Goal: Task Accomplishment & Management: Manage account settings

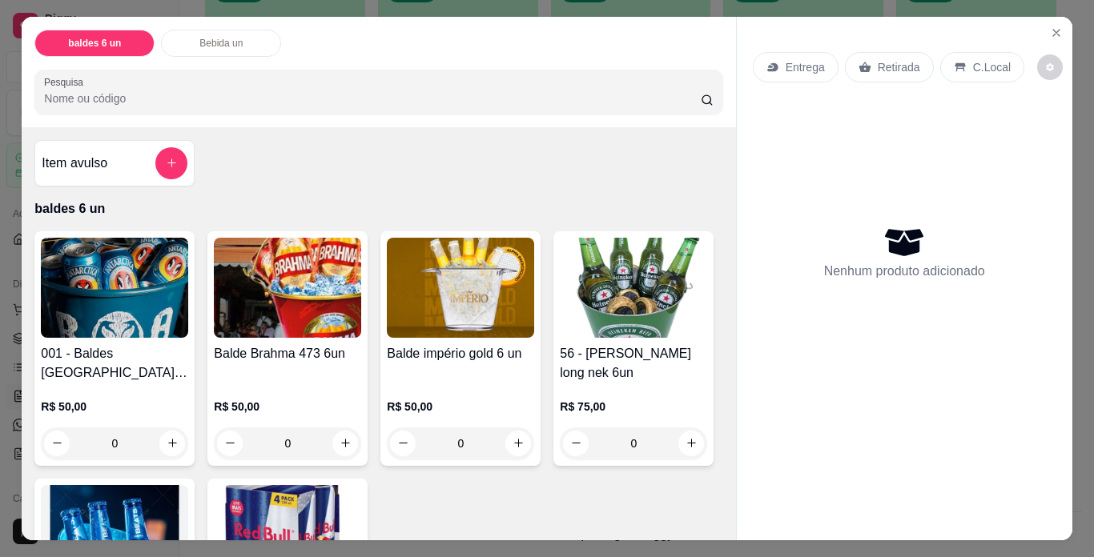
scroll to position [749, 0]
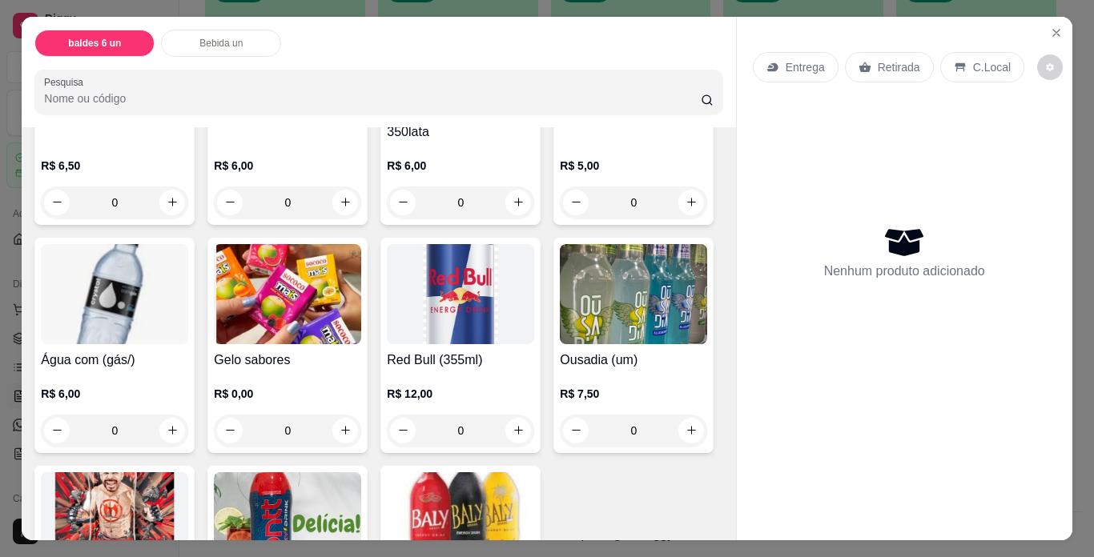
click at [361, 309] on img at bounding box center [287, 294] width 147 height 100
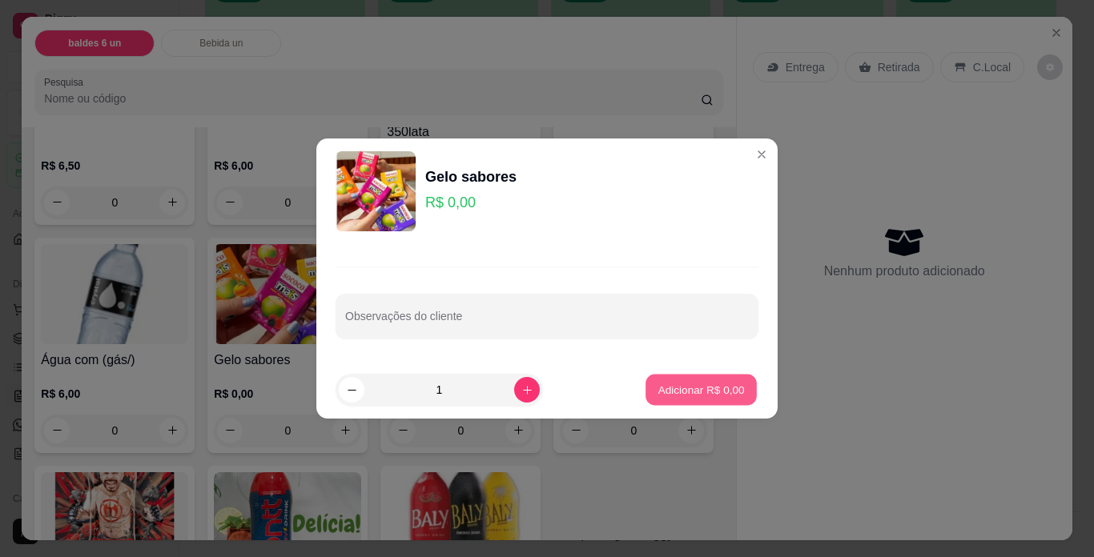
click at [681, 398] on button "Adicionar R$ 0,00" at bounding box center [701, 390] width 111 height 31
type input "1"
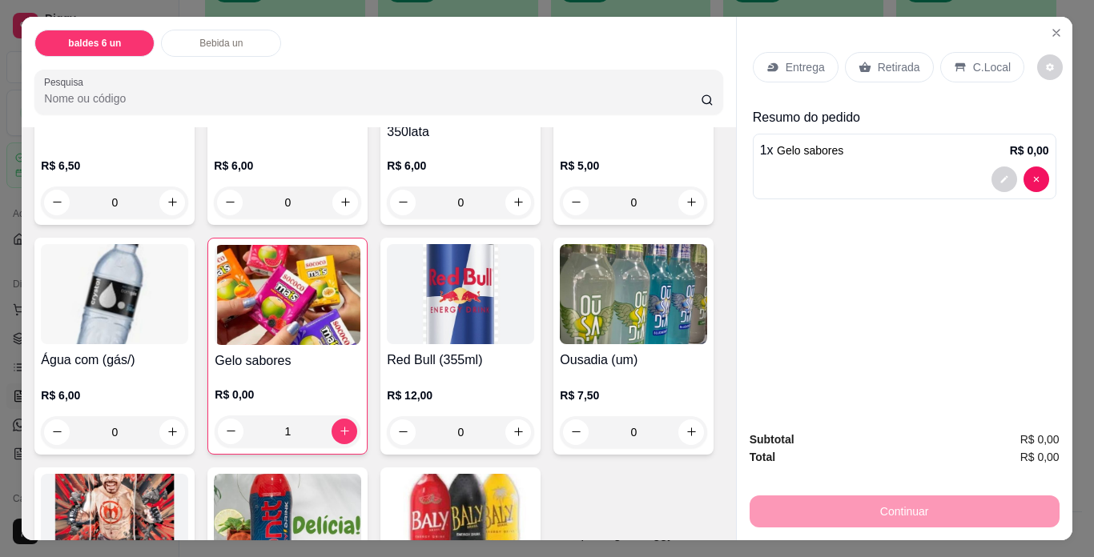
click at [188, 313] on img at bounding box center [114, 294] width 147 height 100
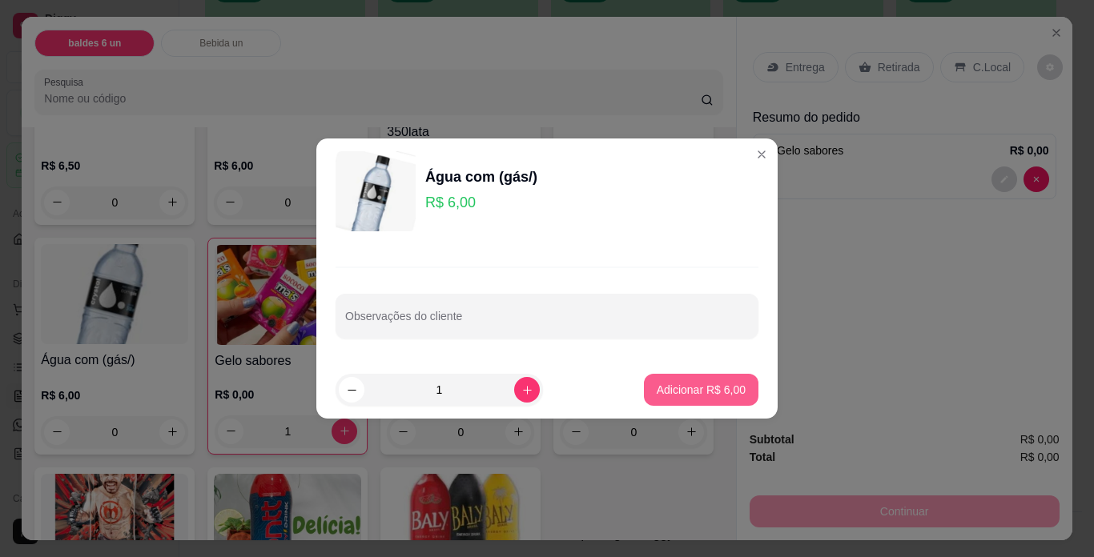
click at [686, 379] on button "Adicionar R$ 6,00" at bounding box center [701, 390] width 115 height 32
type input "1"
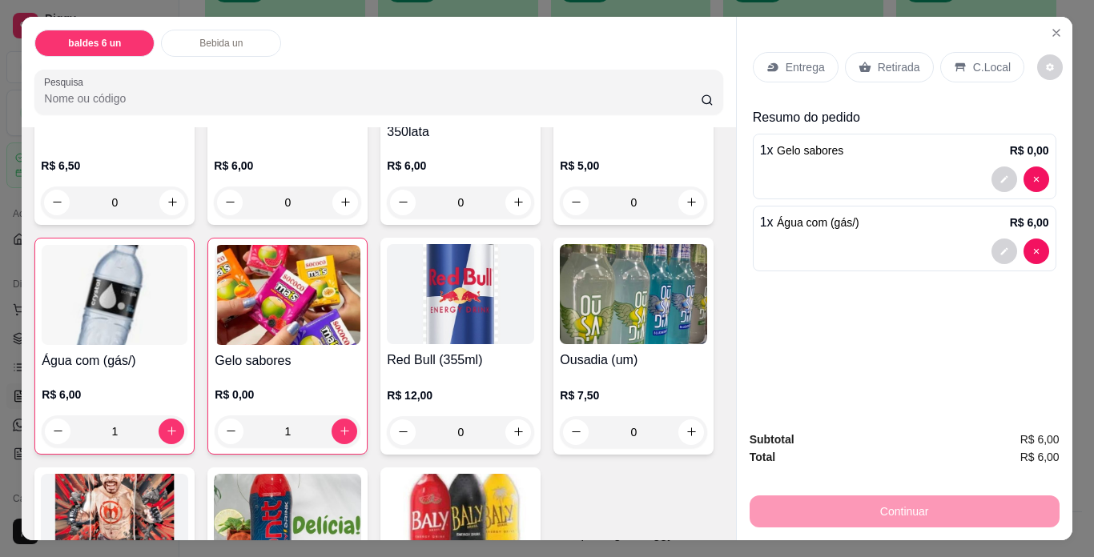
click at [878, 59] on p "Retirada" at bounding box center [899, 67] width 42 height 16
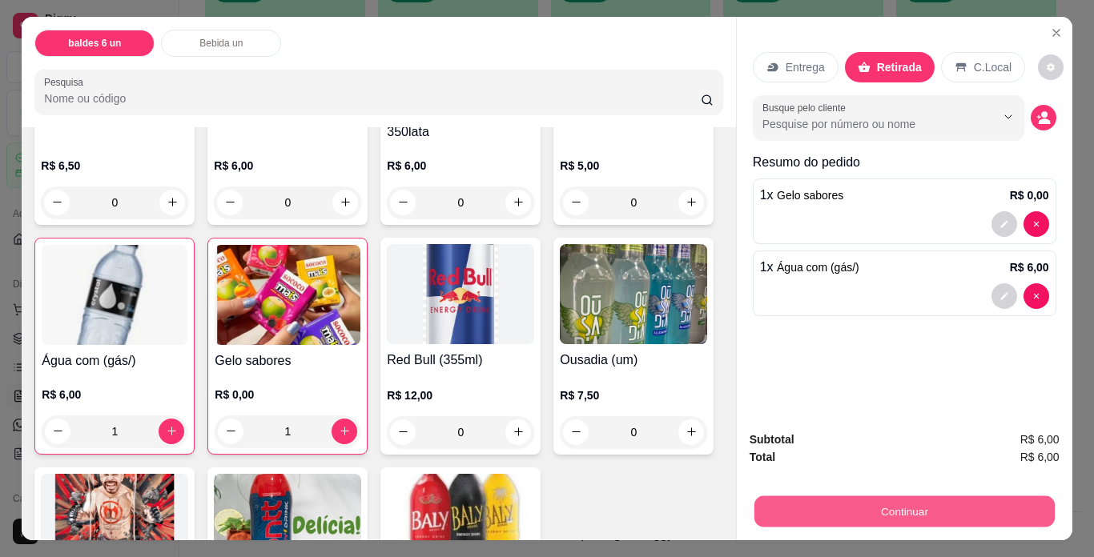
click at [843, 509] on button "Continuar" at bounding box center [904, 512] width 300 height 31
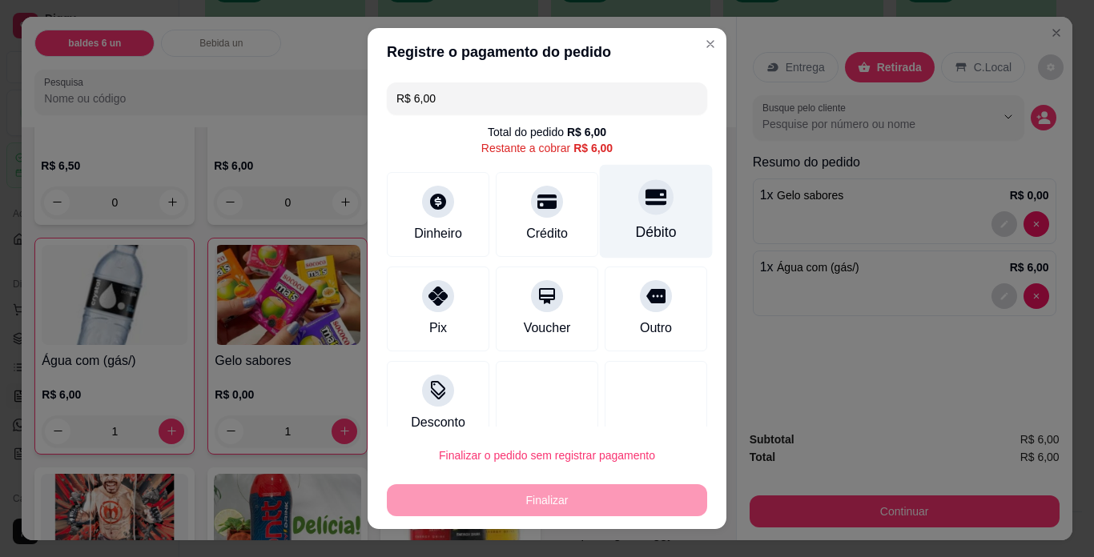
click at [642, 215] on div "Débito" at bounding box center [656, 212] width 113 height 94
type input "R$ 0,00"
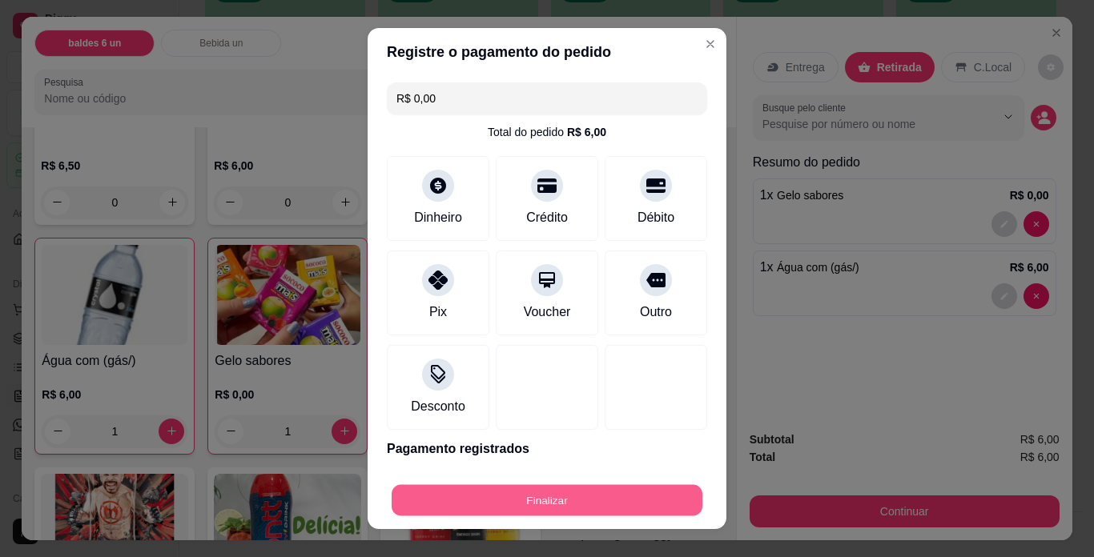
click at [581, 495] on button "Finalizar" at bounding box center [547, 500] width 311 height 31
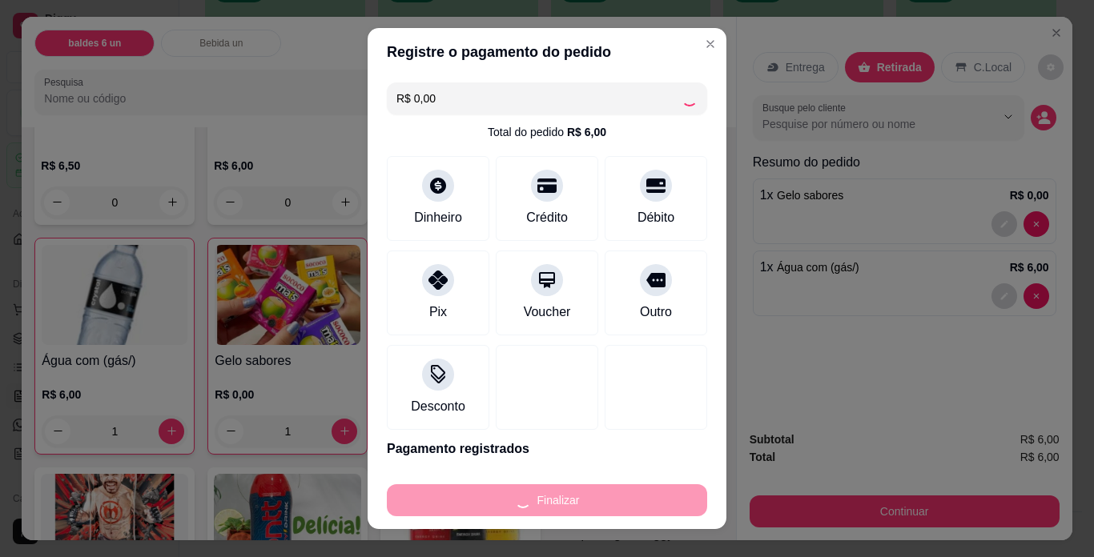
type input "0"
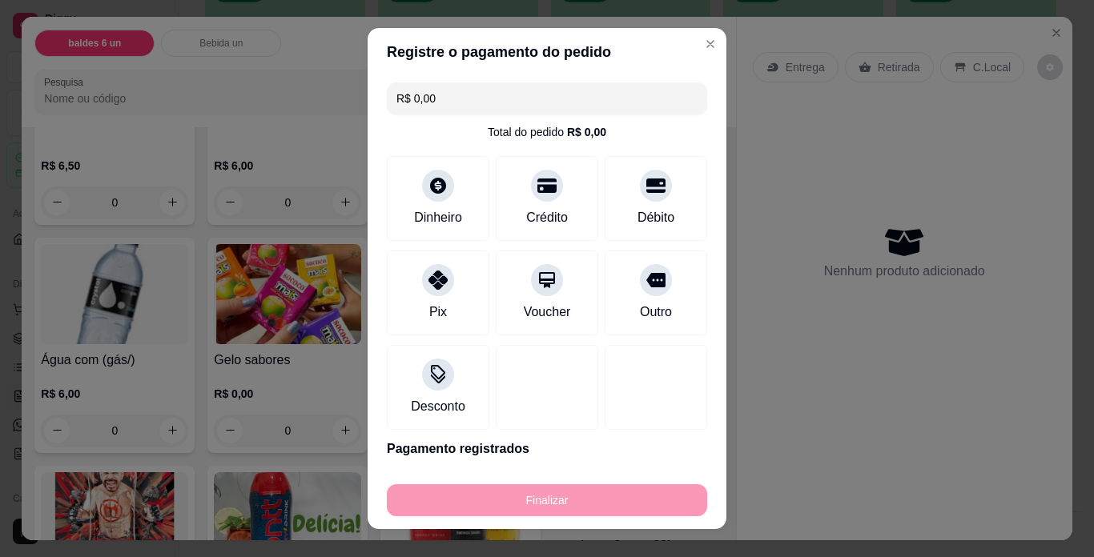
type input "-R$ 6,00"
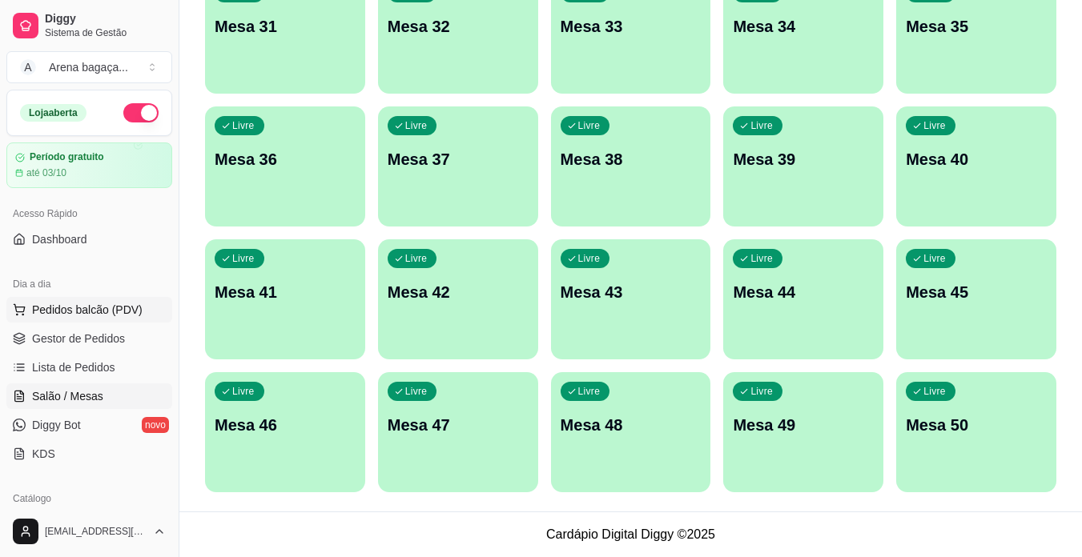
click at [86, 308] on span "Pedidos balcão (PDV)" at bounding box center [87, 310] width 111 height 16
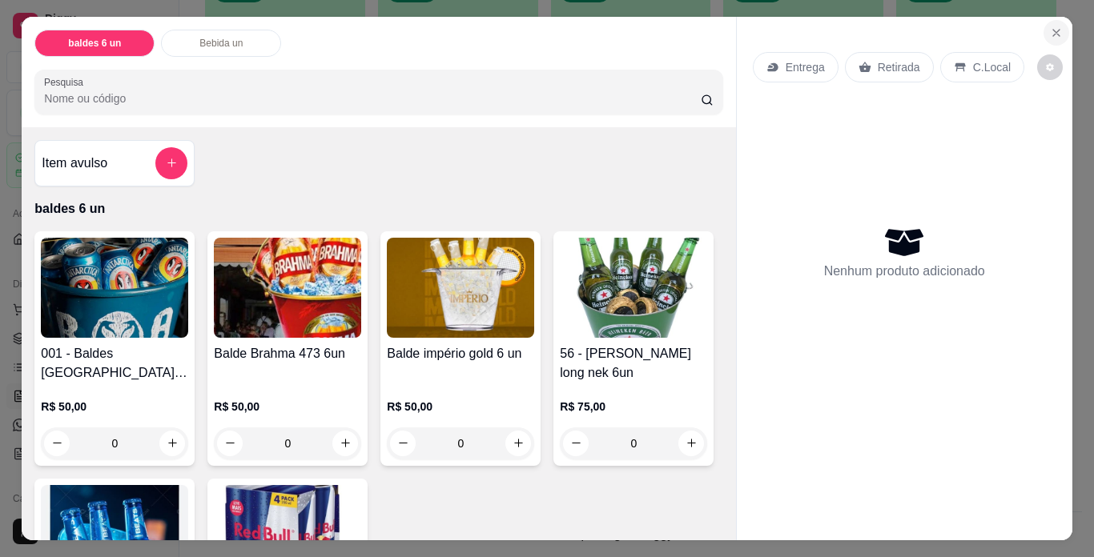
click at [1050, 28] on icon "Close" at bounding box center [1056, 32] width 13 height 13
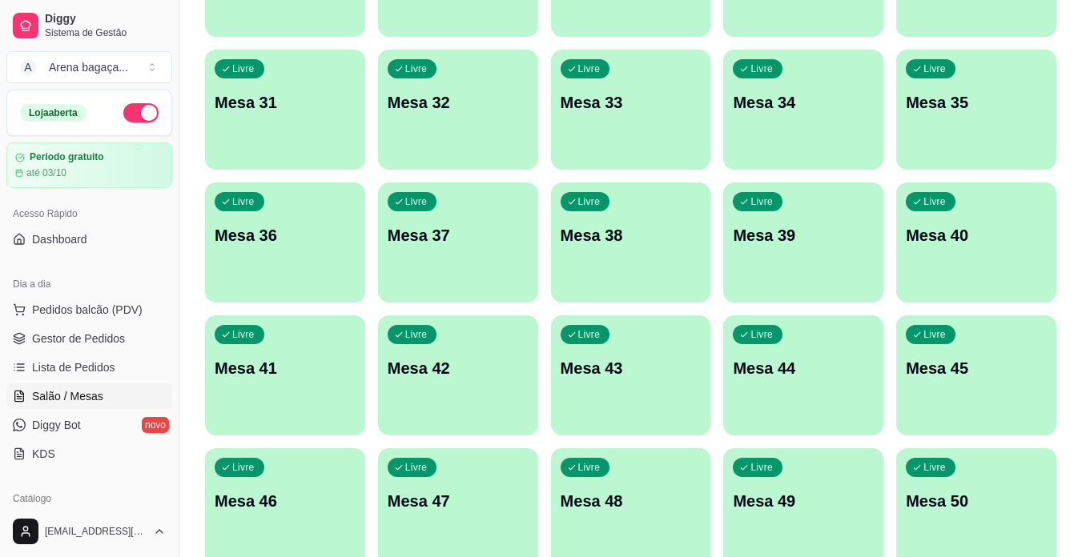
scroll to position [917, 0]
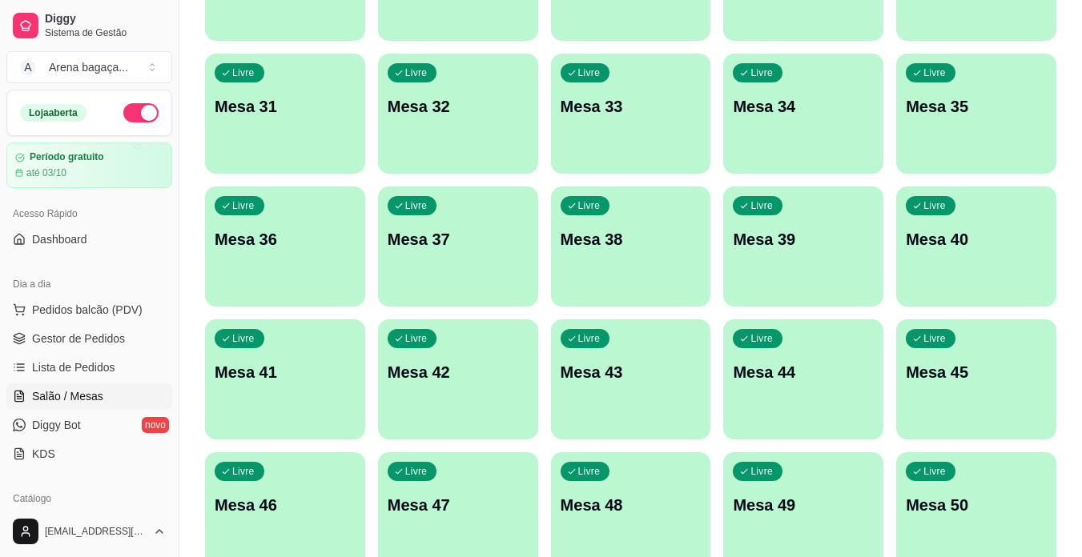
click at [165, 120] on div "Loja aberta Período gratuito até 03/10" at bounding box center [89, 139] width 179 height 99
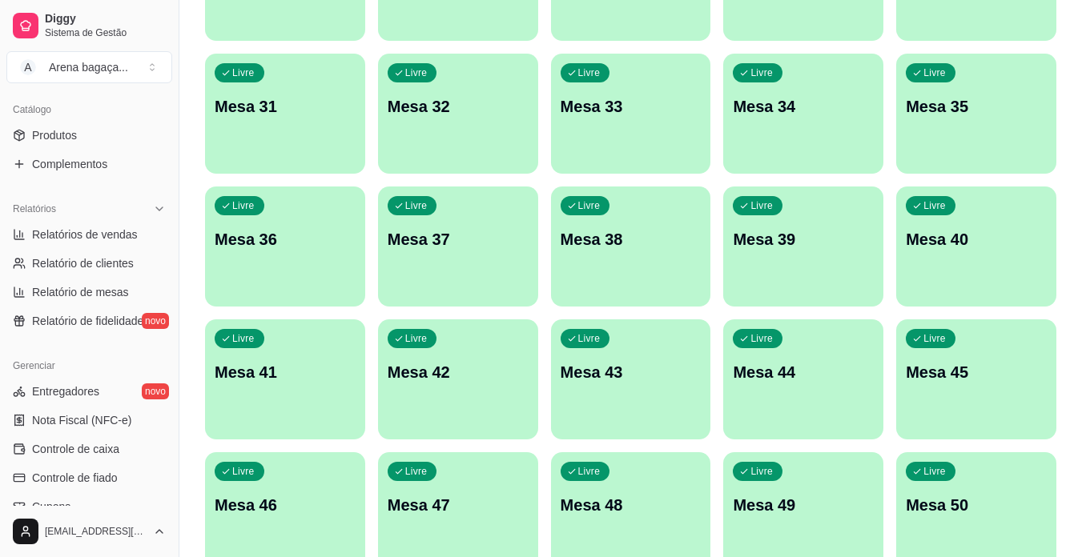
scroll to position [320, 0]
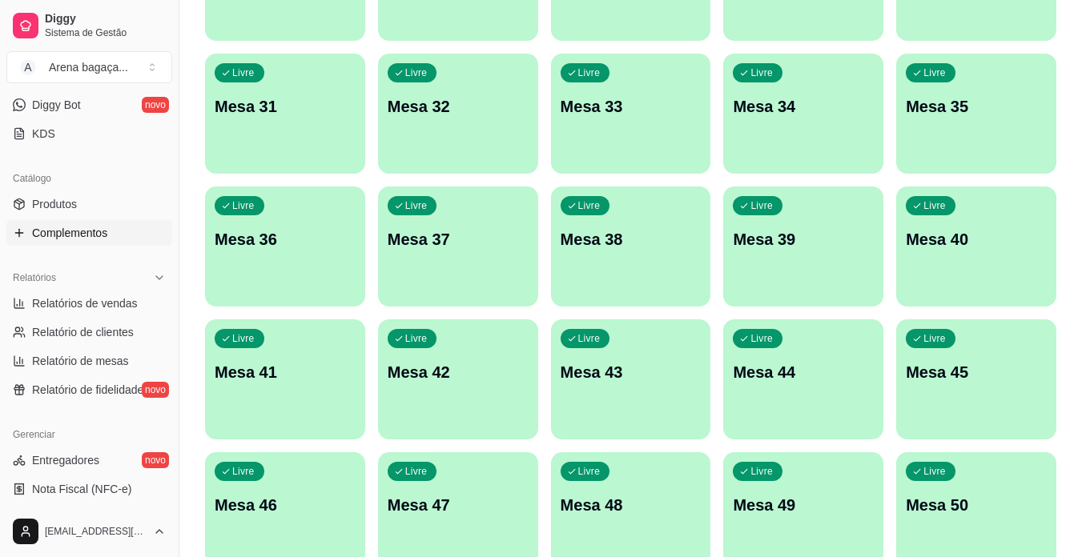
click at [69, 239] on span "Complementos" at bounding box center [69, 233] width 75 height 16
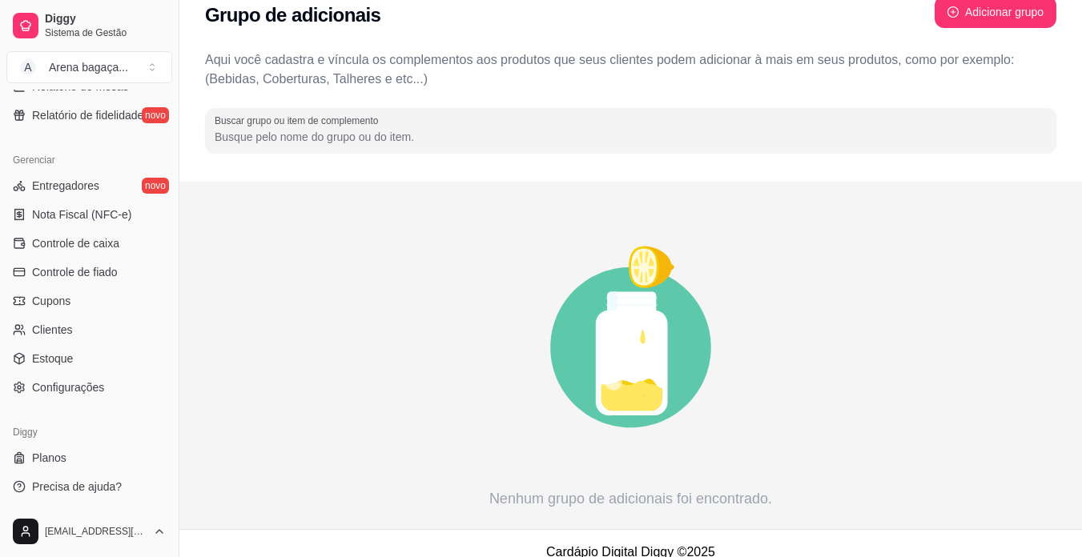
scroll to position [50, 0]
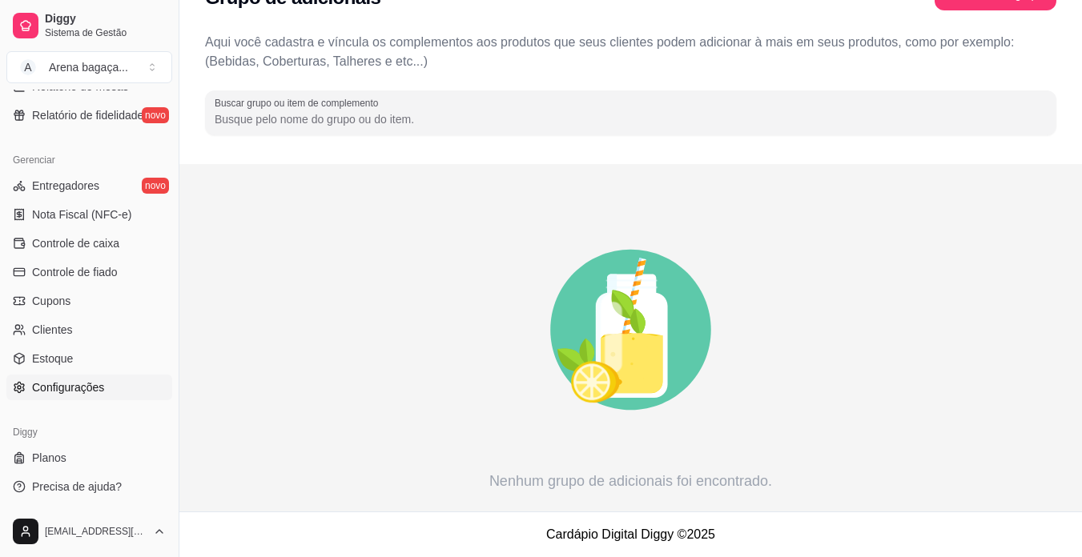
click at [121, 382] on link "Configurações" at bounding box center [89, 388] width 166 height 26
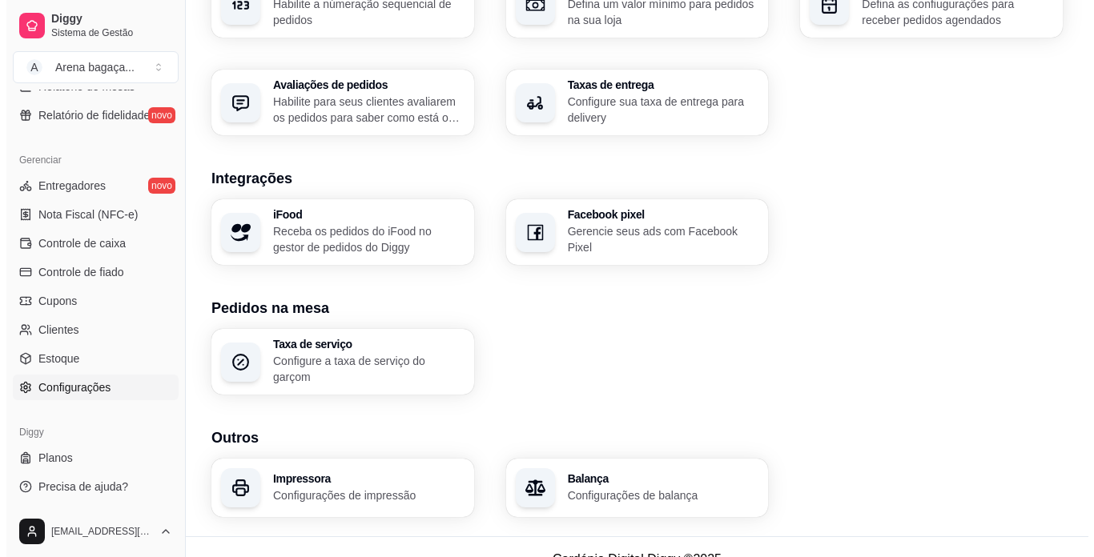
scroll to position [565, 0]
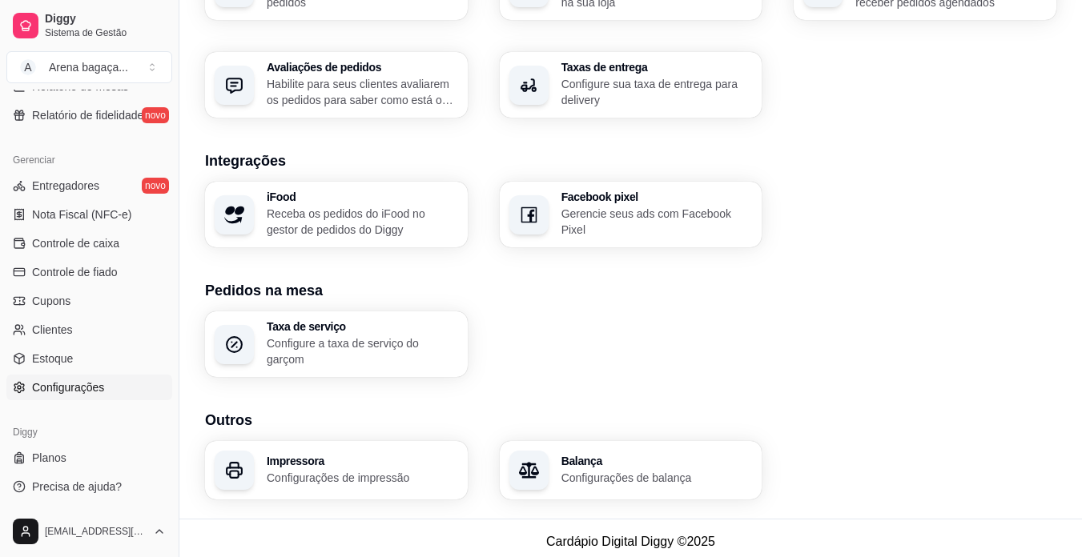
click at [359, 470] on p "Configurações de impressão" at bounding box center [362, 478] width 191 height 16
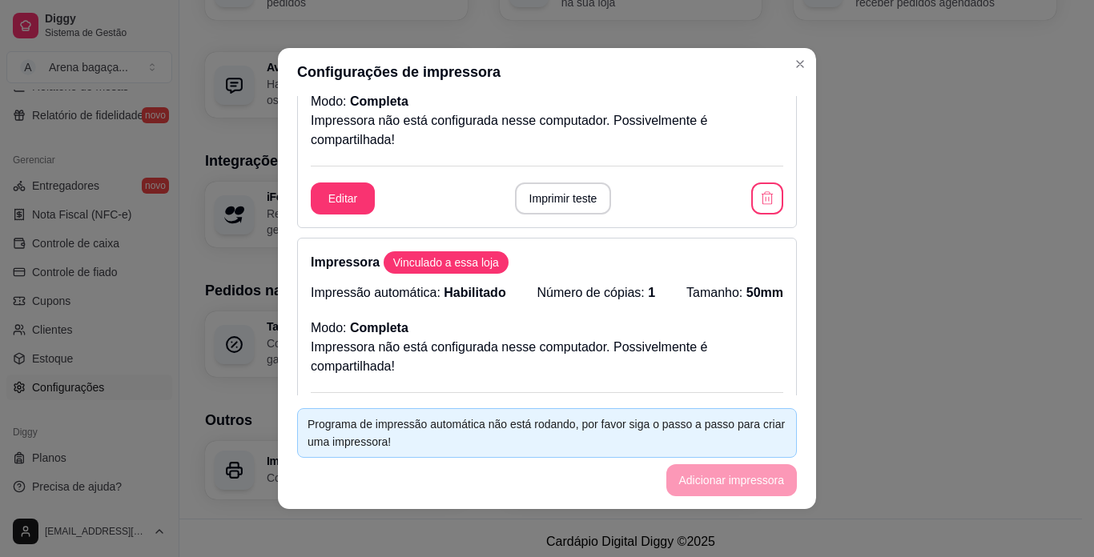
scroll to position [0, 0]
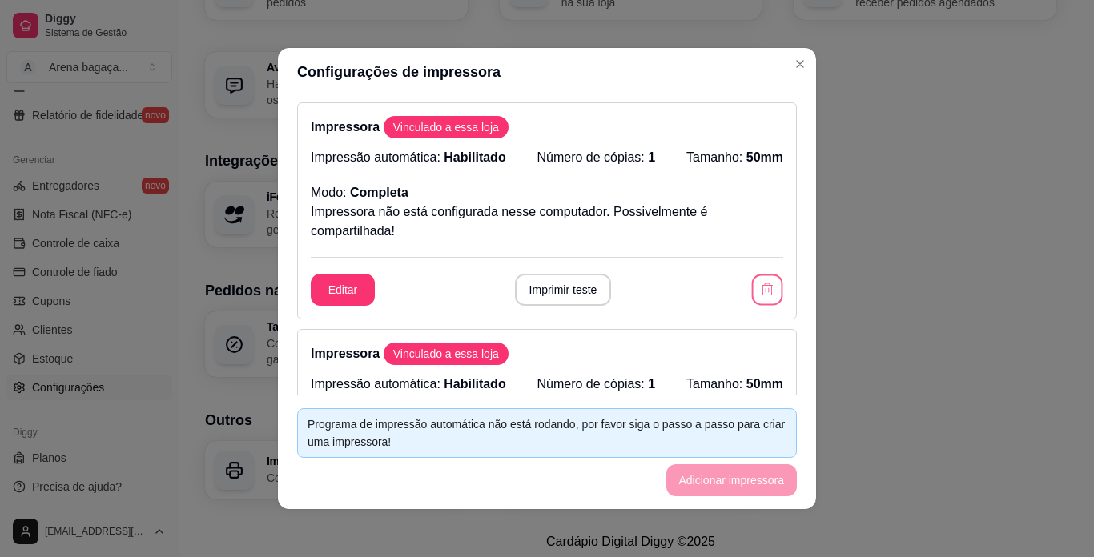
click at [759, 290] on icon "button" at bounding box center [766, 289] width 15 height 15
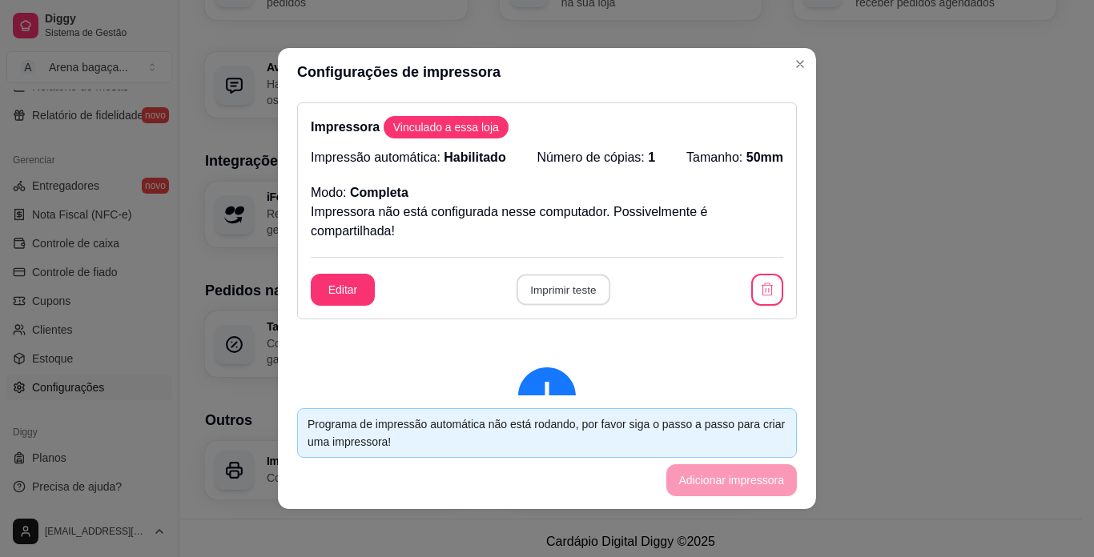
click at [571, 297] on button "Imprimir teste" at bounding box center [563, 290] width 94 height 31
click at [313, 288] on button "Editar" at bounding box center [343, 290] width 62 height 31
click at [761, 287] on button "button" at bounding box center [767, 290] width 32 height 32
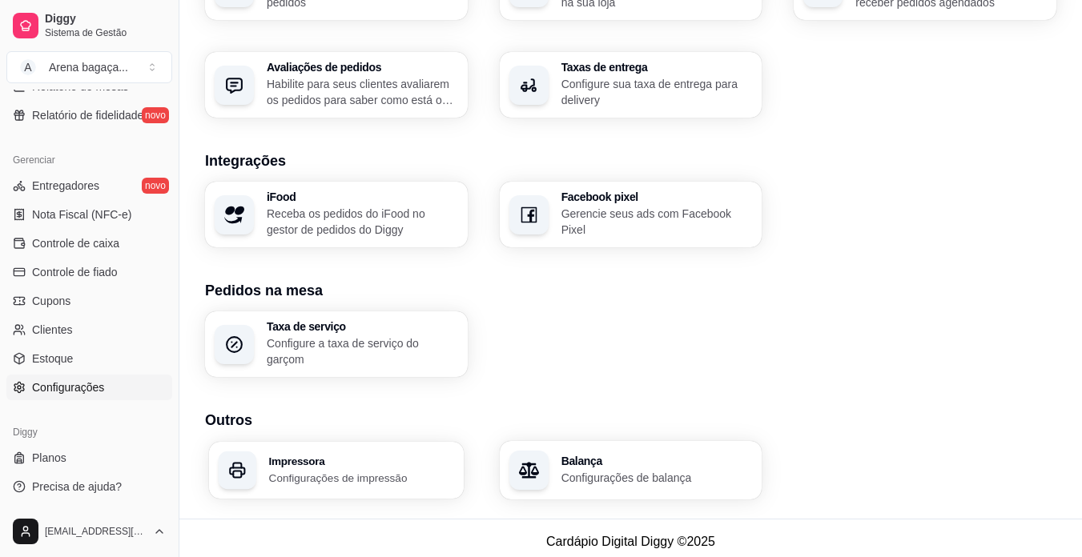
click at [357, 470] on p "Configurações de impressão" at bounding box center [361, 477] width 185 height 15
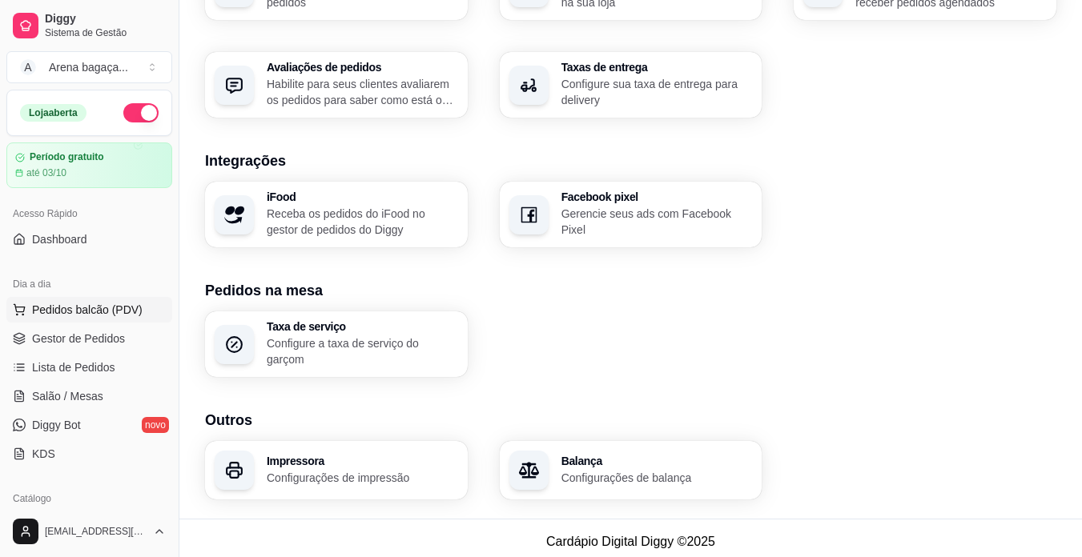
click at [44, 312] on span "Pedidos balcão (PDV)" at bounding box center [87, 310] width 111 height 16
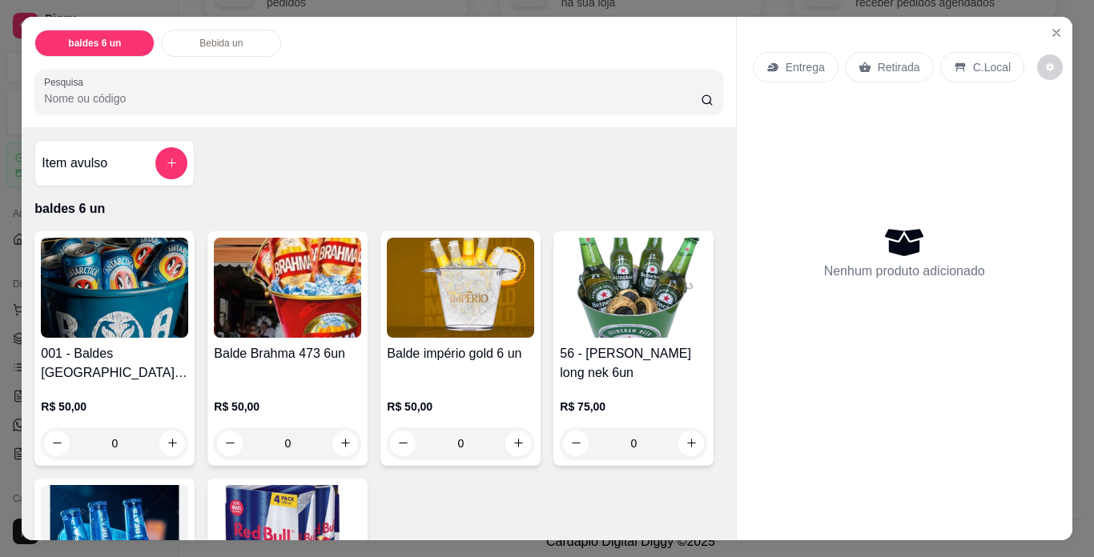
click at [81, 312] on img at bounding box center [114, 288] width 147 height 100
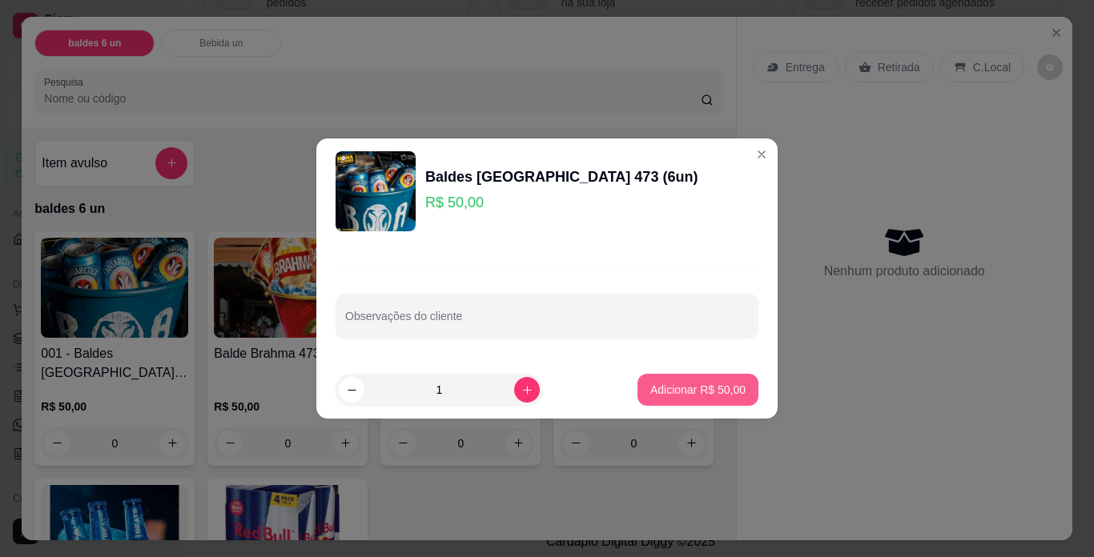
click at [690, 380] on button "Adicionar R$ 50,00" at bounding box center [698, 390] width 121 height 32
type input "1"
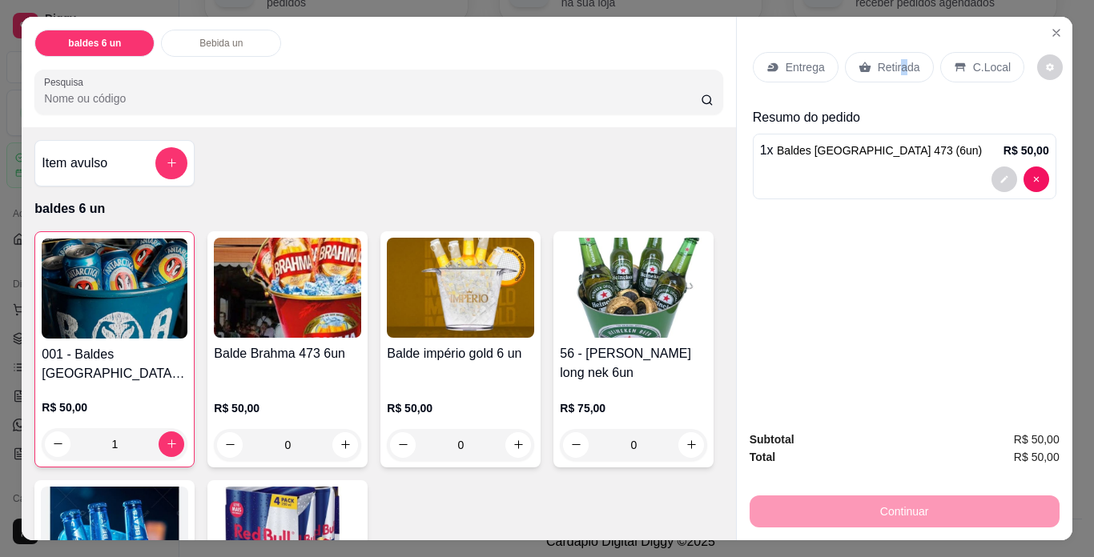
click at [896, 65] on p "Retirada" at bounding box center [899, 67] width 42 height 16
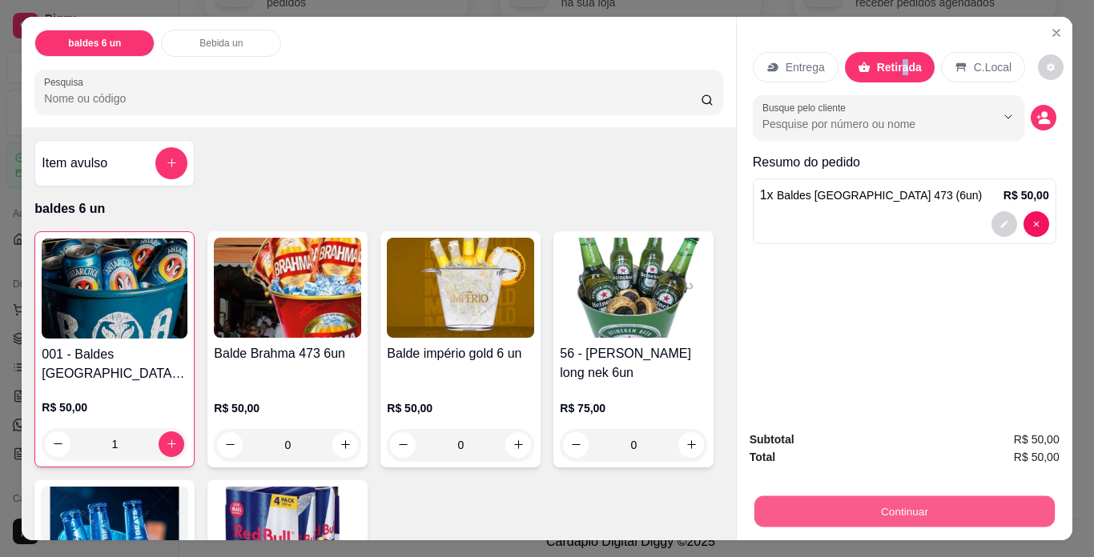
click at [903, 497] on button "Continuar" at bounding box center [904, 512] width 300 height 31
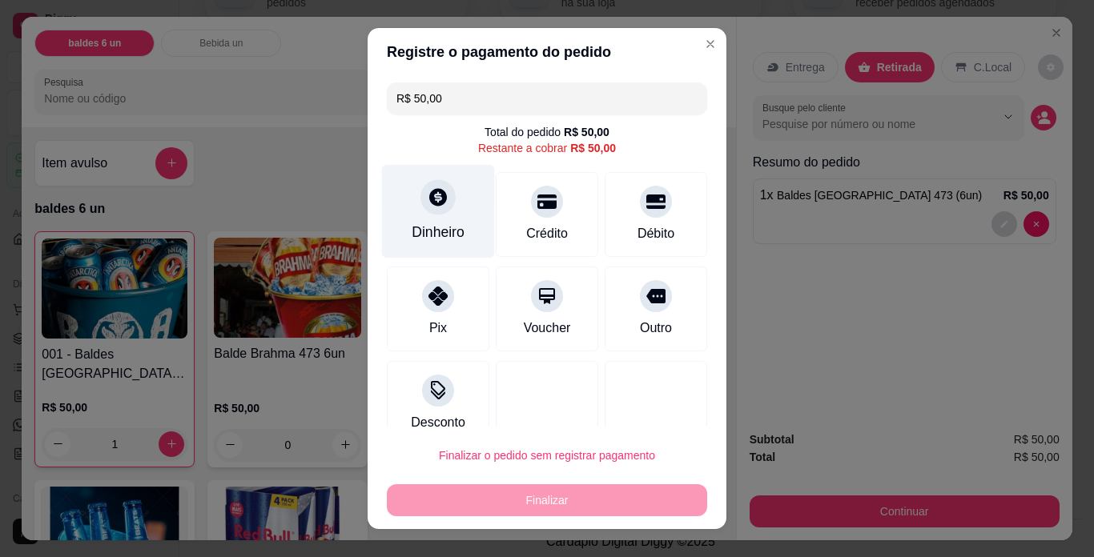
click at [412, 226] on div "Dinheiro" at bounding box center [438, 232] width 53 height 21
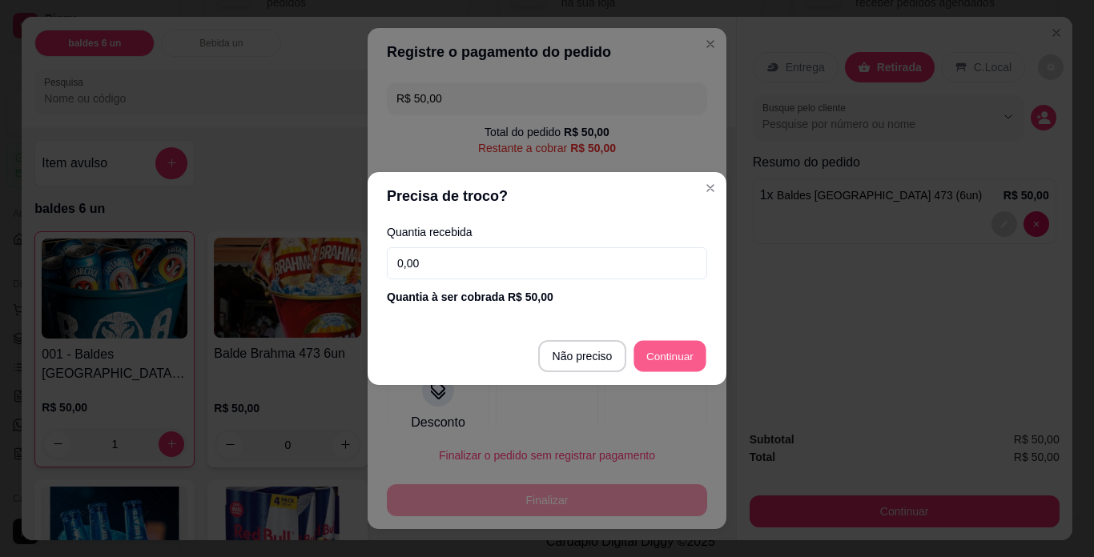
type input "R$ 0,00"
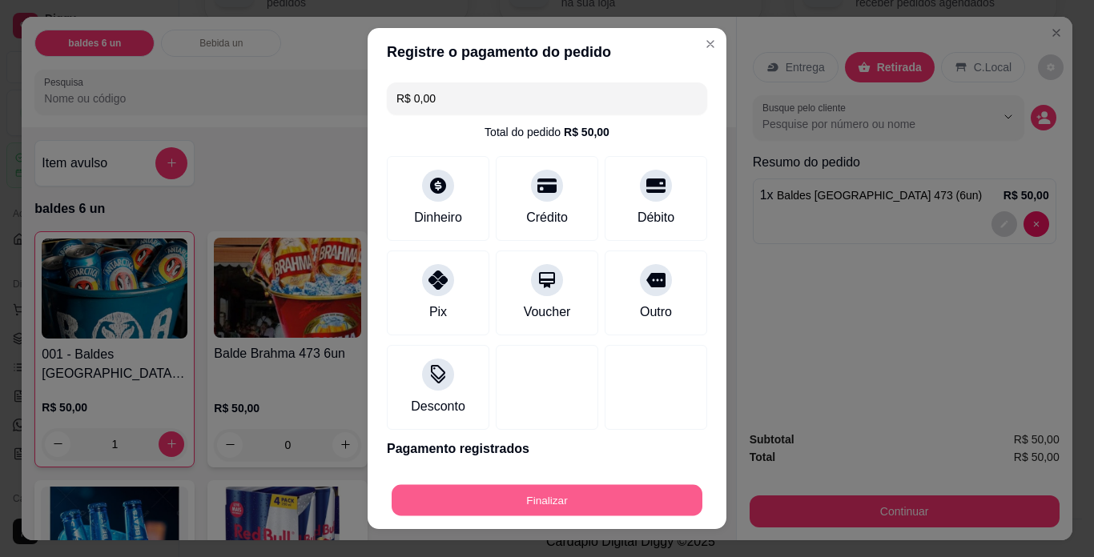
click at [620, 494] on button "Finalizar" at bounding box center [547, 500] width 311 height 31
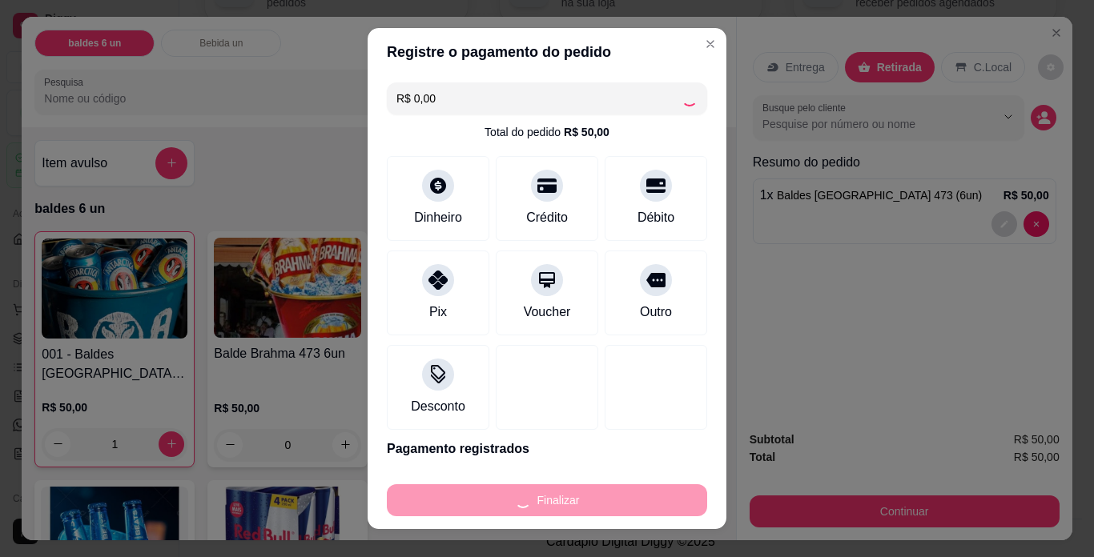
type input "0"
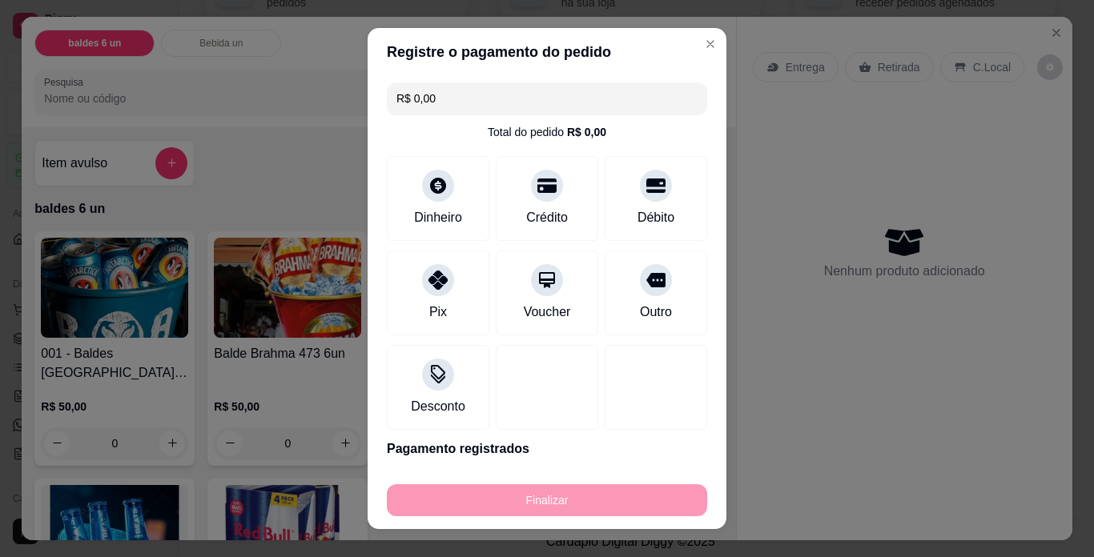
type input "-R$ 50,00"
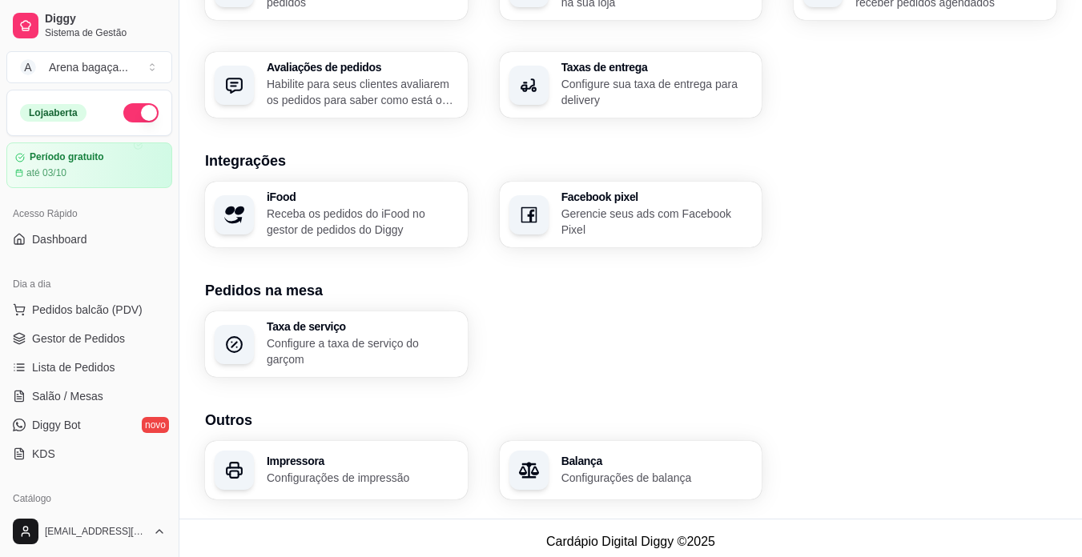
click at [350, 470] on p "Configurações de impressão" at bounding box center [362, 478] width 191 height 16
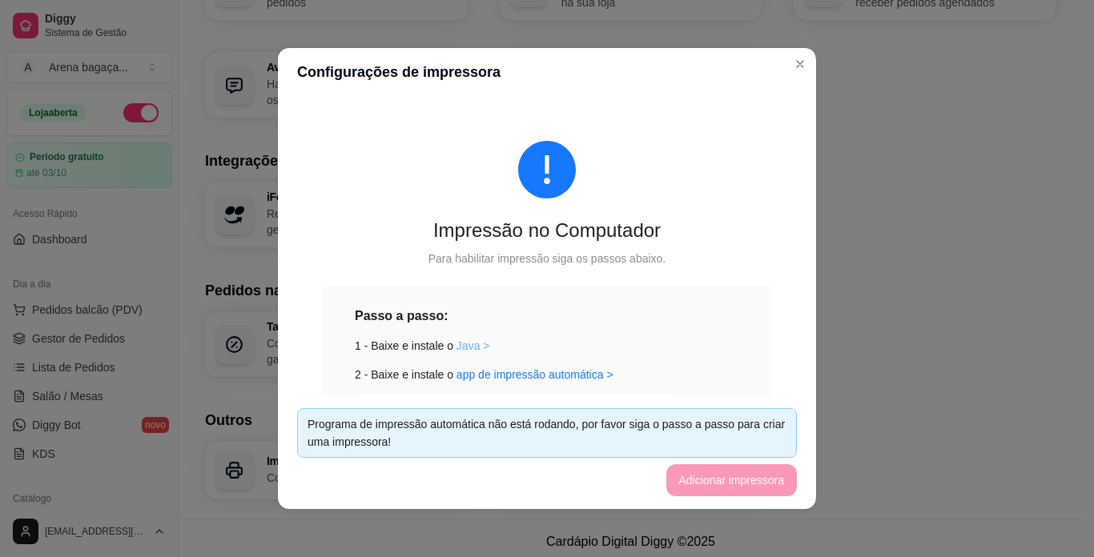
click at [457, 350] on link "Java >" at bounding box center [474, 346] width 34 height 13
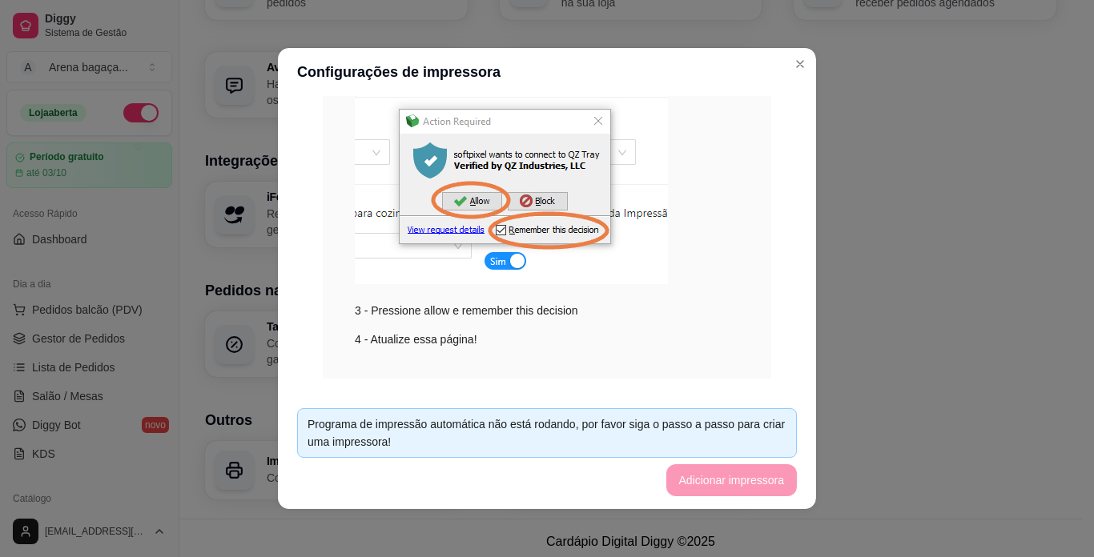
scroll to position [269, 0]
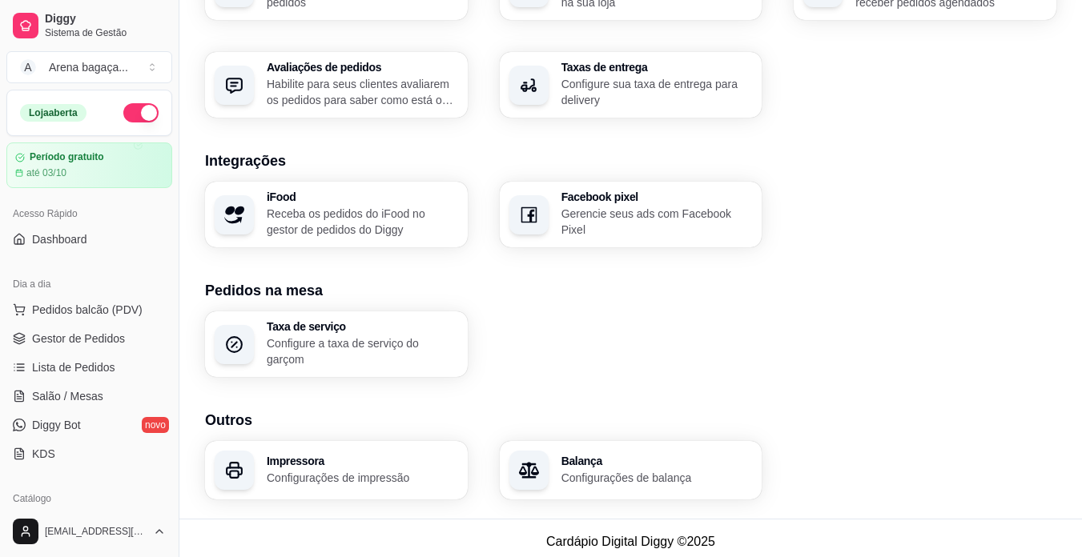
click at [355, 446] on div "Impressora Configurações de impressão" at bounding box center [336, 470] width 263 height 58
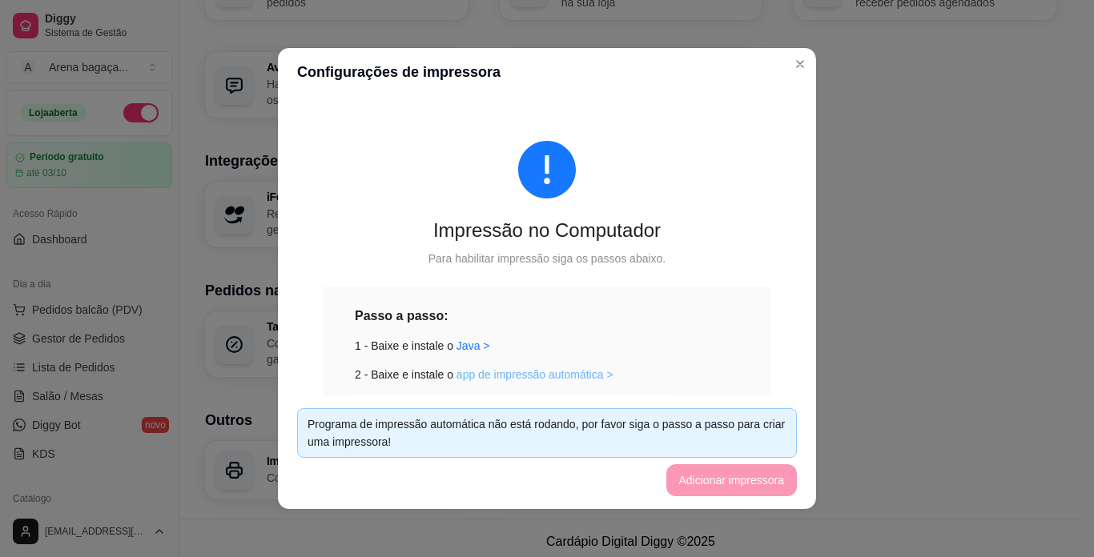
click at [512, 378] on link "app de impressão automática >" at bounding box center [535, 374] width 157 height 13
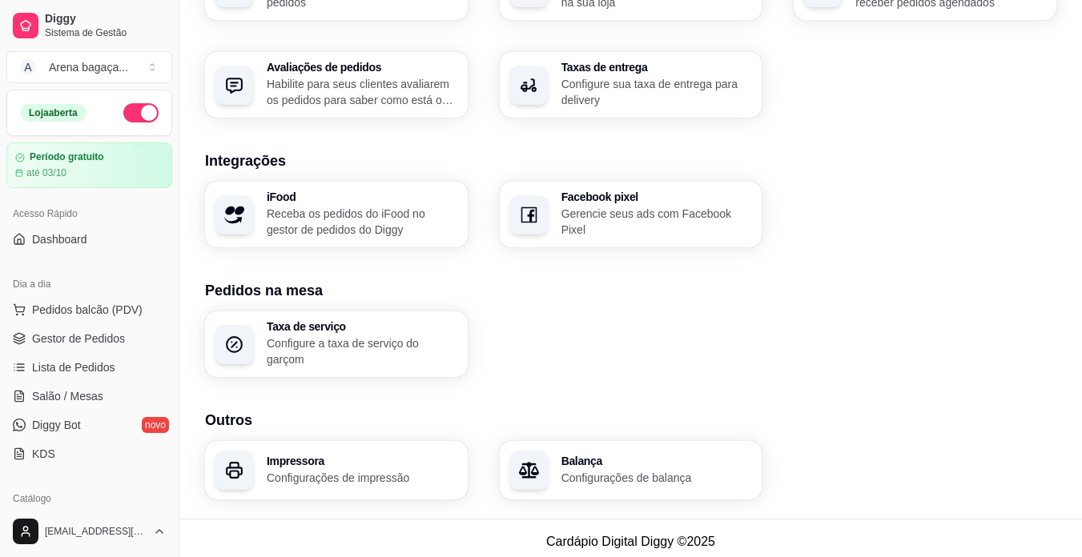
click at [123, 110] on button "button" at bounding box center [140, 112] width 35 height 19
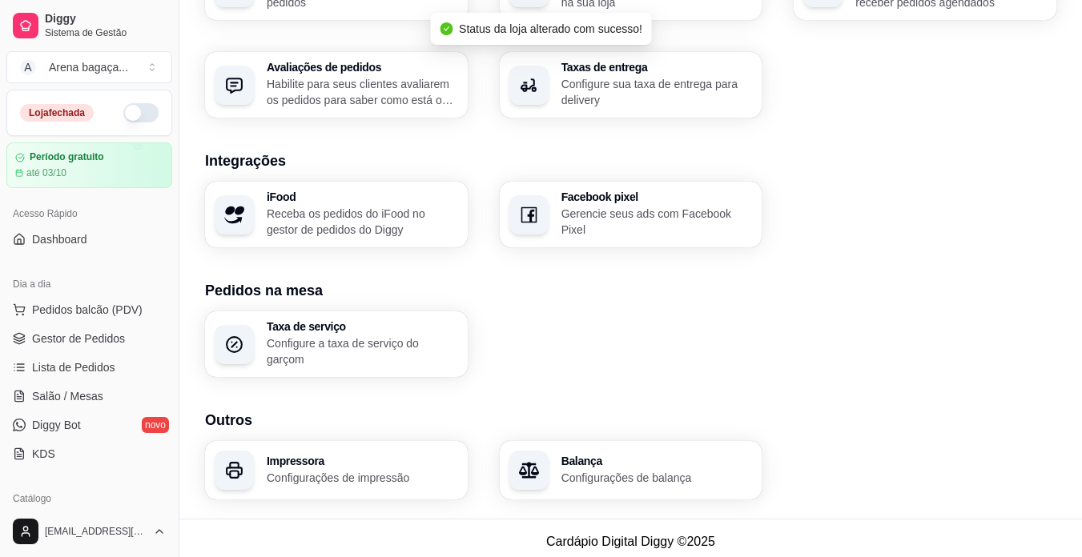
click at [130, 111] on button "button" at bounding box center [140, 112] width 35 height 19
click at [336, 470] on p "Configurações de impressão" at bounding box center [361, 477] width 185 height 15
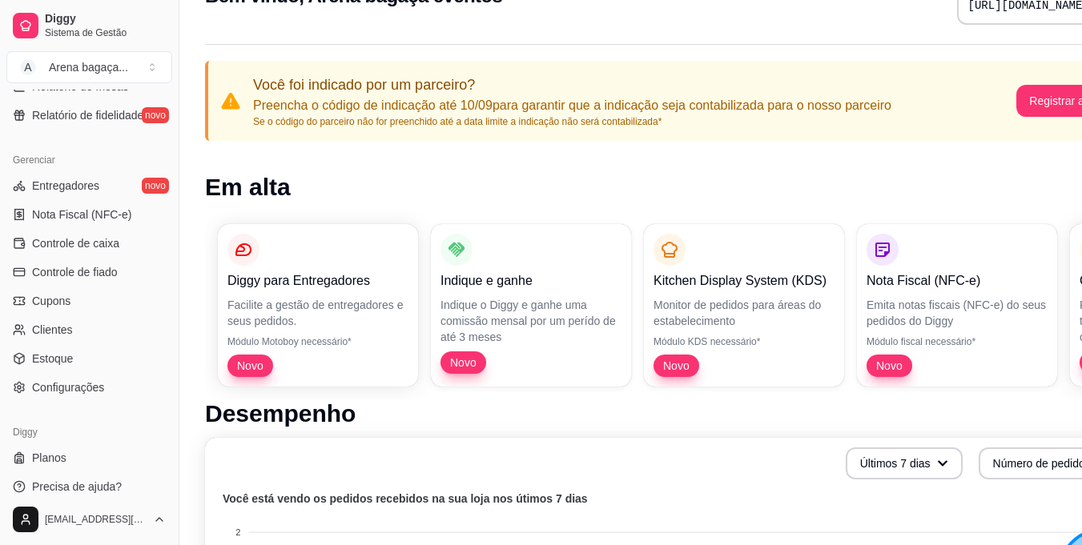
scroll to position [80, 0]
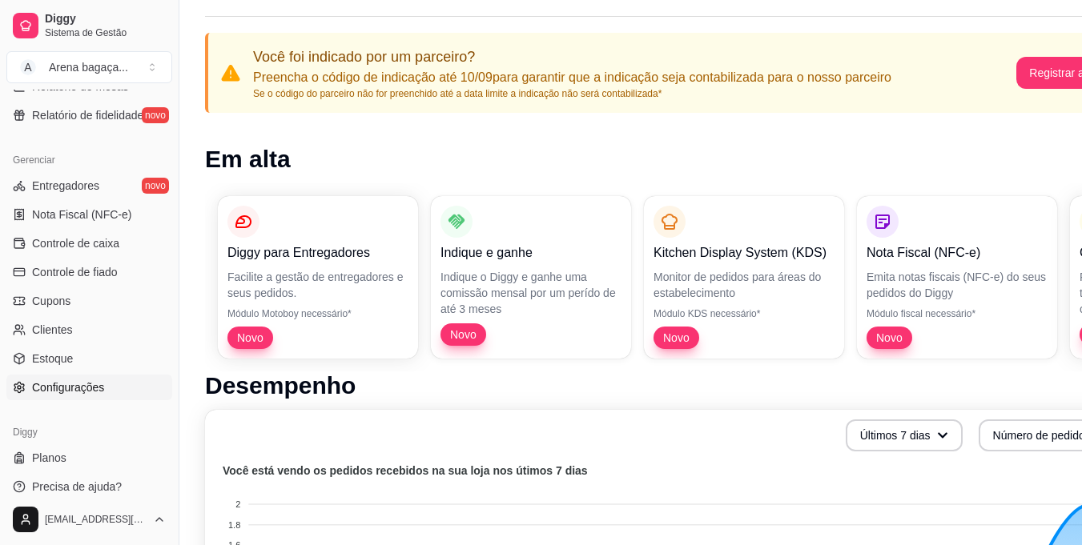
click at [99, 398] on link "Configurações" at bounding box center [89, 388] width 166 height 26
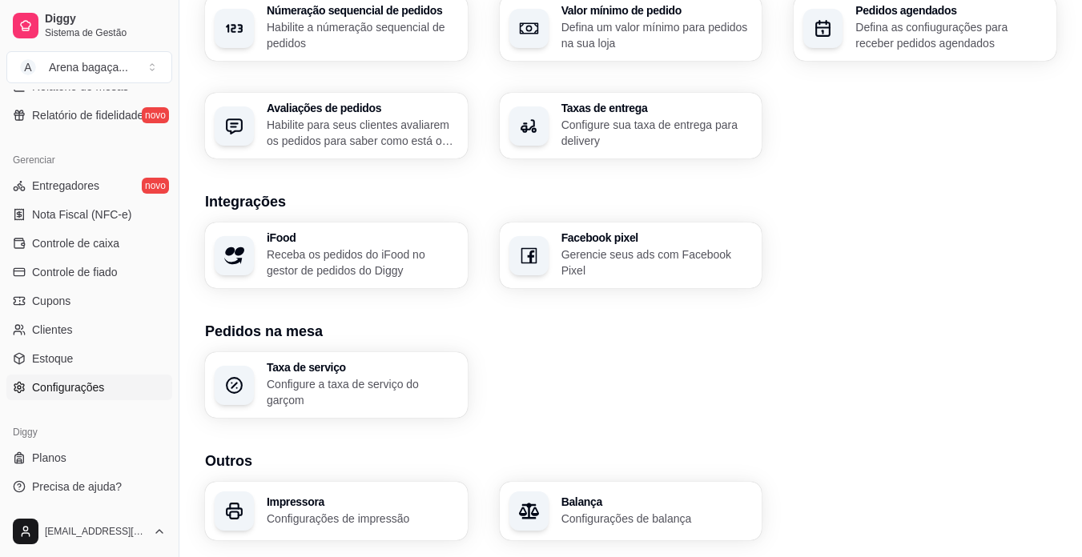
scroll to position [565, 0]
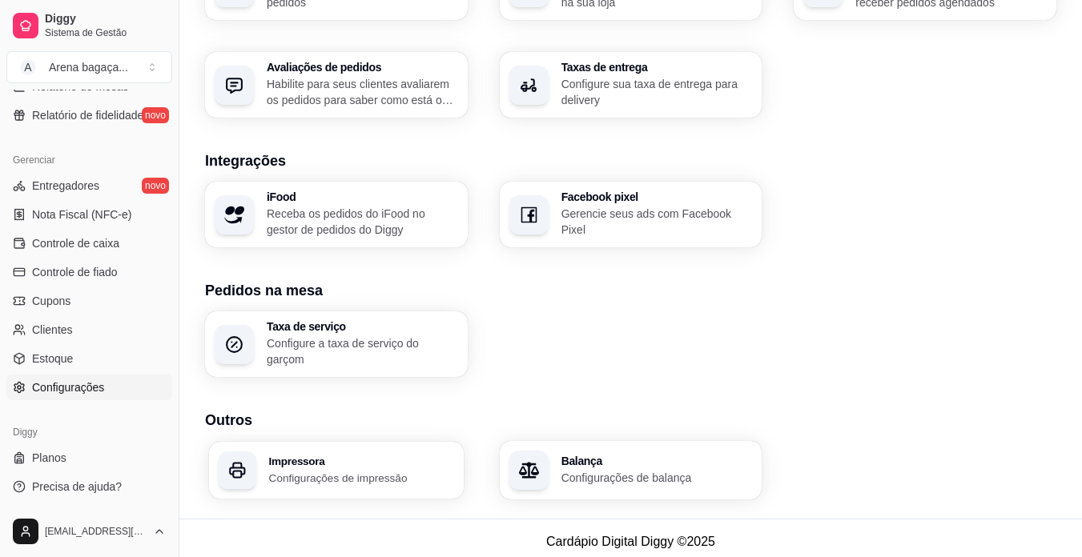
click at [324, 458] on h3 "Impressora" at bounding box center [361, 461] width 185 height 11
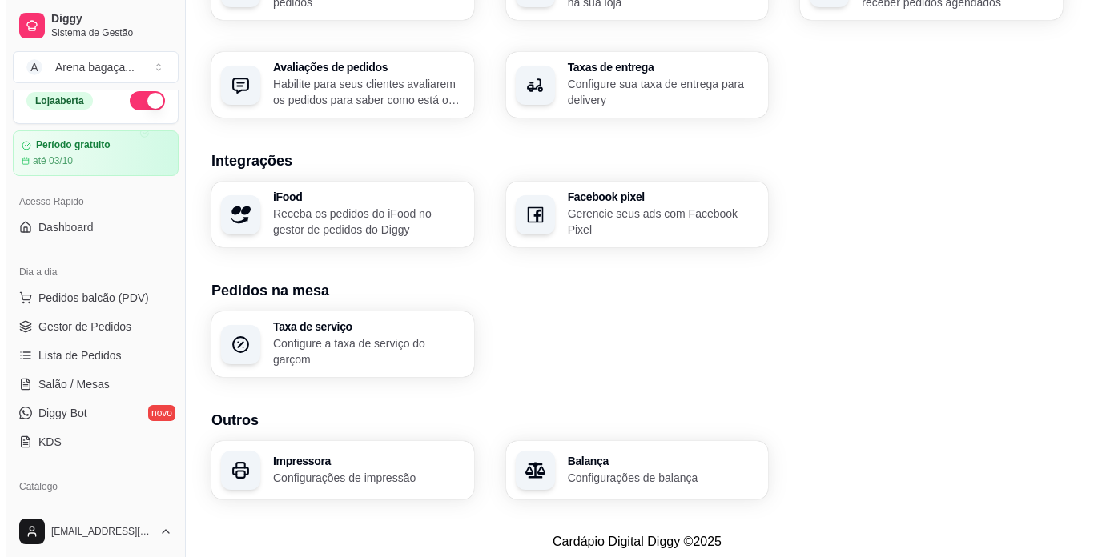
scroll to position [0, 0]
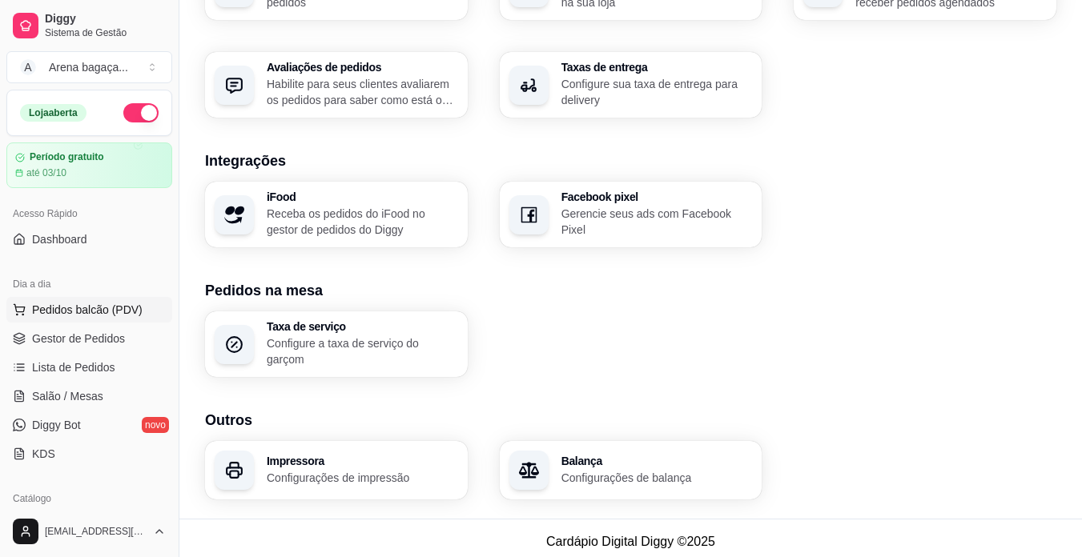
click at [82, 316] on span "Pedidos balcão (PDV)" at bounding box center [87, 310] width 111 height 16
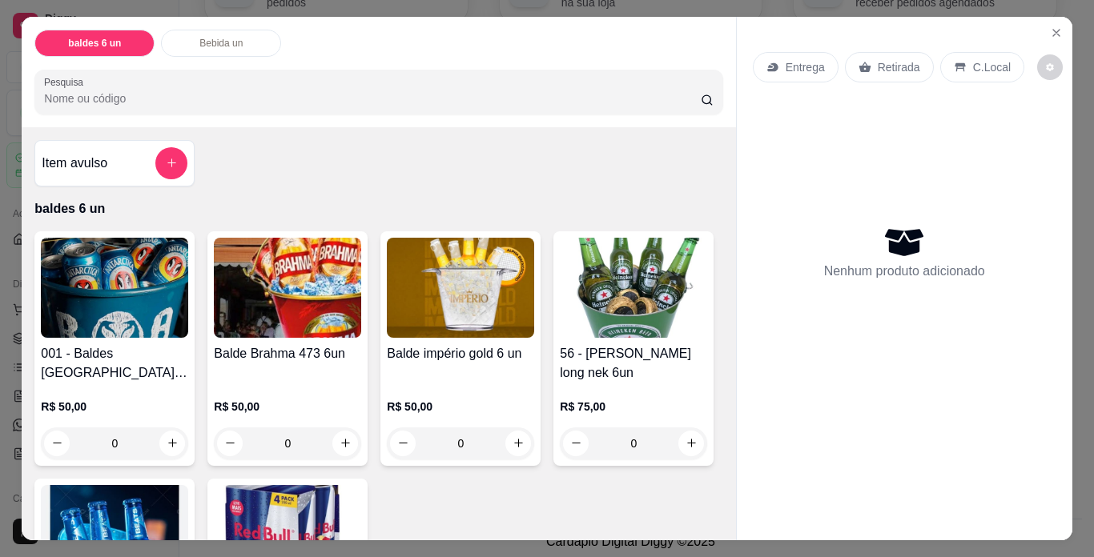
click at [252, 301] on img at bounding box center [287, 288] width 147 height 100
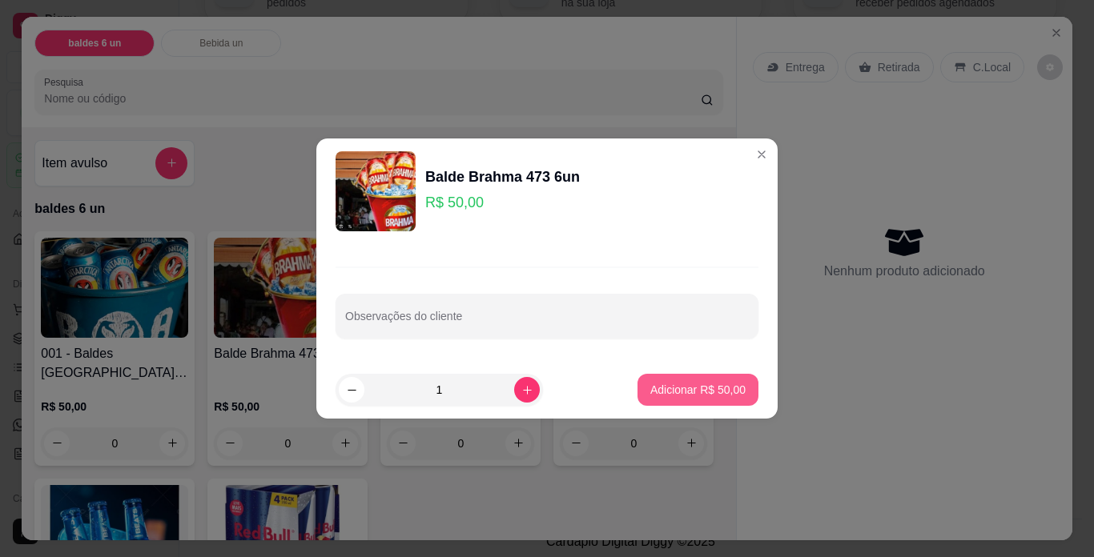
click at [664, 392] on p "Adicionar R$ 50,00" at bounding box center [697, 390] width 95 height 16
type input "1"
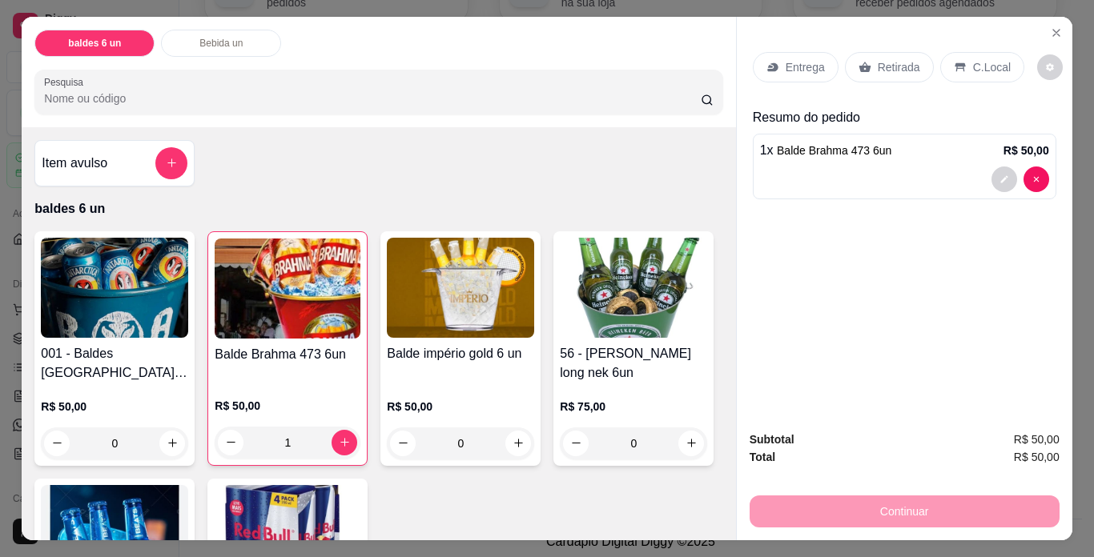
click at [884, 66] on p "Retirada" at bounding box center [899, 67] width 42 height 16
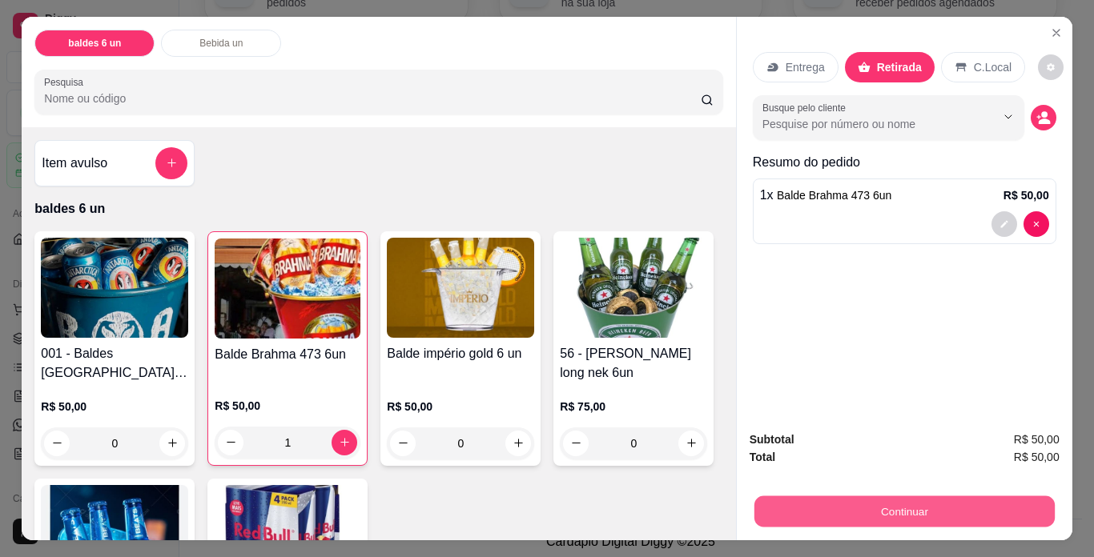
click at [891, 511] on button "Continuar" at bounding box center [904, 512] width 300 height 31
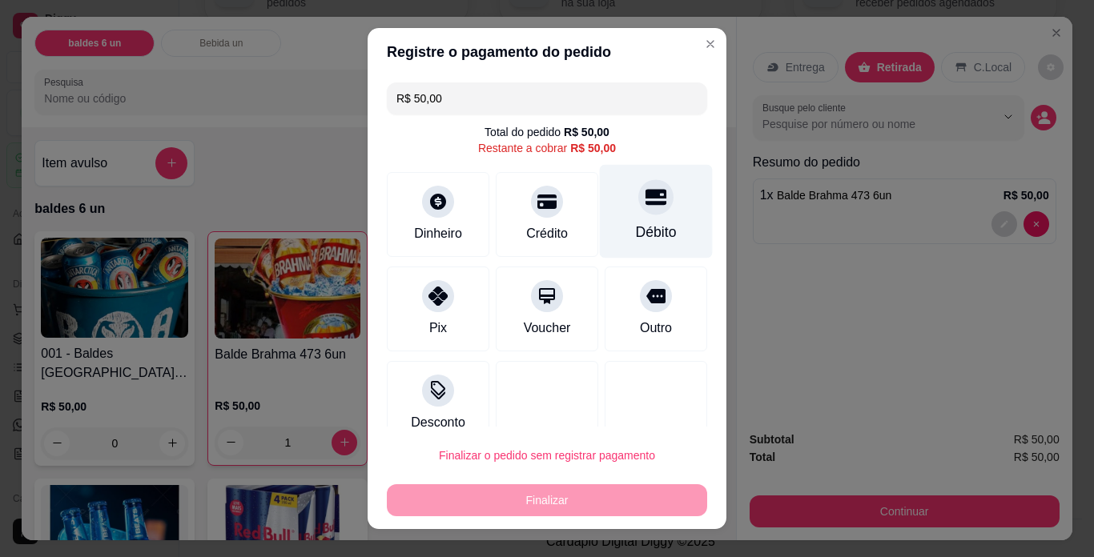
click at [641, 219] on div "Débito" at bounding box center [656, 212] width 113 height 94
type input "R$ 0,00"
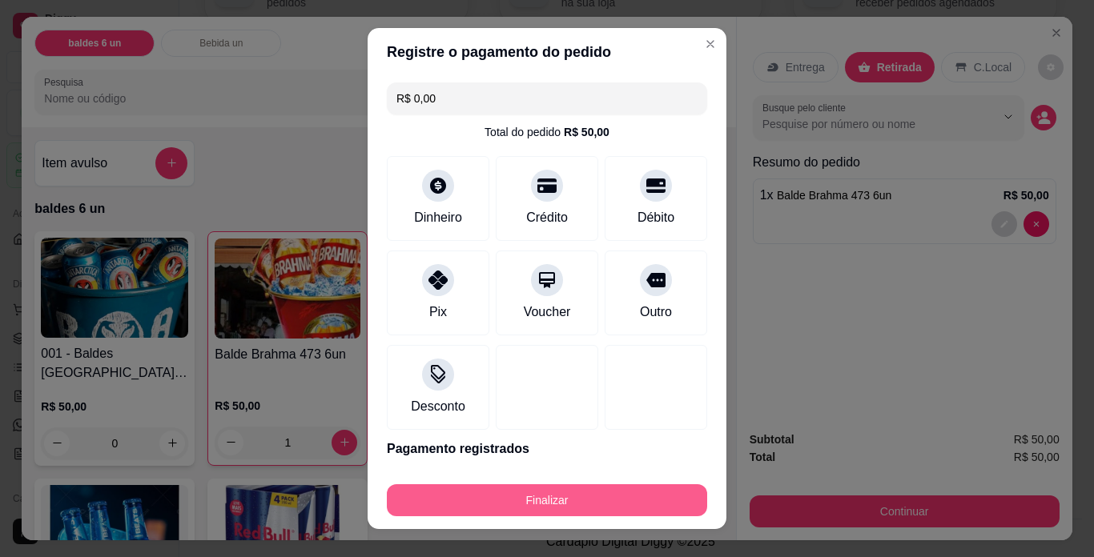
click at [548, 499] on button "Finalizar" at bounding box center [547, 501] width 320 height 32
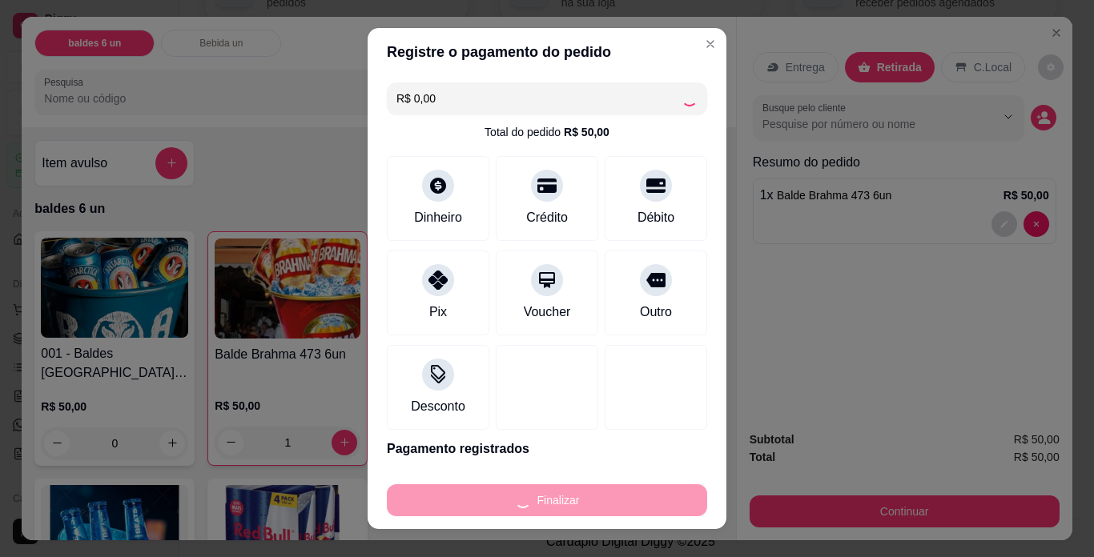
type input "0"
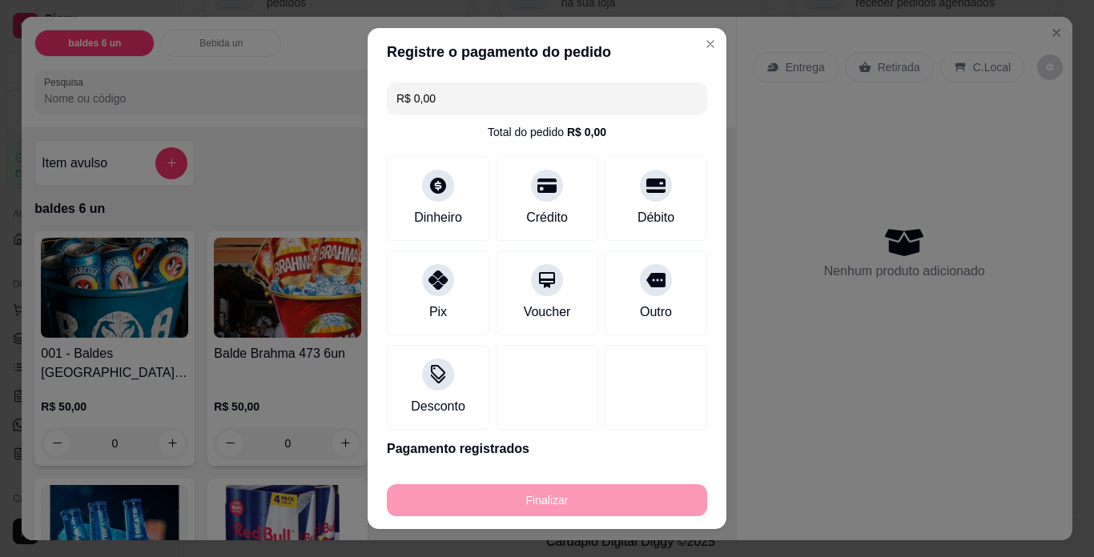
type input "-R$ 50,00"
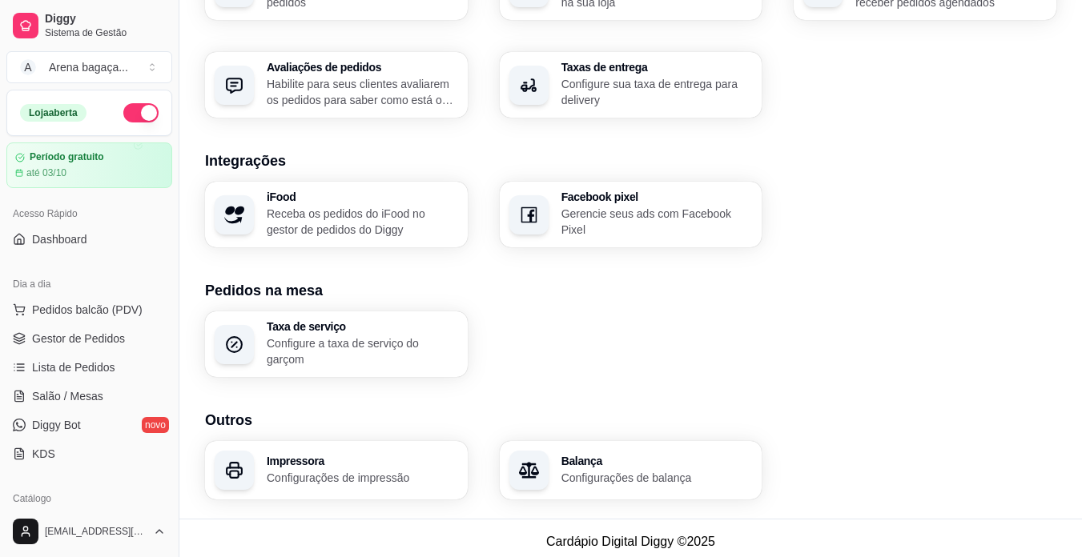
click at [275, 458] on h3 "Impressora" at bounding box center [362, 461] width 191 height 11
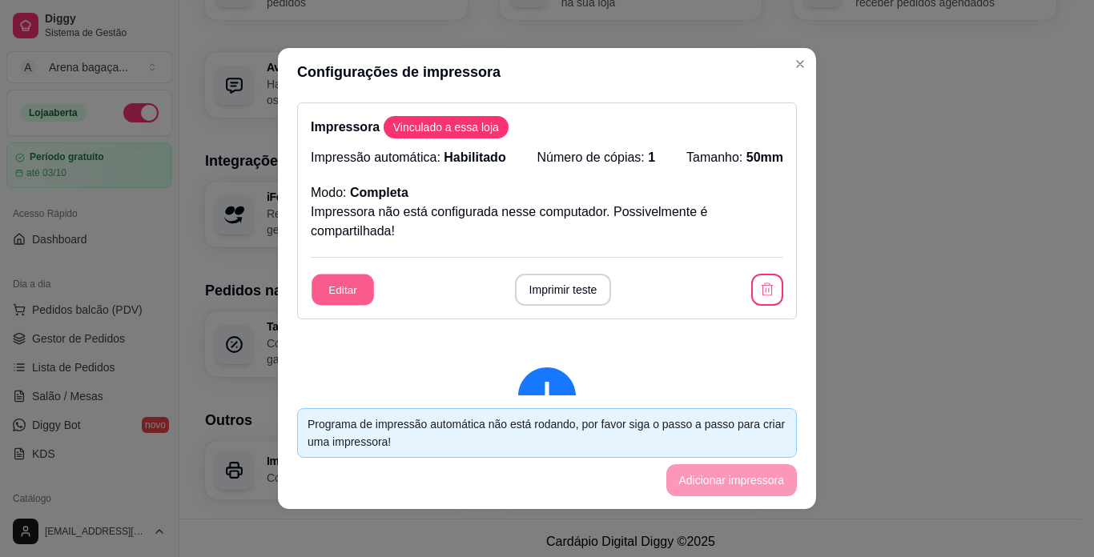
click at [348, 293] on button "Editar" at bounding box center [343, 290] width 62 height 31
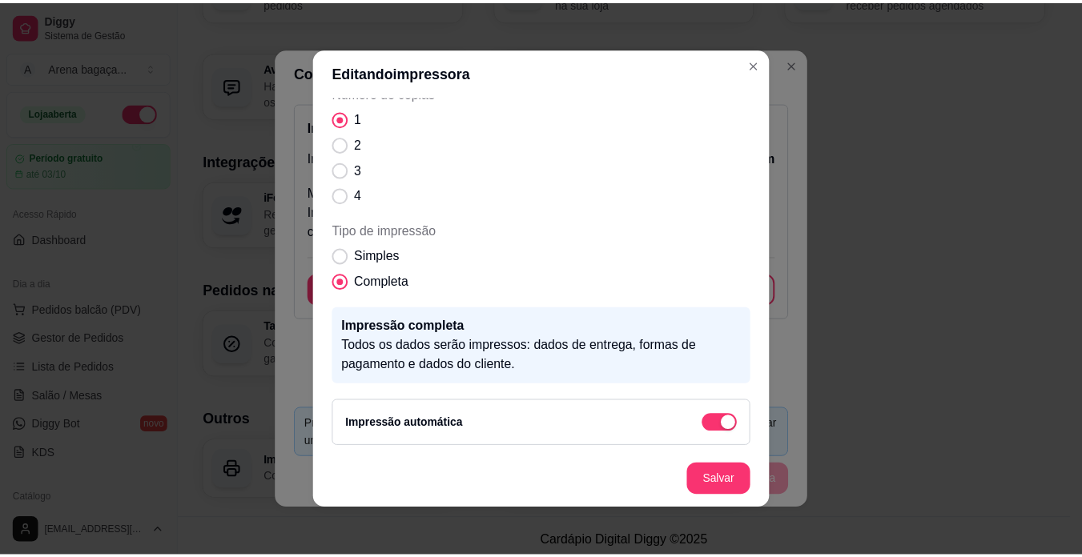
scroll to position [168, 0]
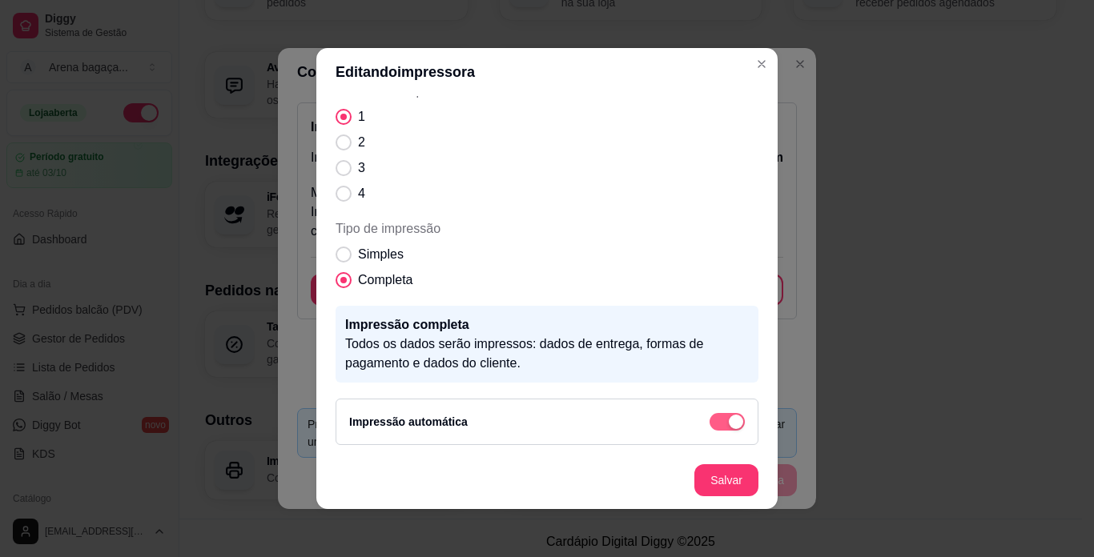
click at [710, 422] on span "button" at bounding box center [727, 422] width 35 height 18
click at [720, 429] on span "button" at bounding box center [727, 422] width 35 height 18
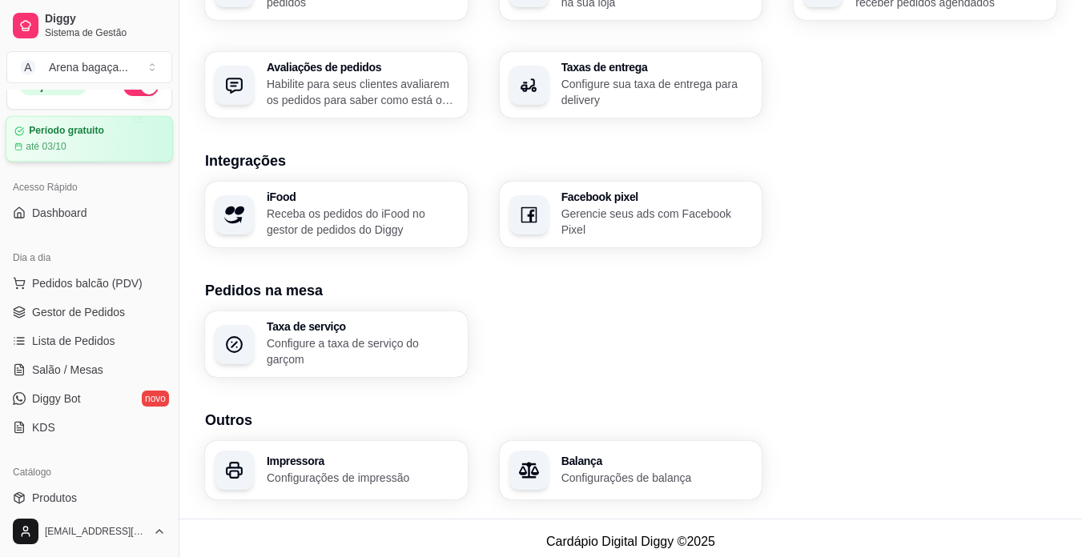
scroll to position [0, 0]
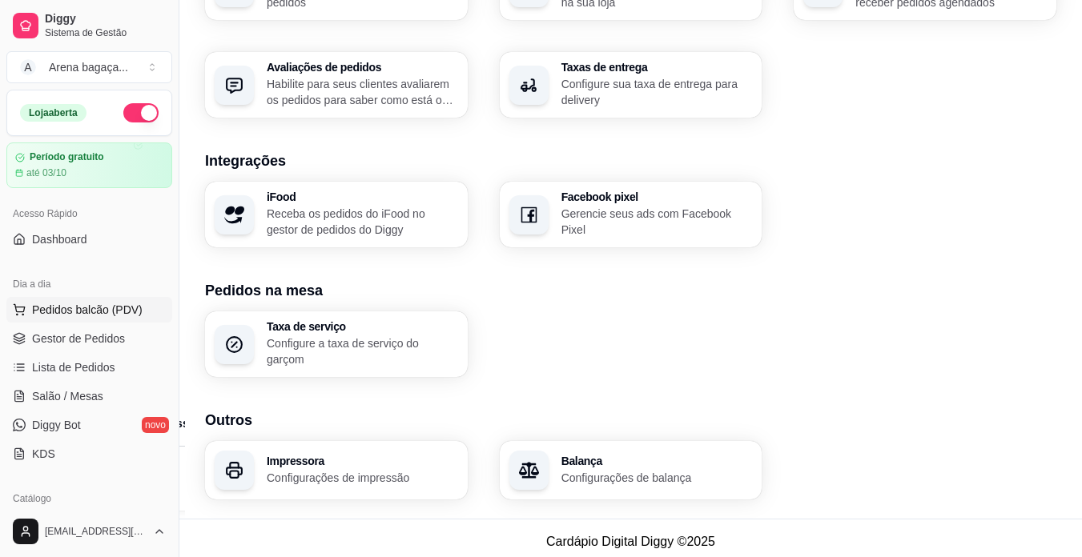
click at [112, 315] on span "Pedidos balcão (PDV)" at bounding box center [87, 310] width 111 height 16
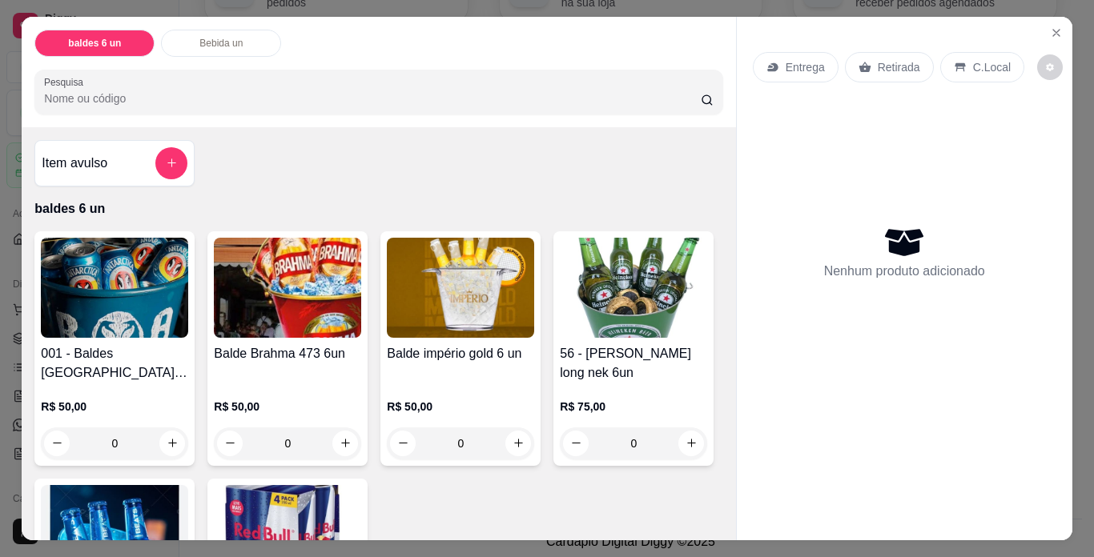
click at [143, 314] on img at bounding box center [114, 288] width 147 height 100
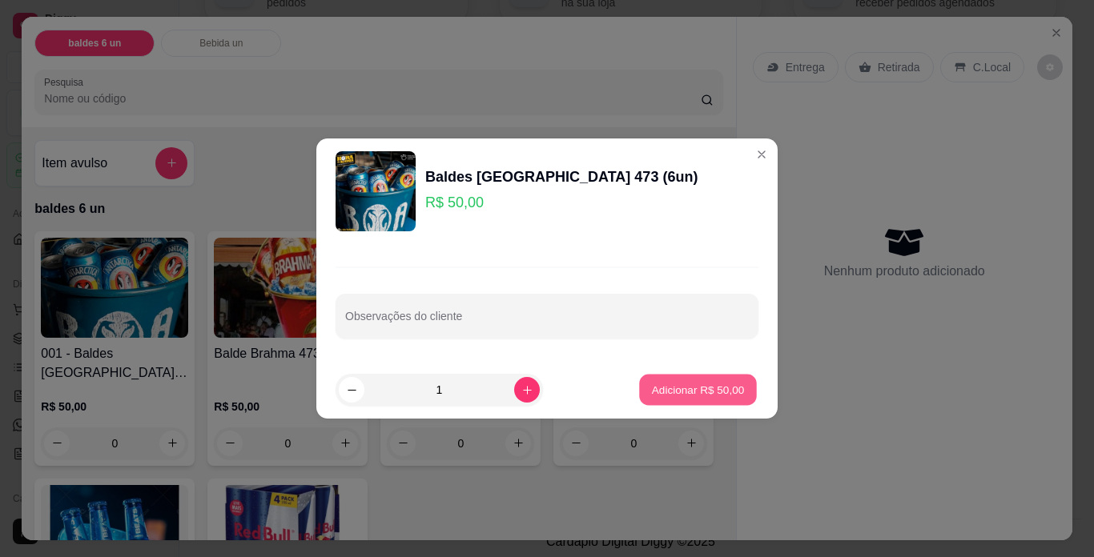
click at [672, 392] on p "Adicionar R$ 50,00" at bounding box center [698, 389] width 93 height 15
type input "1"
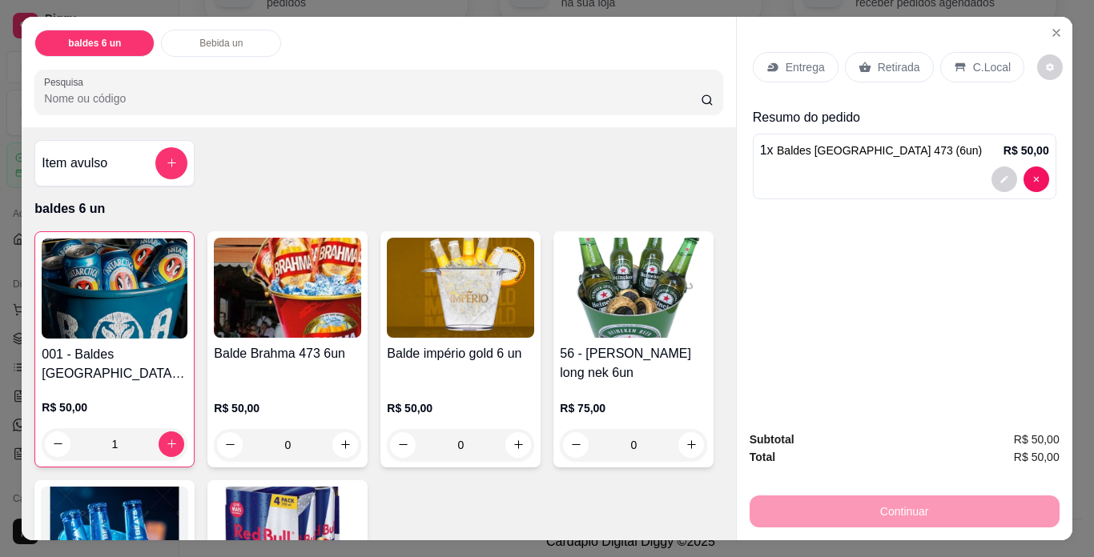
click at [890, 61] on p "Retirada" at bounding box center [899, 67] width 42 height 16
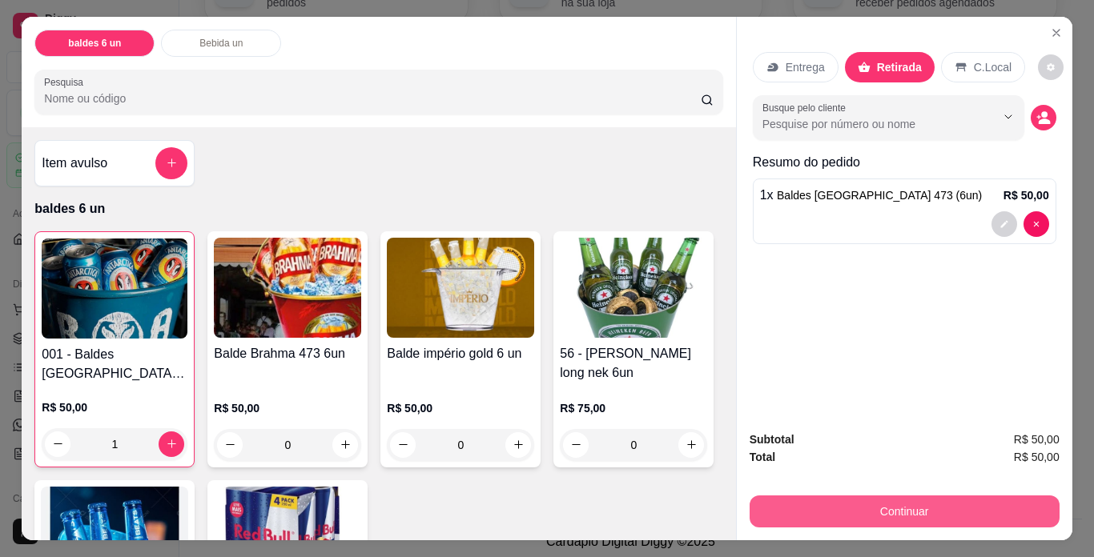
click at [897, 501] on button "Continuar" at bounding box center [905, 512] width 310 height 32
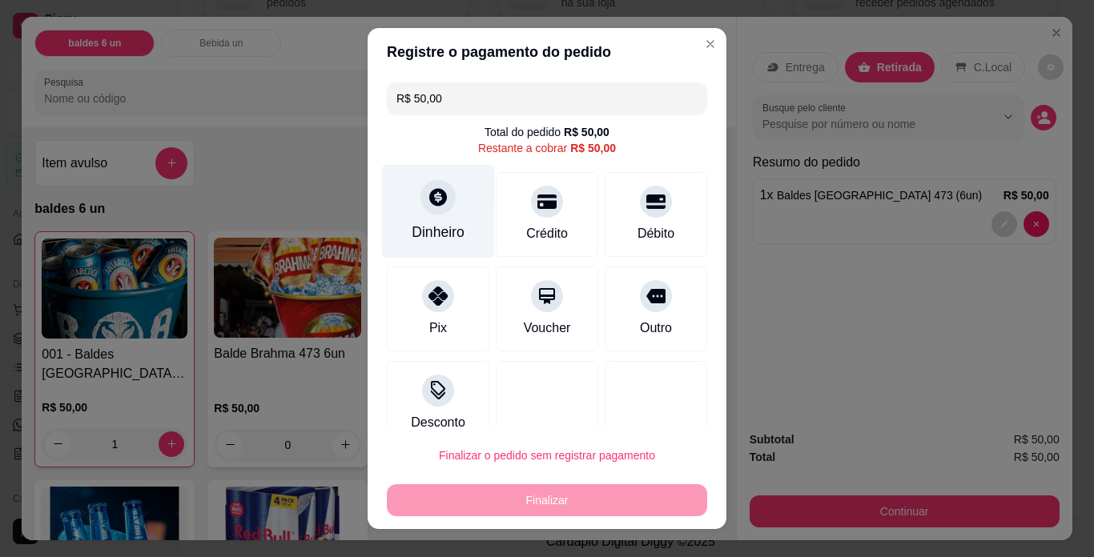
click at [436, 217] on div "Dinheiro" at bounding box center [438, 212] width 113 height 94
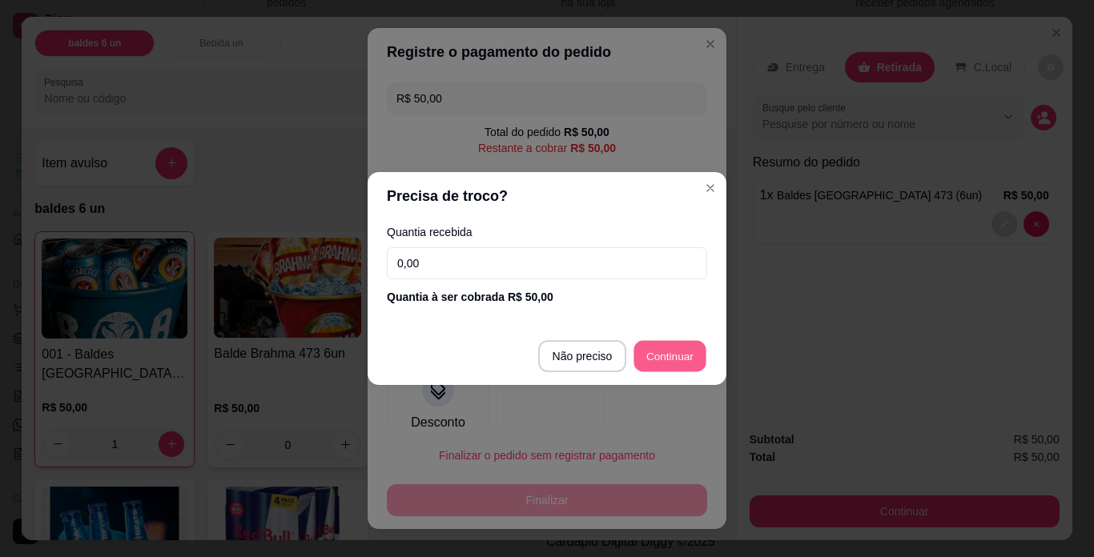
type input "R$ 0,00"
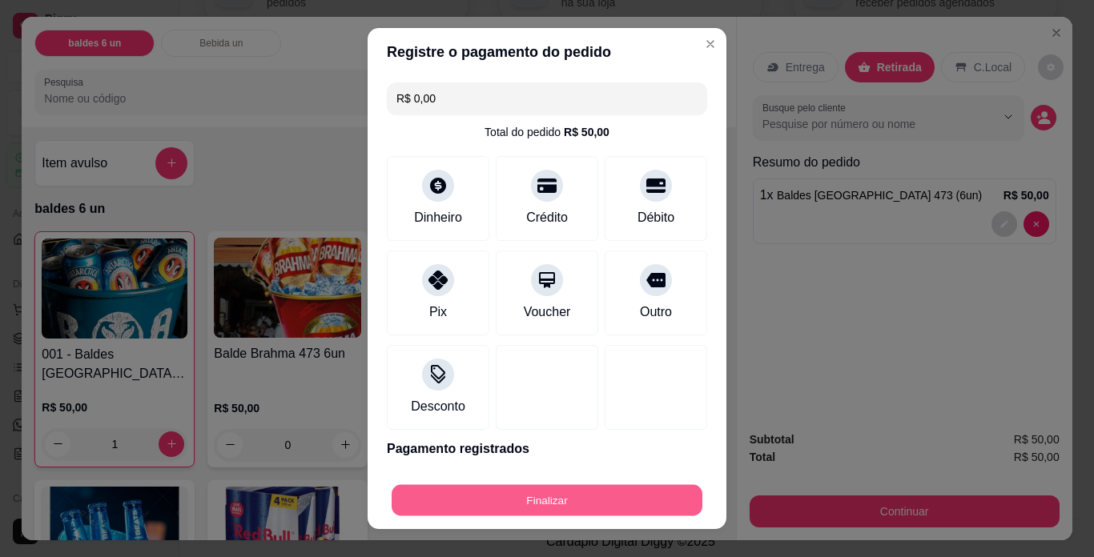
click at [608, 501] on button "Finalizar" at bounding box center [547, 500] width 311 height 31
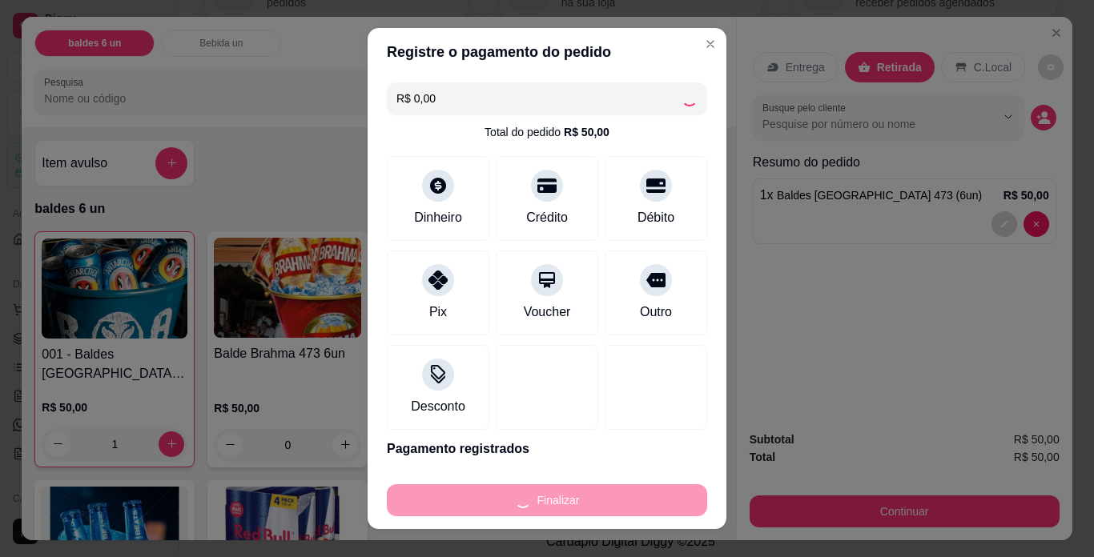
type input "0"
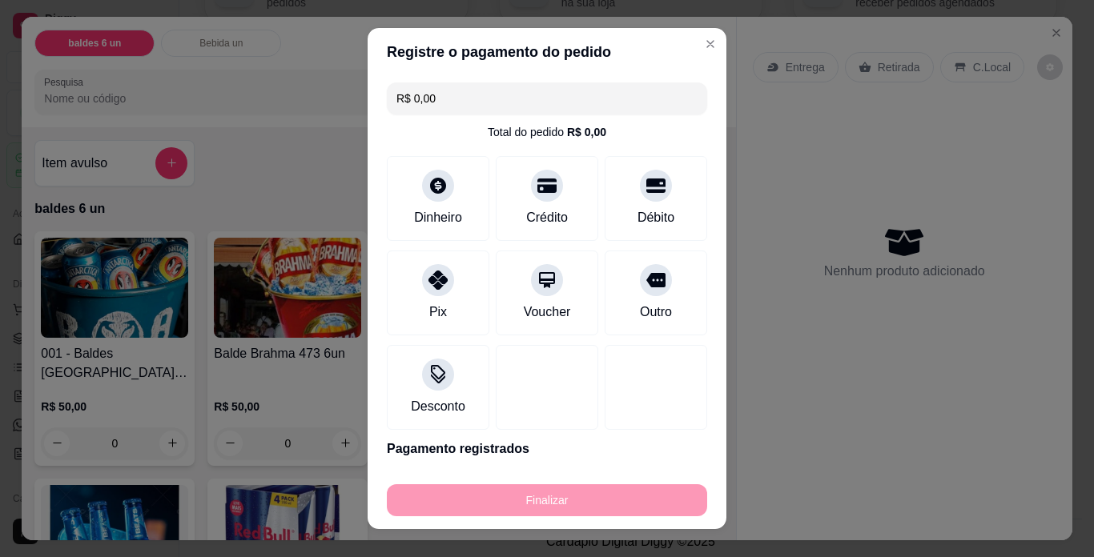
type input "-R$ 50,00"
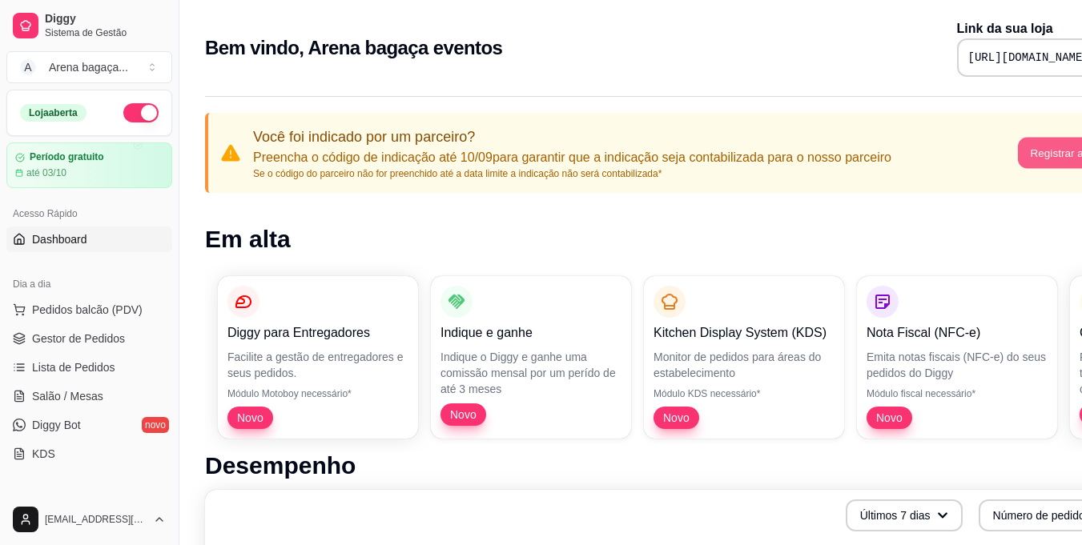
click at [1074, 158] on button "Registrar agora" at bounding box center [1068, 153] width 100 height 31
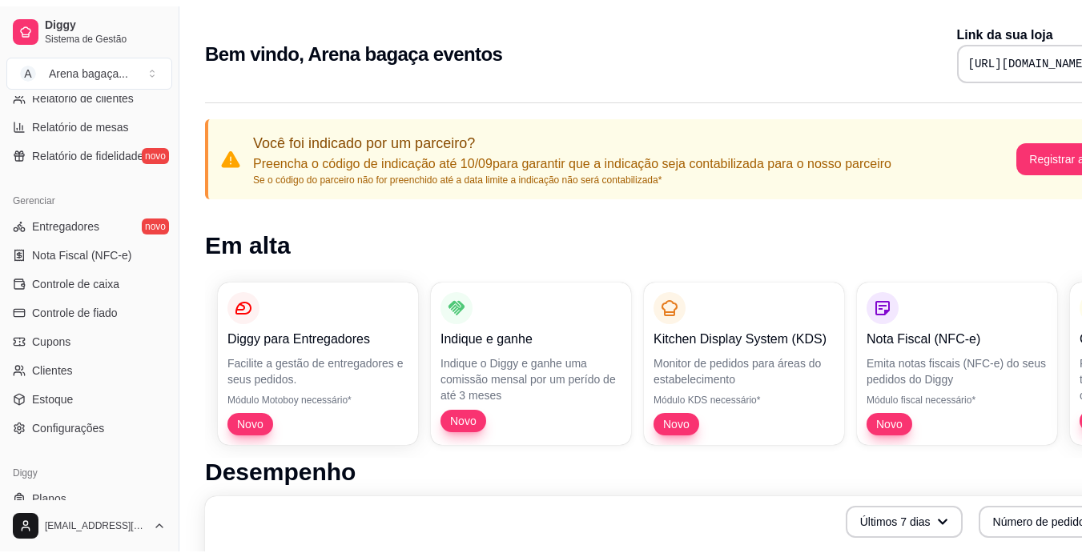
scroll to position [595, 0]
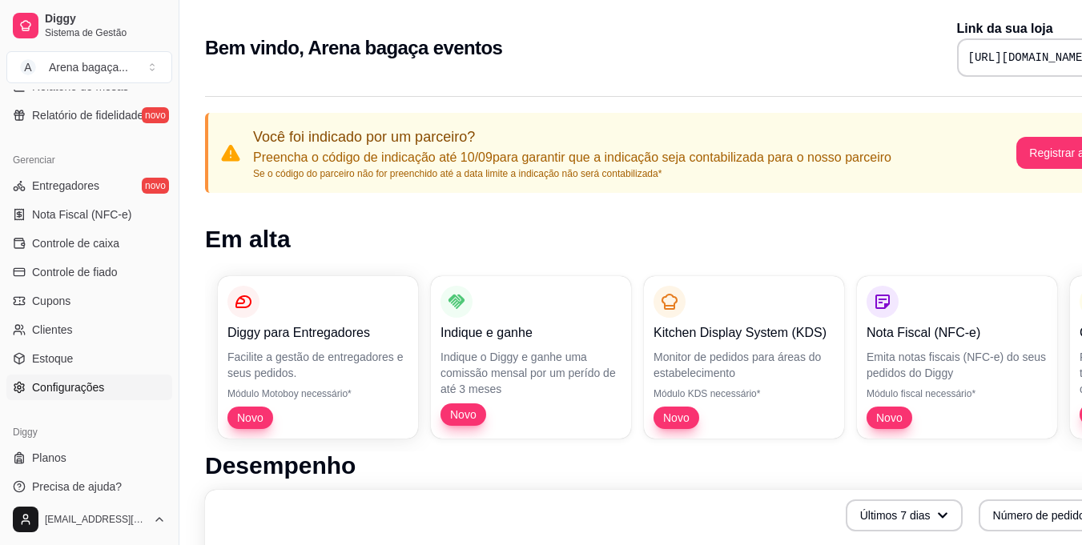
click at [74, 384] on span "Configurações" at bounding box center [68, 388] width 72 height 16
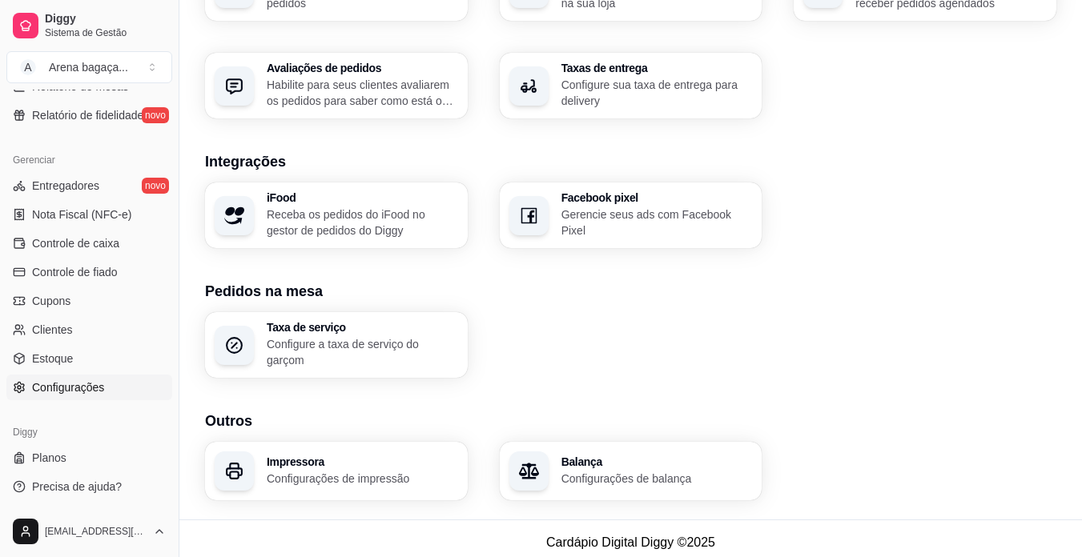
scroll to position [565, 0]
click at [355, 456] on h3 "Impressora" at bounding box center [361, 461] width 185 height 11
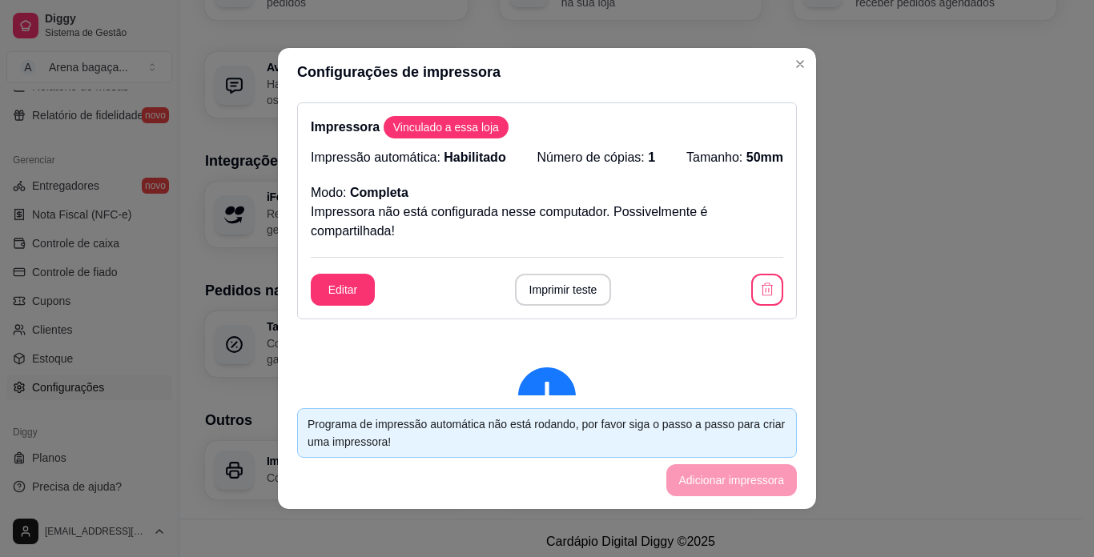
click at [437, 128] on span "Vinculado a essa loja" at bounding box center [446, 127] width 119 height 16
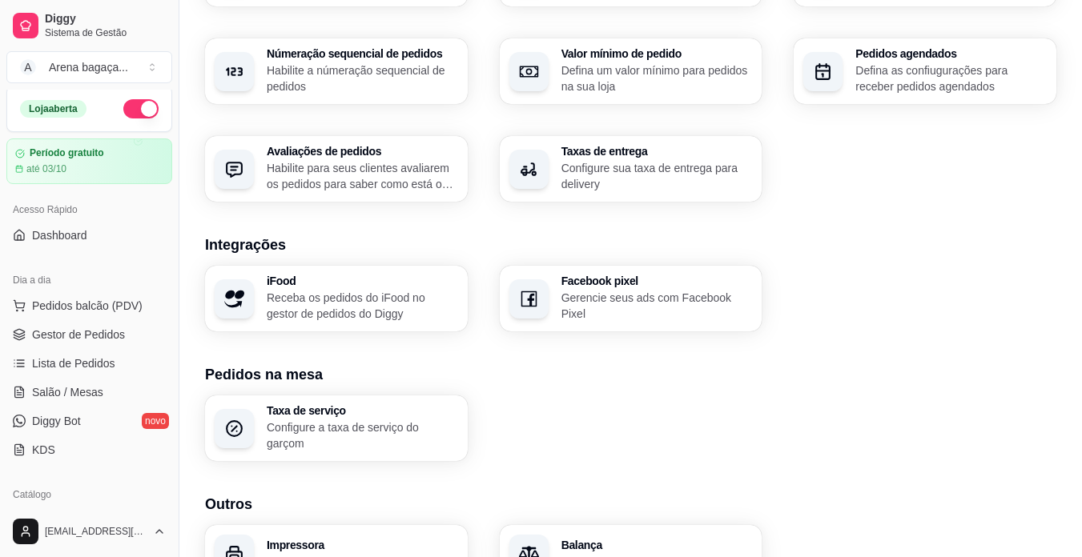
scroll to position [0, 0]
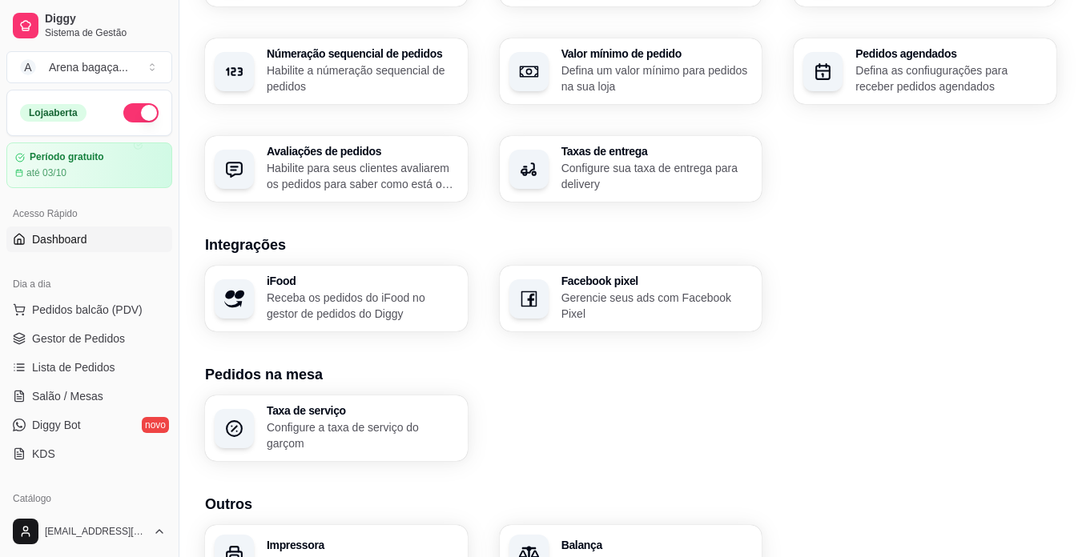
click at [62, 243] on span "Dashboard" at bounding box center [59, 239] width 55 height 16
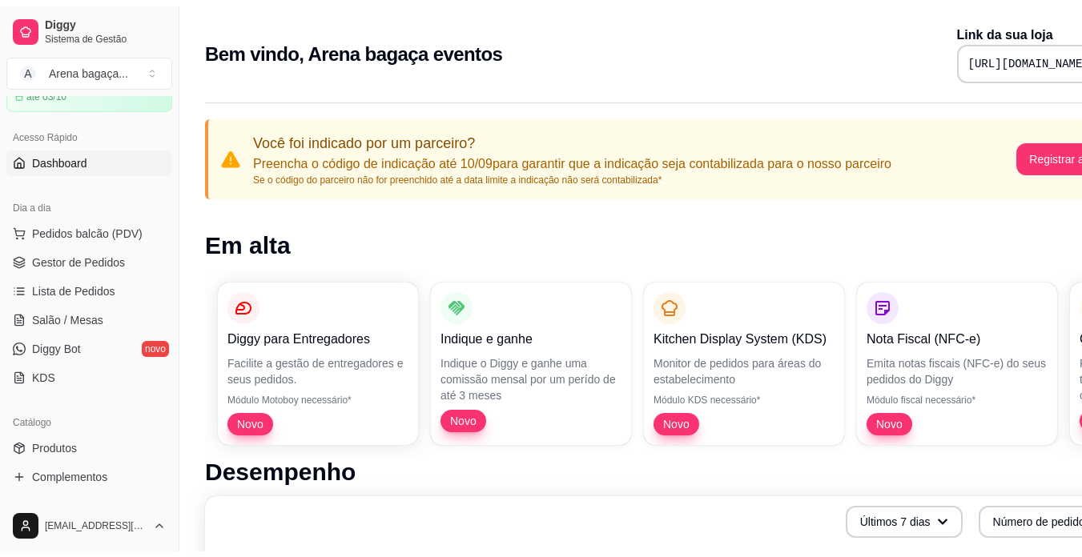
scroll to position [80, 0]
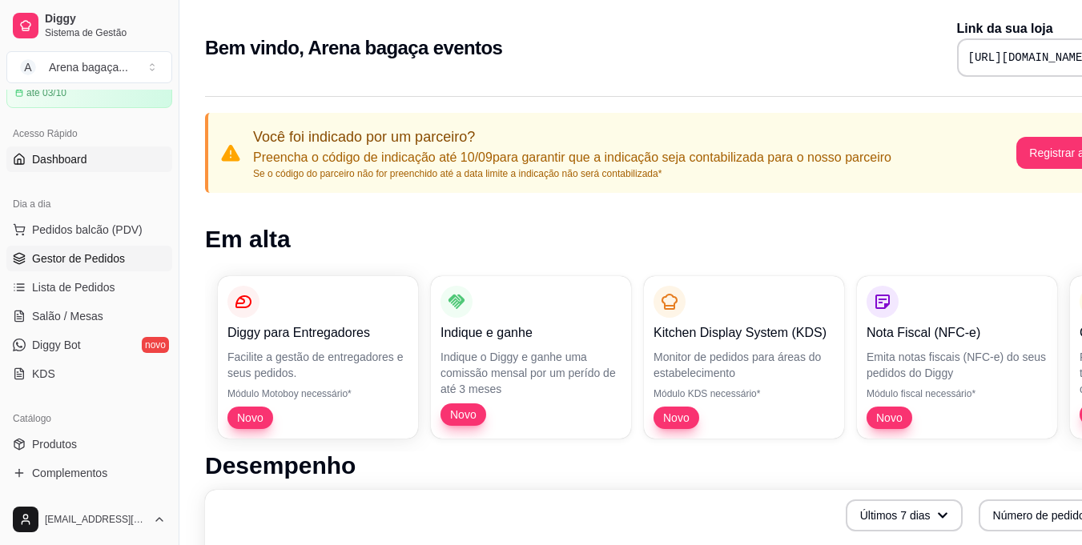
click at [63, 252] on span "Gestor de Pedidos" at bounding box center [78, 259] width 93 height 16
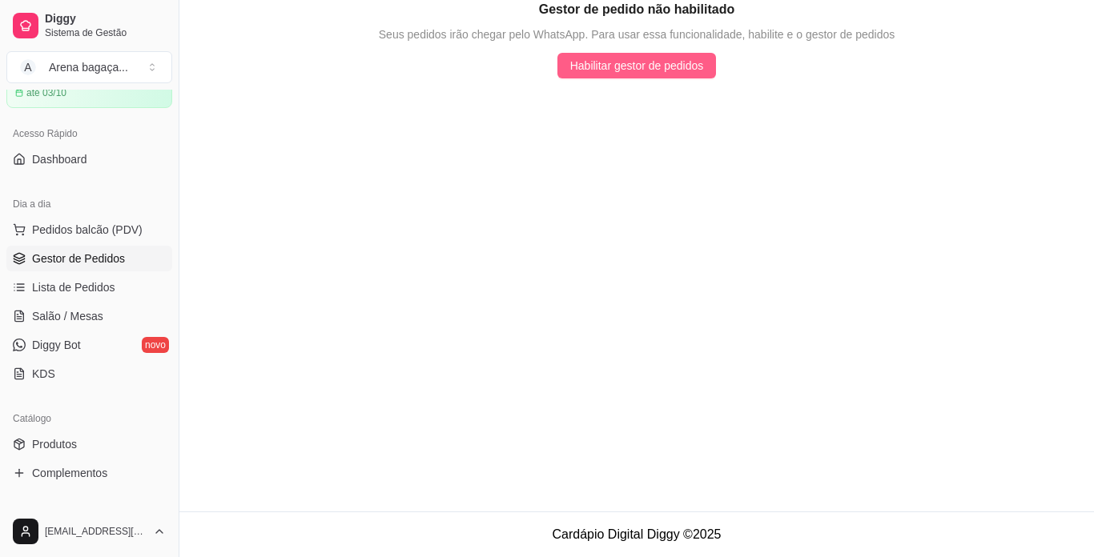
click at [597, 67] on span "Habilitar gestor de pedidos" at bounding box center [637, 66] width 134 height 18
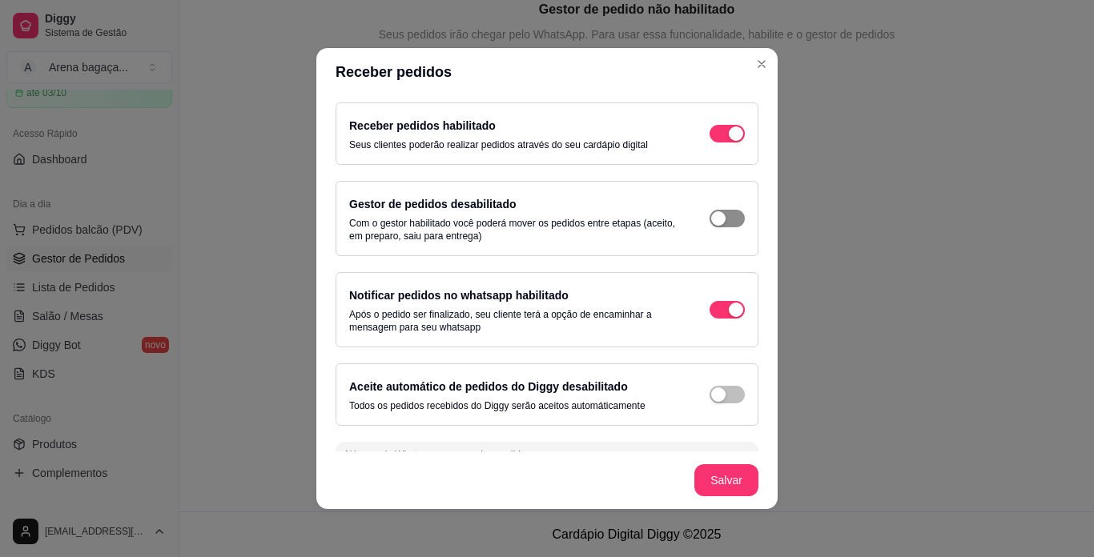
click at [718, 219] on span "button" at bounding box center [727, 219] width 35 height 18
click at [720, 399] on span "button" at bounding box center [727, 395] width 35 height 18
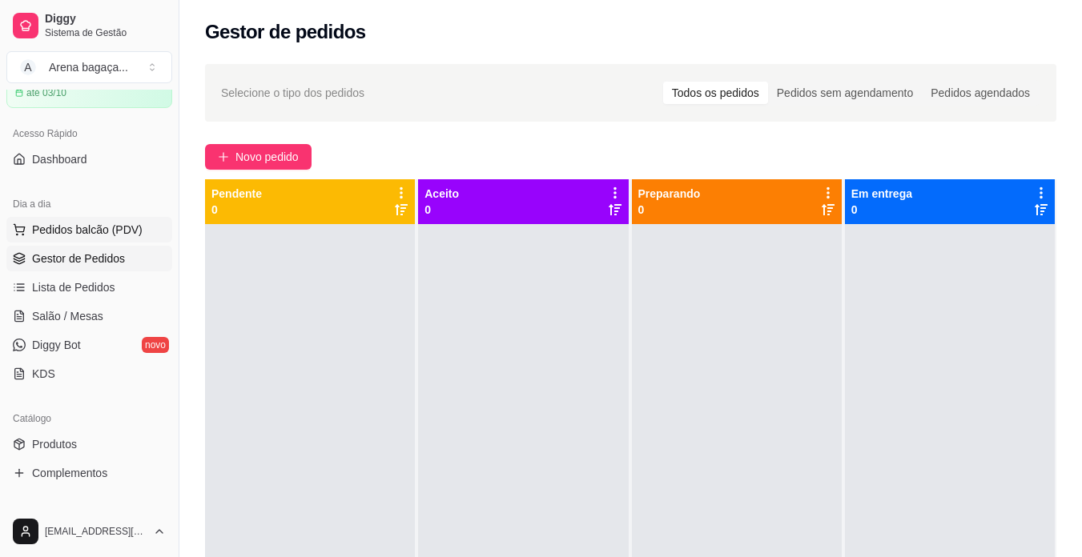
click at [67, 230] on span "Pedidos balcão (PDV)" at bounding box center [87, 230] width 111 height 16
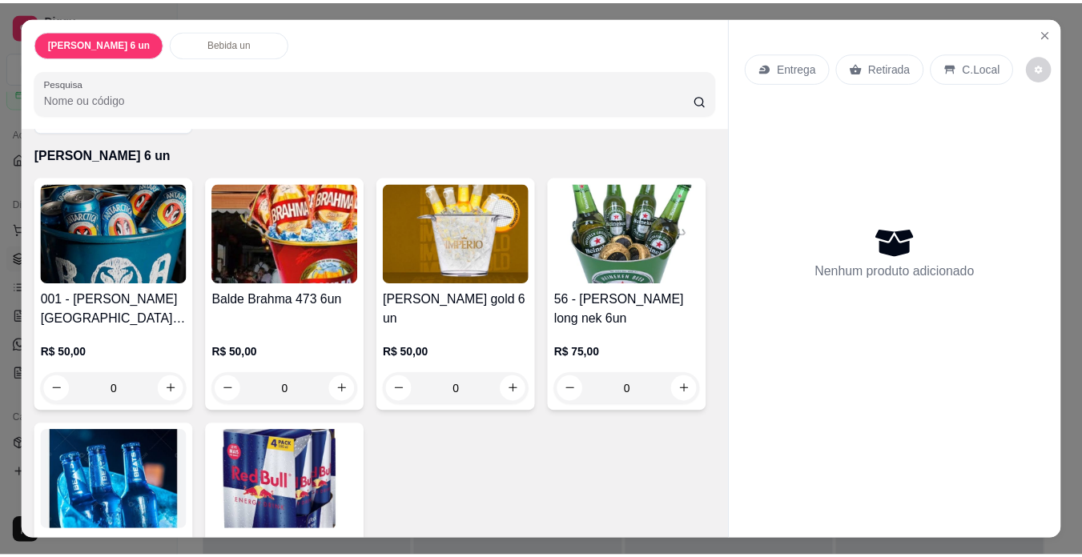
scroll to position [80, 0]
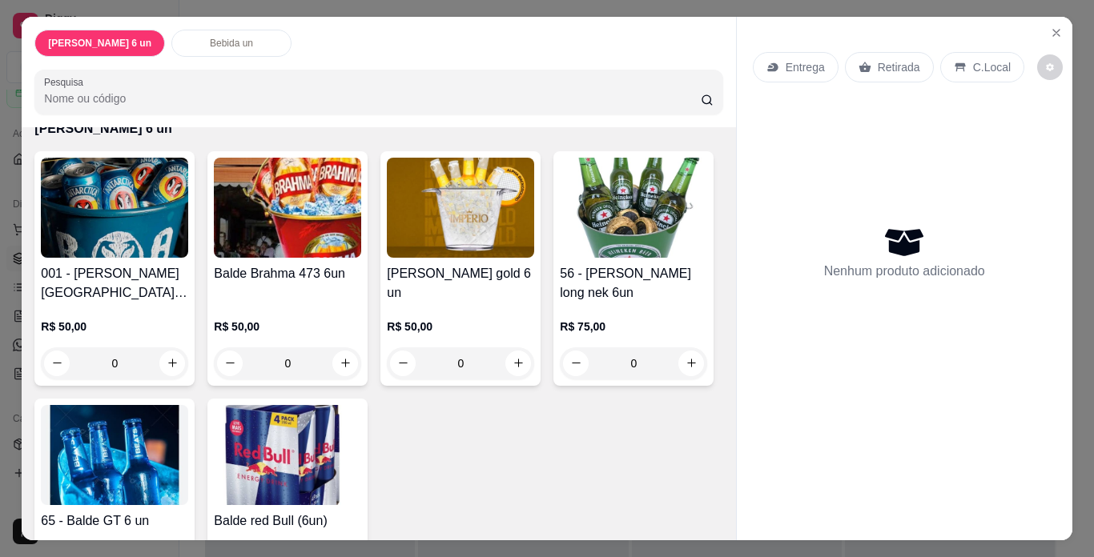
click at [81, 264] on h4 "001 - [PERSON_NAME] [GEOGRAPHIC_DATA] 473 (6un)" at bounding box center [114, 283] width 147 height 38
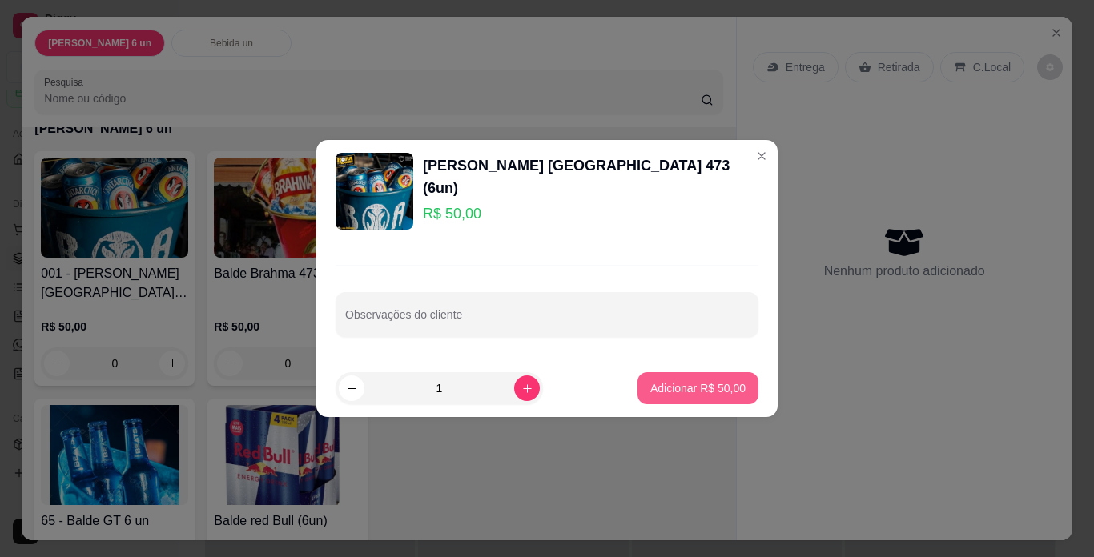
click at [697, 389] on p "Adicionar R$ 50,00" at bounding box center [697, 388] width 95 height 16
type input "1"
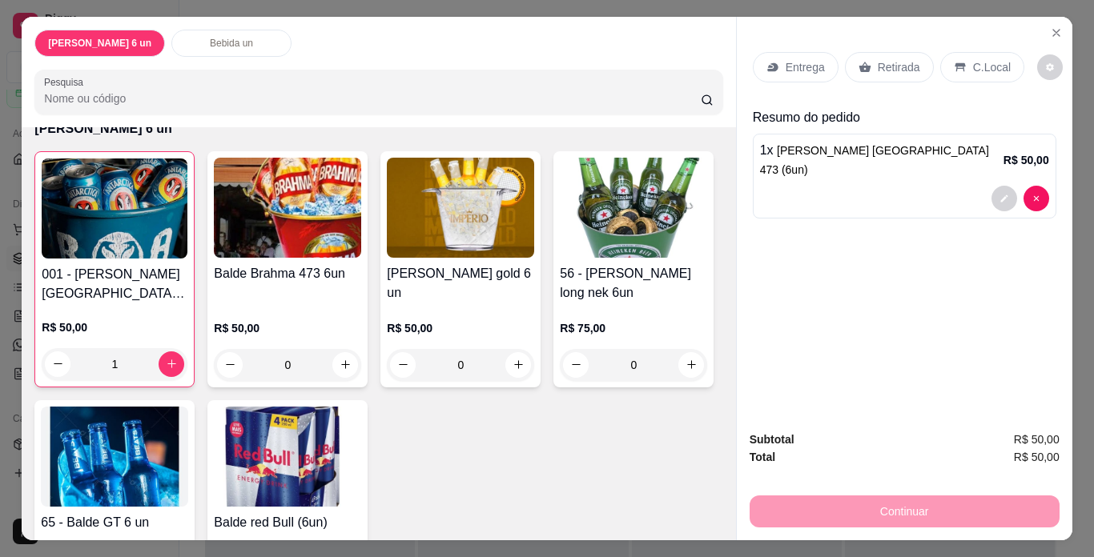
click at [806, 66] on p "Entrega" at bounding box center [805, 67] width 39 height 16
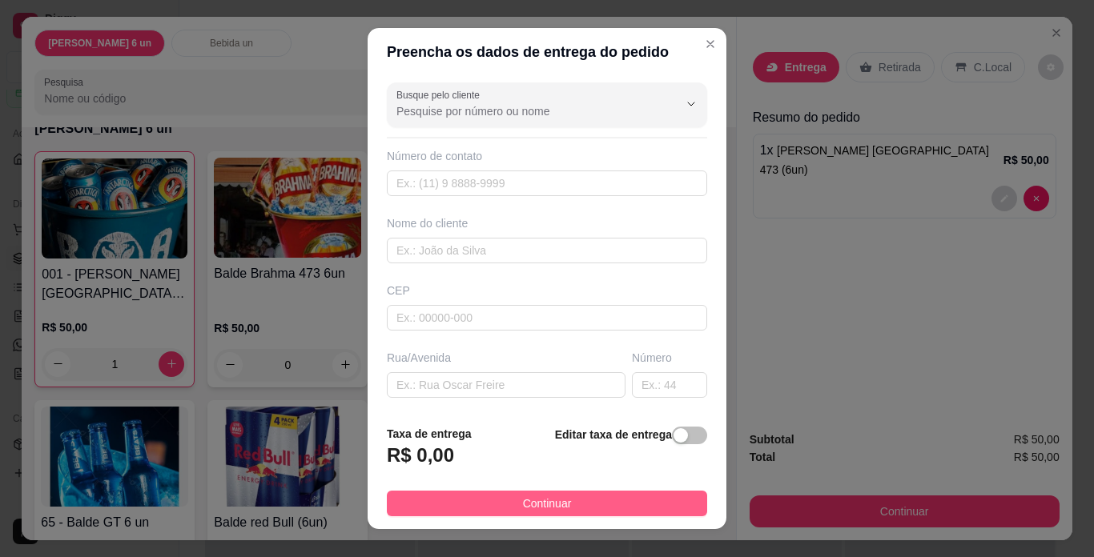
click at [539, 499] on span "Continuar" at bounding box center [547, 504] width 49 height 18
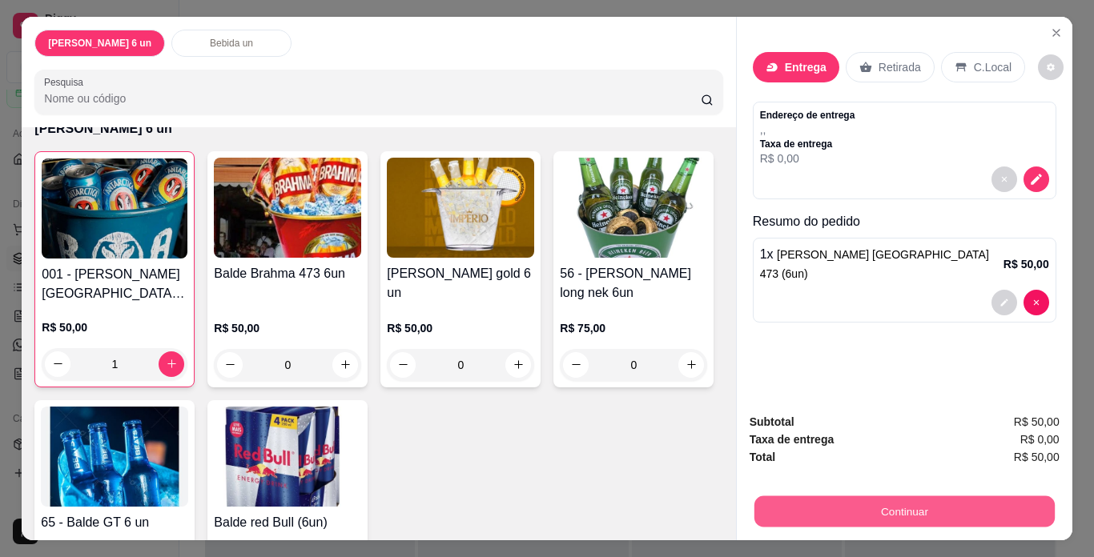
click at [835, 501] on button "Continuar" at bounding box center [904, 512] width 300 height 31
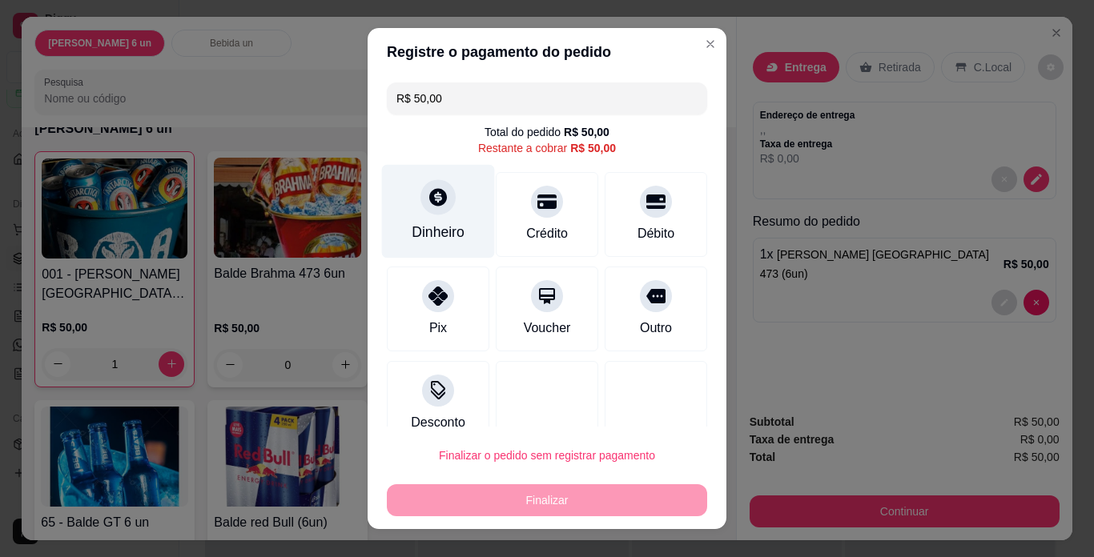
click at [410, 212] on div "Dinheiro" at bounding box center [438, 212] width 113 height 94
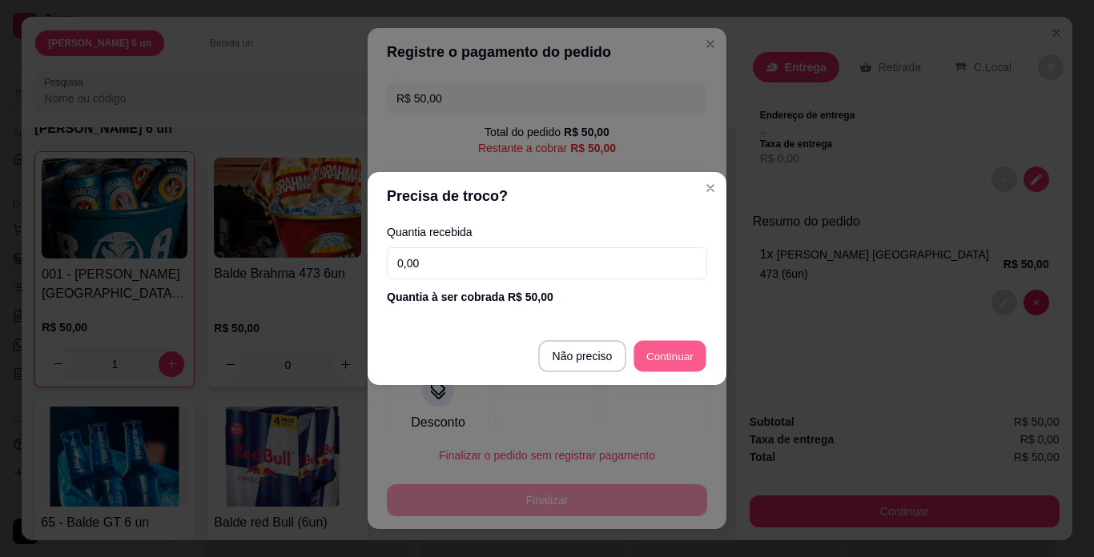
type input "R$ 0,00"
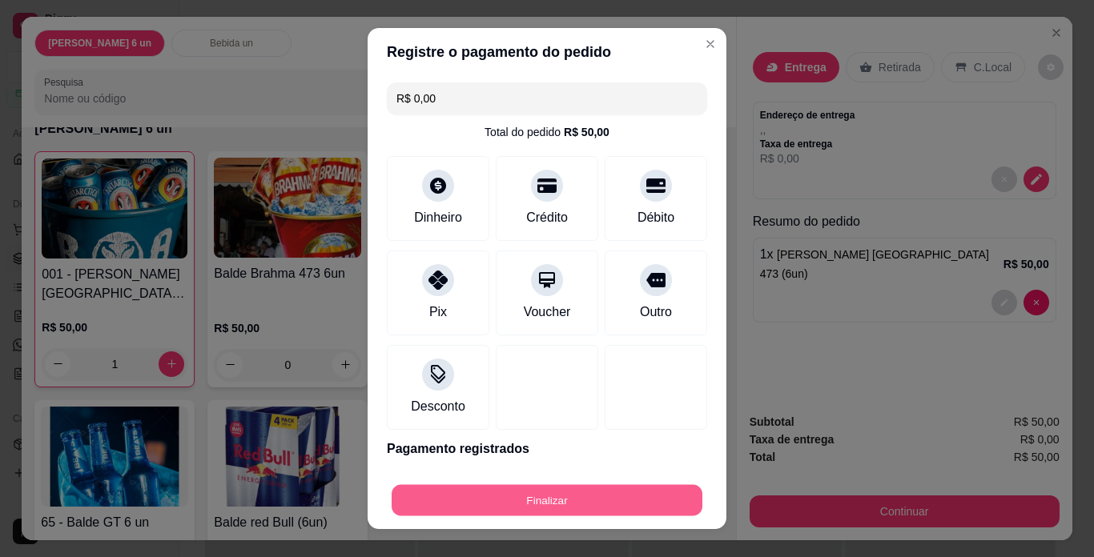
click at [628, 491] on button "Finalizar" at bounding box center [547, 500] width 311 height 31
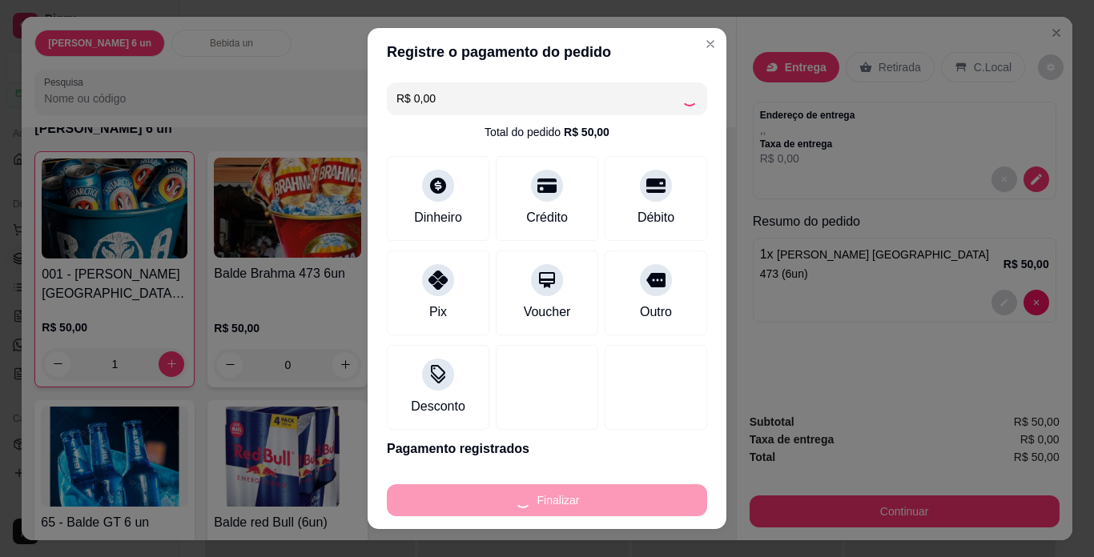
type input "0"
type input "-R$ 50,00"
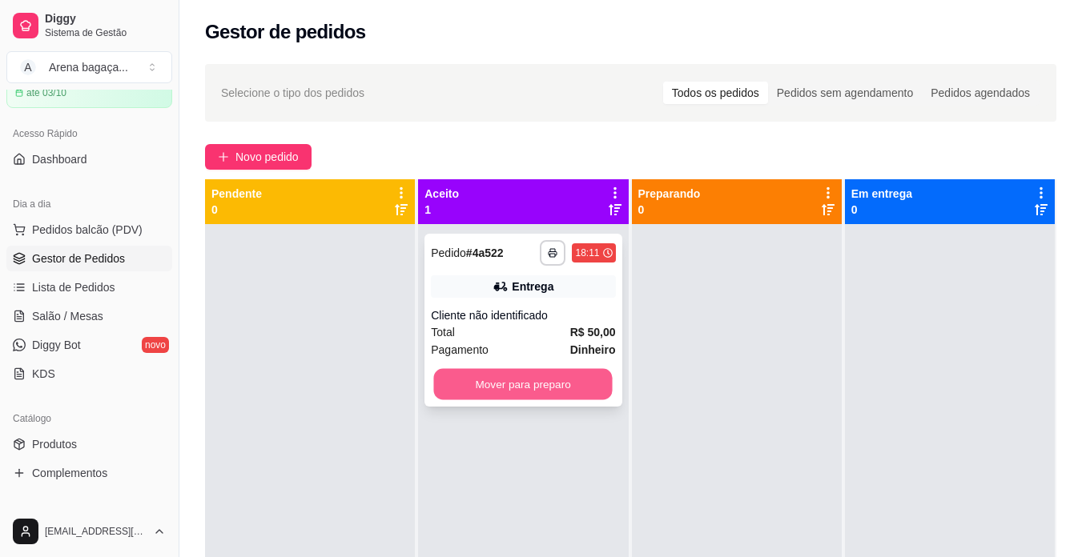
click at [531, 383] on button "Mover para preparo" at bounding box center [523, 384] width 179 height 31
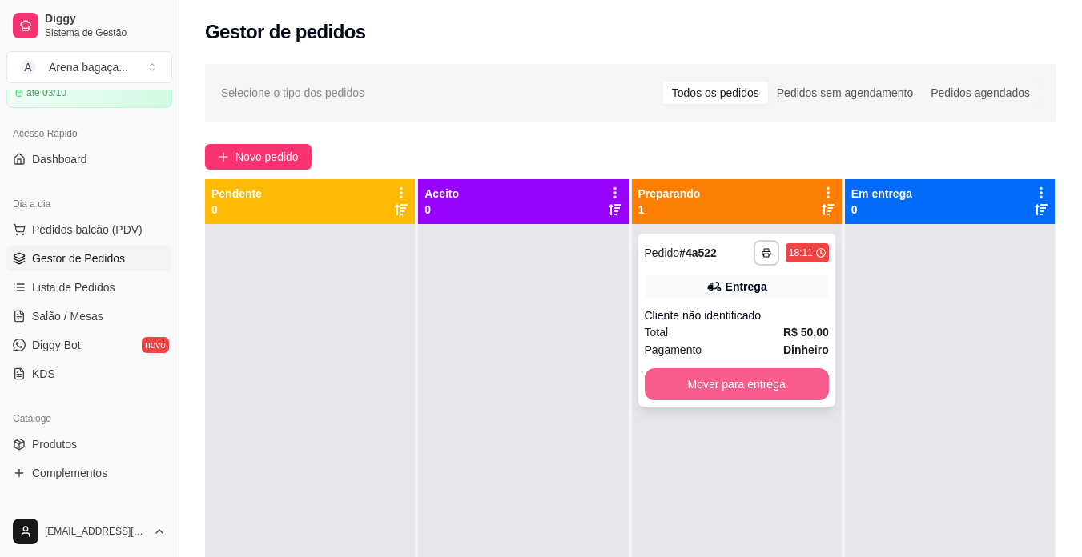
click at [734, 385] on button "Mover para entrega" at bounding box center [737, 384] width 184 height 32
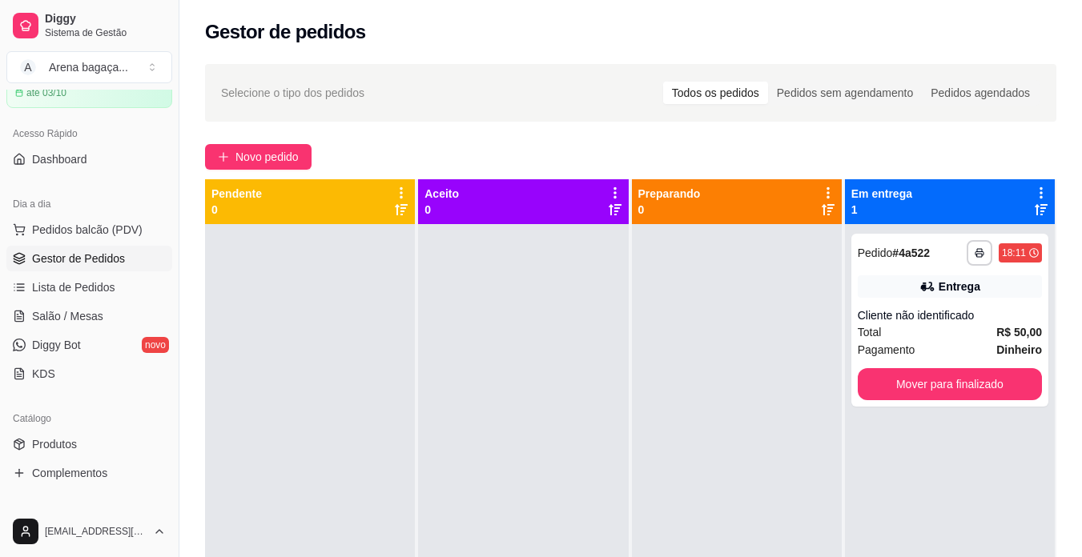
click at [1034, 190] on icon at bounding box center [1041, 193] width 14 height 14
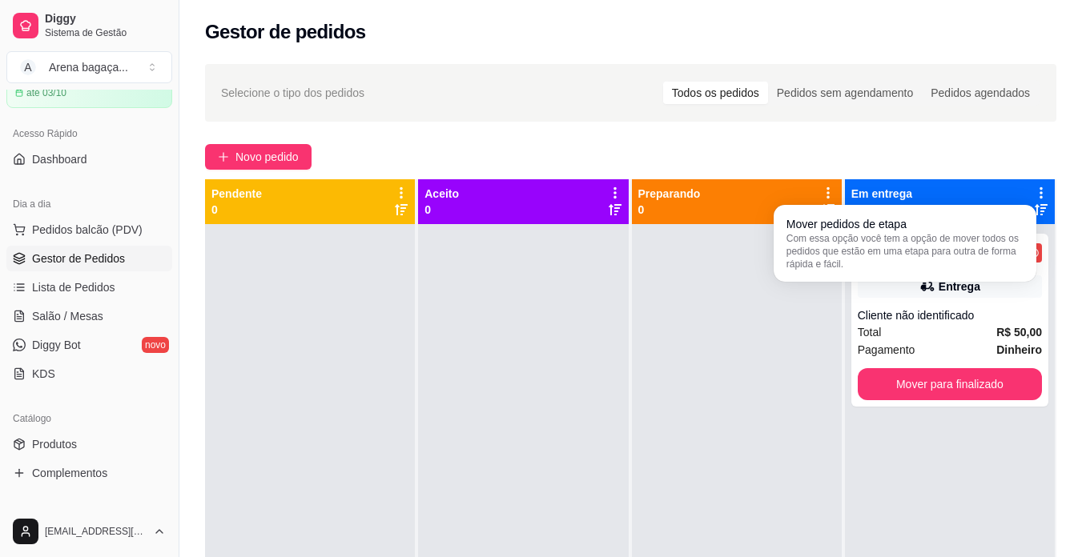
click at [957, 140] on div "**********" at bounding box center [630, 405] width 903 height 702
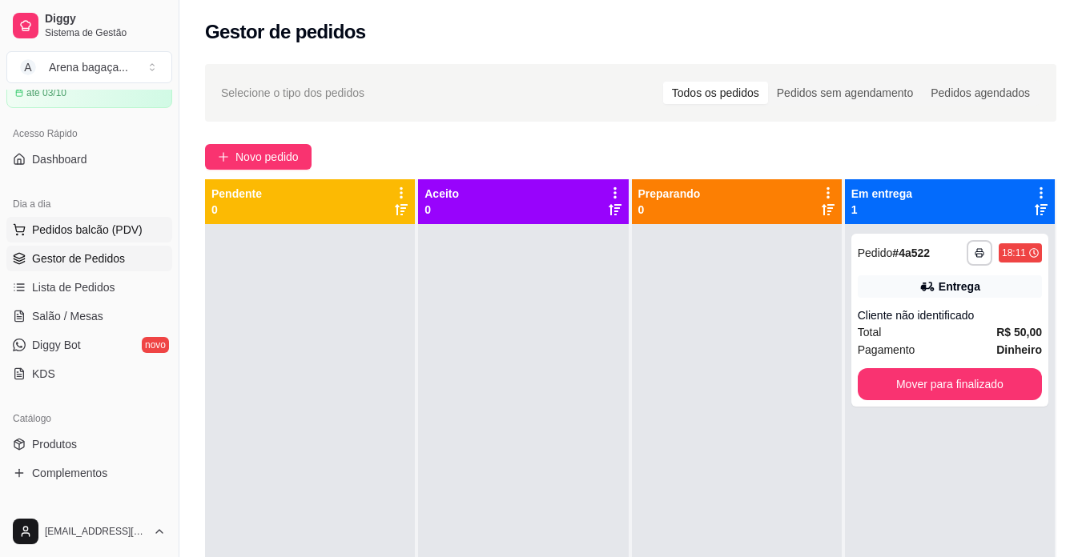
click at [88, 235] on span "Pedidos balcão (PDV)" at bounding box center [87, 230] width 111 height 16
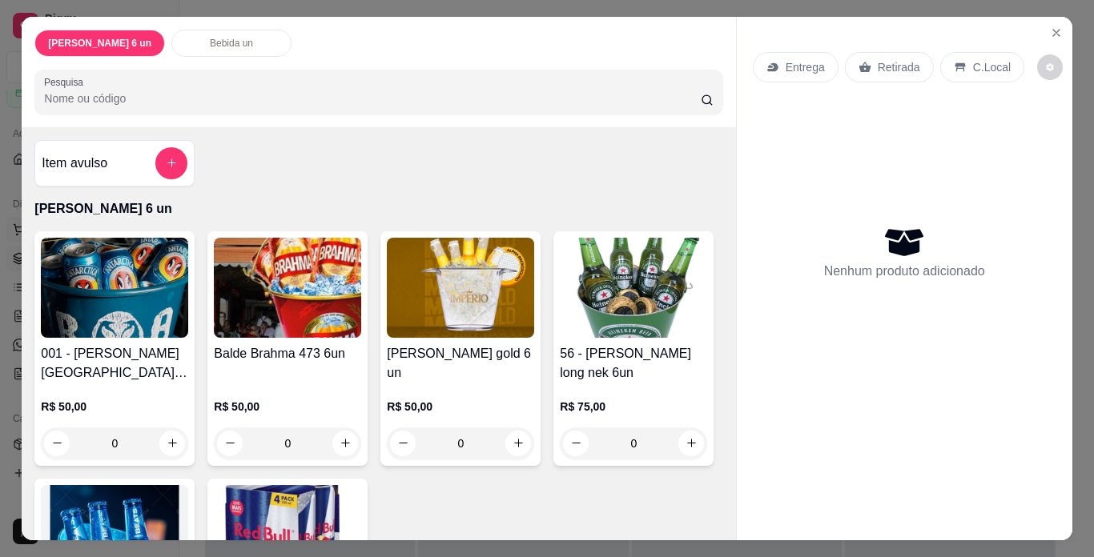
click at [88, 238] on img at bounding box center [114, 288] width 147 height 100
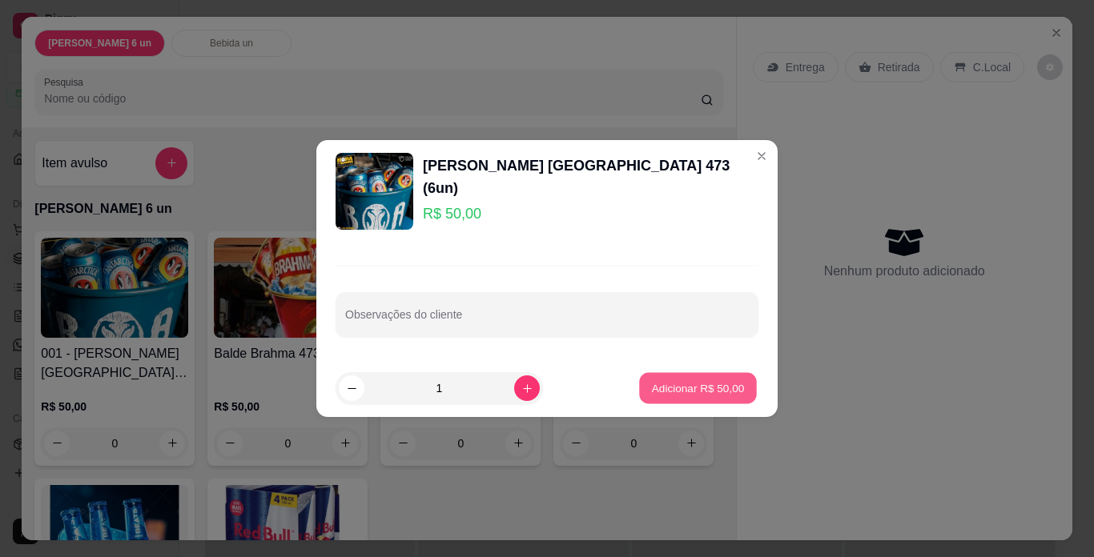
click at [669, 382] on p "Adicionar R$ 50,00" at bounding box center [698, 388] width 93 height 15
type input "1"
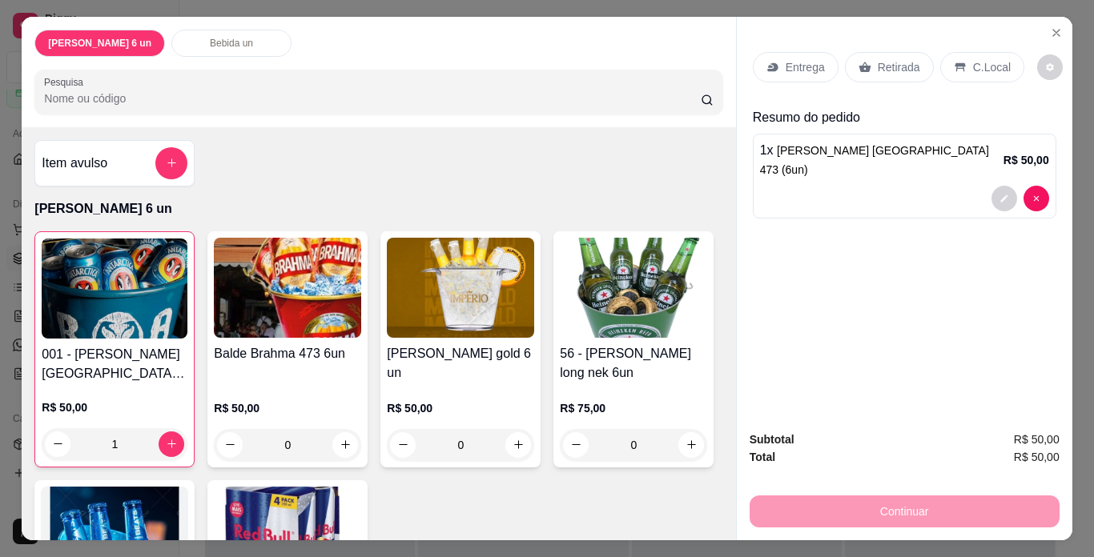
click at [882, 59] on p "Retirada" at bounding box center [899, 67] width 42 height 16
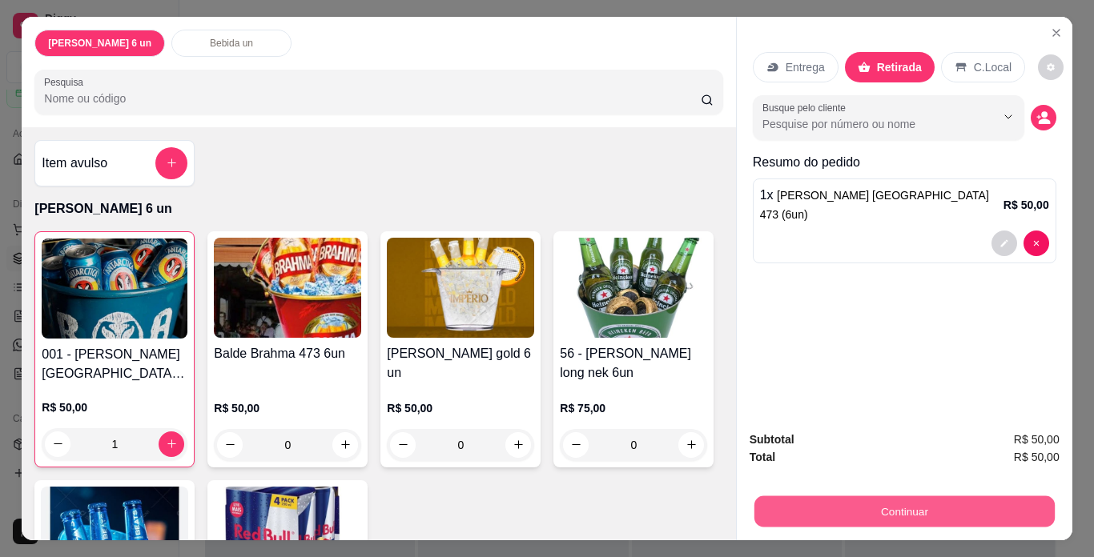
click at [907, 510] on button "Continuar" at bounding box center [904, 512] width 300 height 31
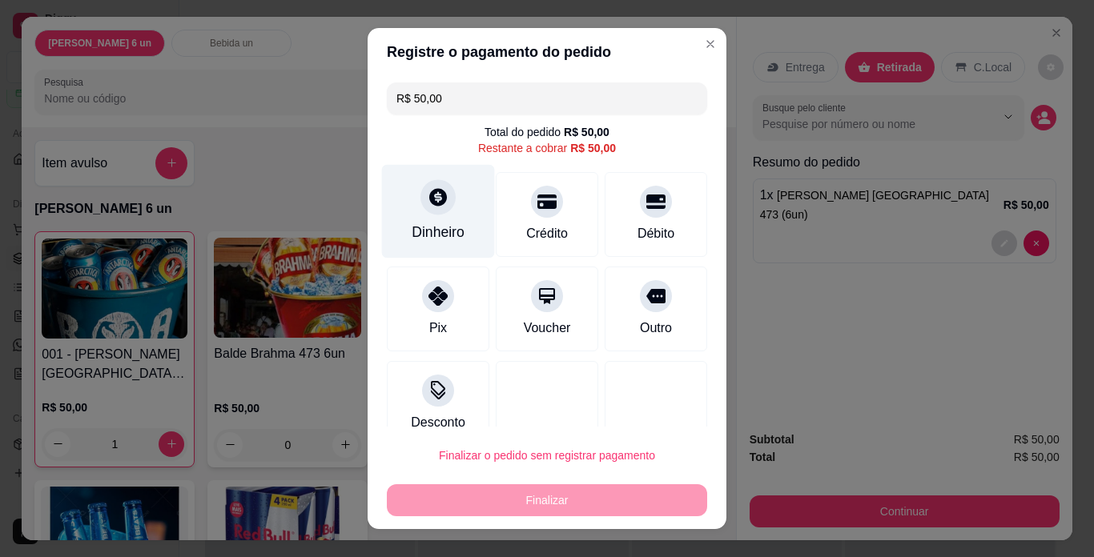
click at [415, 211] on div "Dinheiro" at bounding box center [438, 212] width 113 height 94
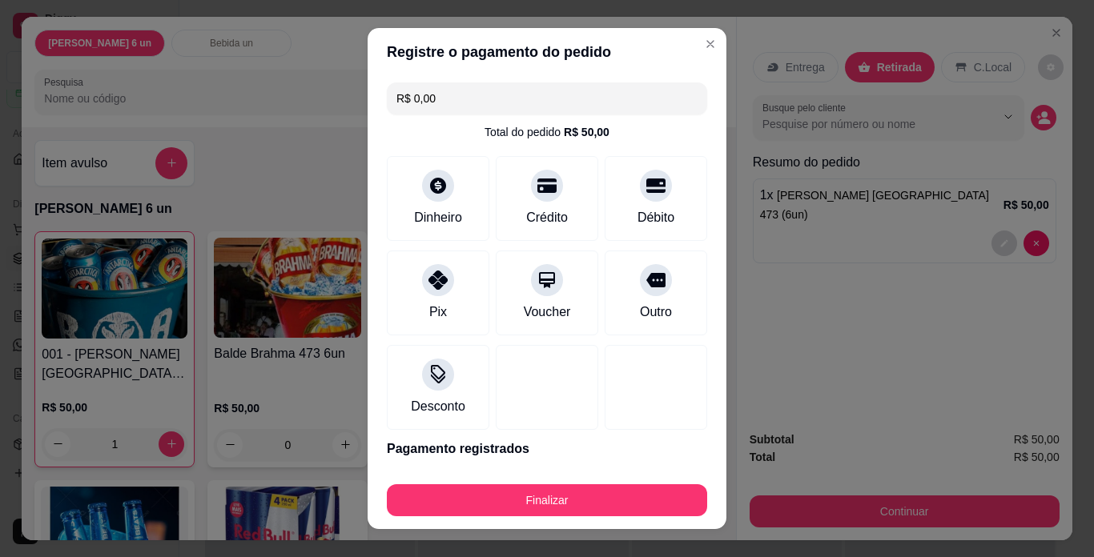
type input "R$ 0,00"
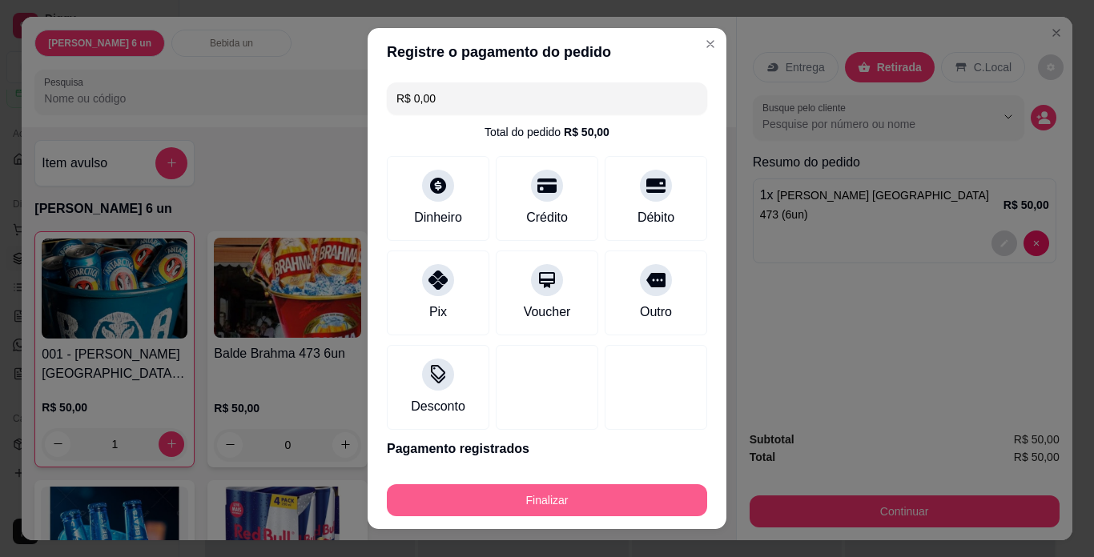
click at [592, 505] on button "Finalizar" at bounding box center [547, 501] width 320 height 32
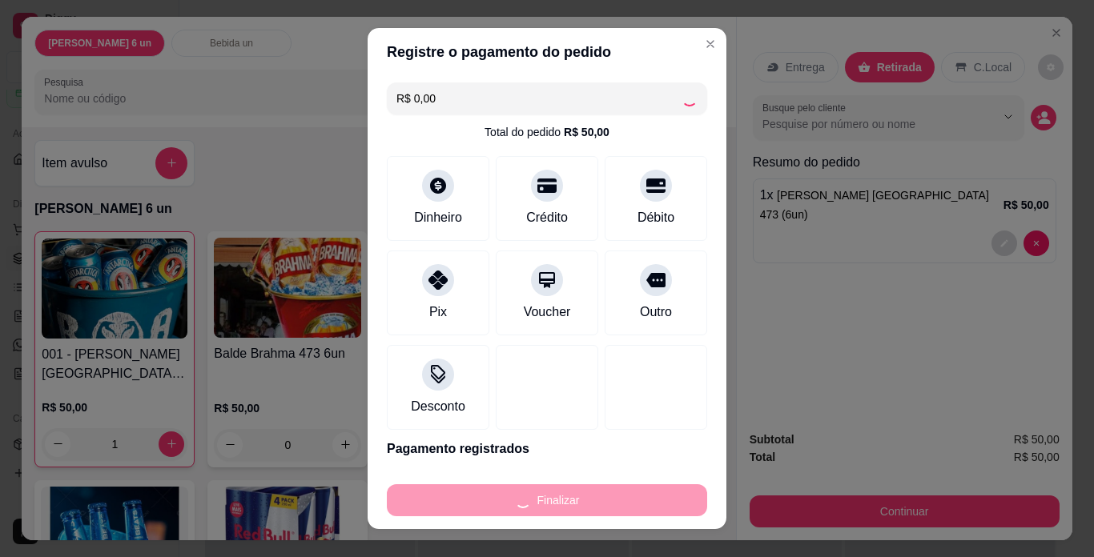
type input "0"
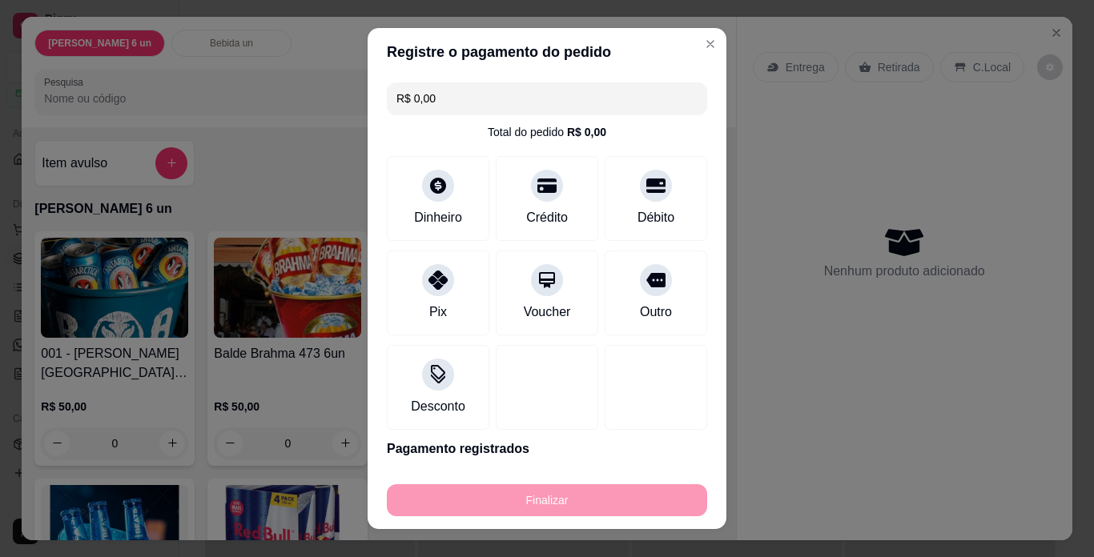
type input "-R$ 50,00"
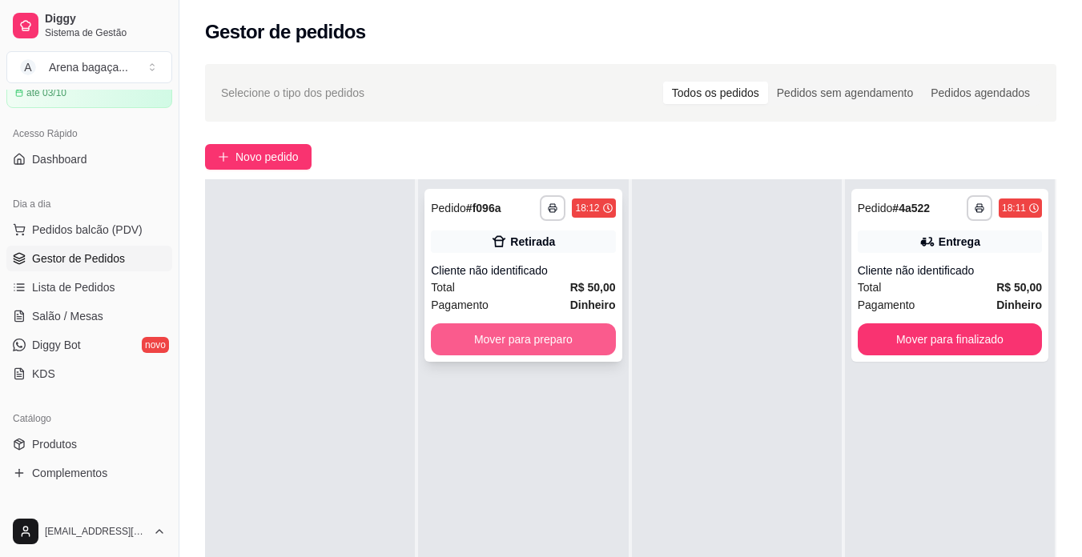
click at [554, 338] on button "Mover para preparo" at bounding box center [523, 340] width 184 height 32
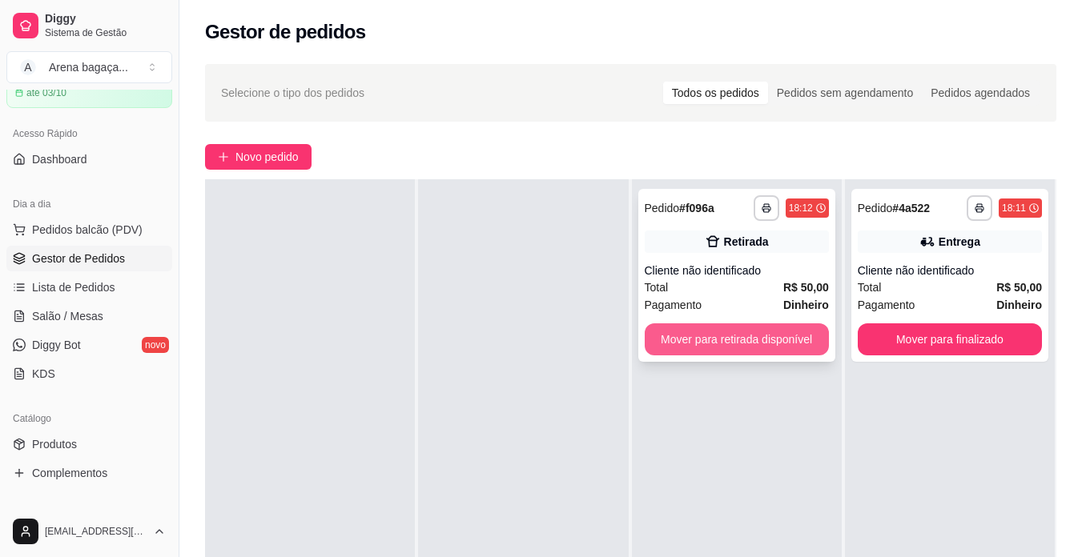
click at [706, 340] on button "Mover para retirada disponível" at bounding box center [737, 340] width 184 height 32
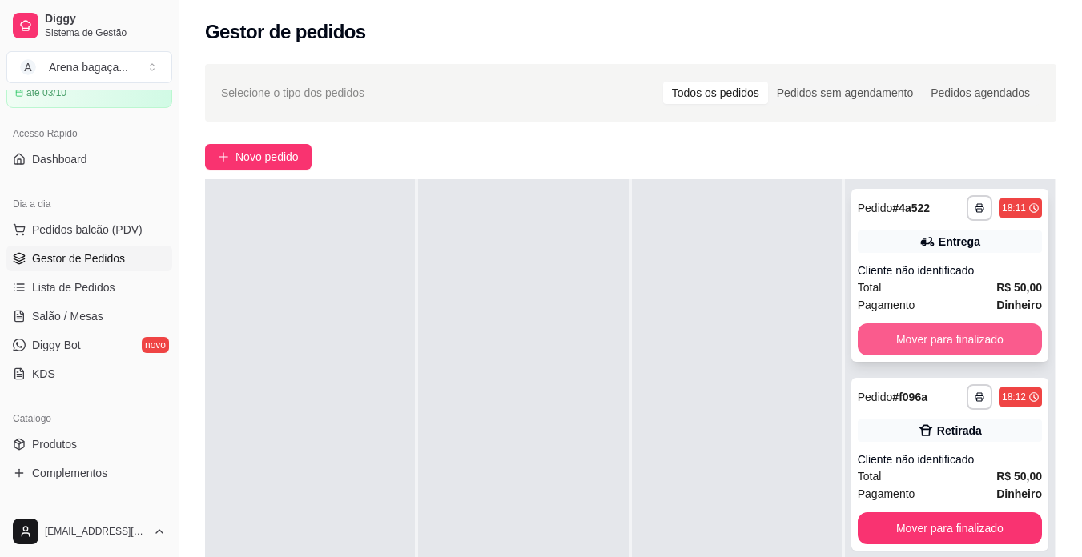
click at [916, 334] on button "Mover para finalizado" at bounding box center [950, 340] width 184 height 32
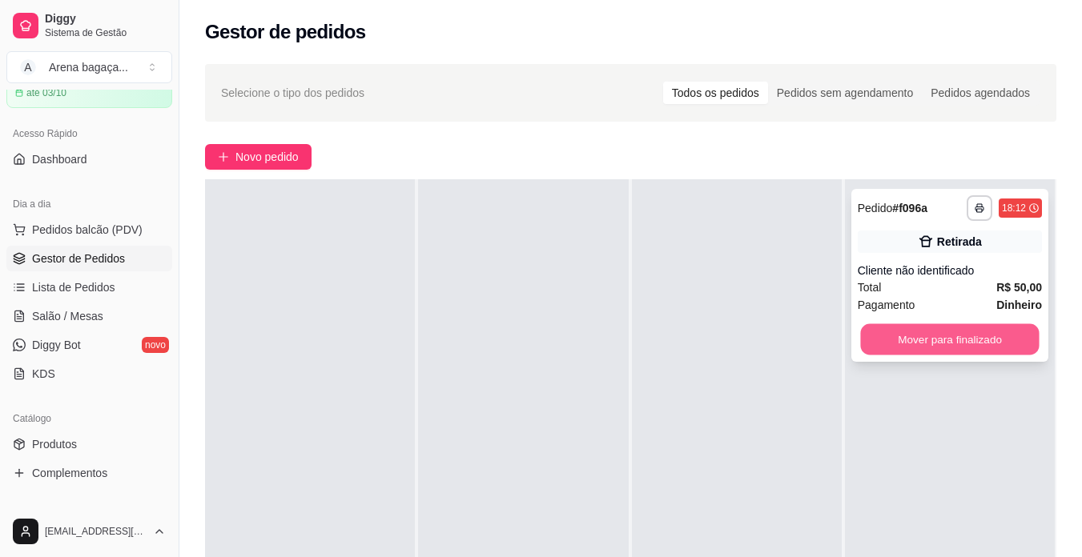
click at [966, 344] on button "Mover para finalizado" at bounding box center [949, 339] width 179 height 31
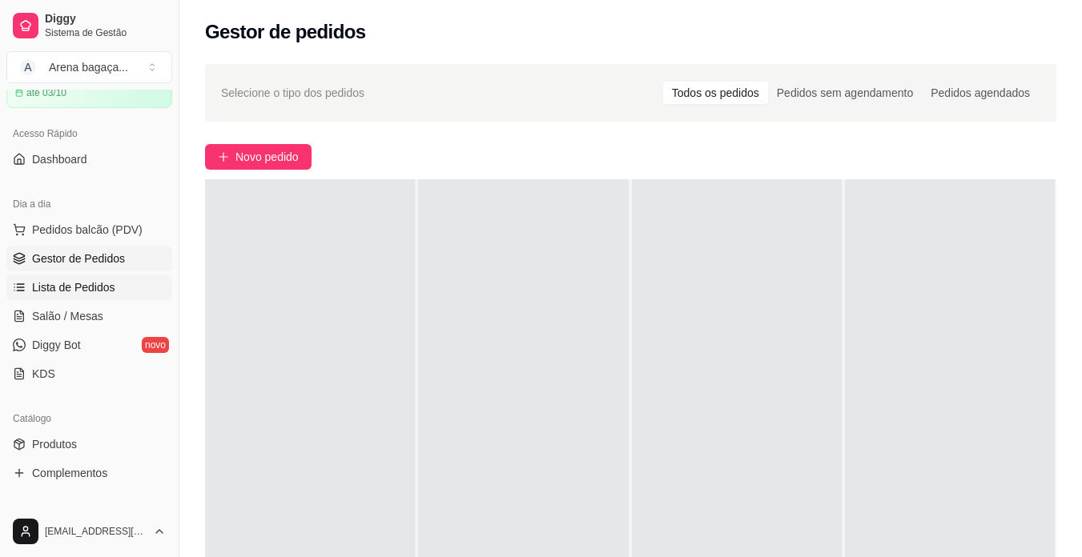
click at [66, 287] on span "Lista de Pedidos" at bounding box center [73, 288] width 83 height 16
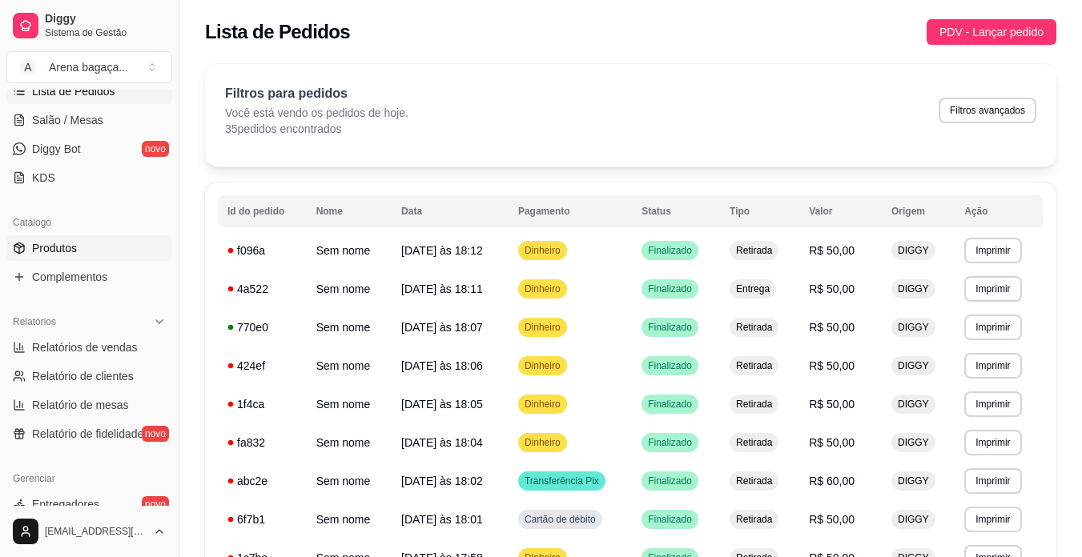
scroll to position [240, 0]
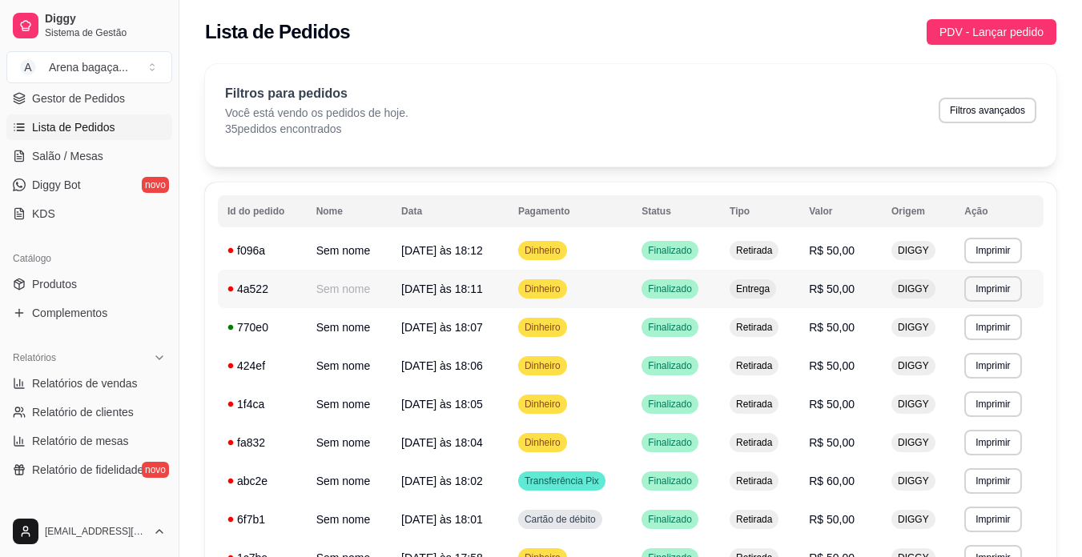
click at [273, 288] on div "4a522" at bounding box center [262, 289] width 70 height 16
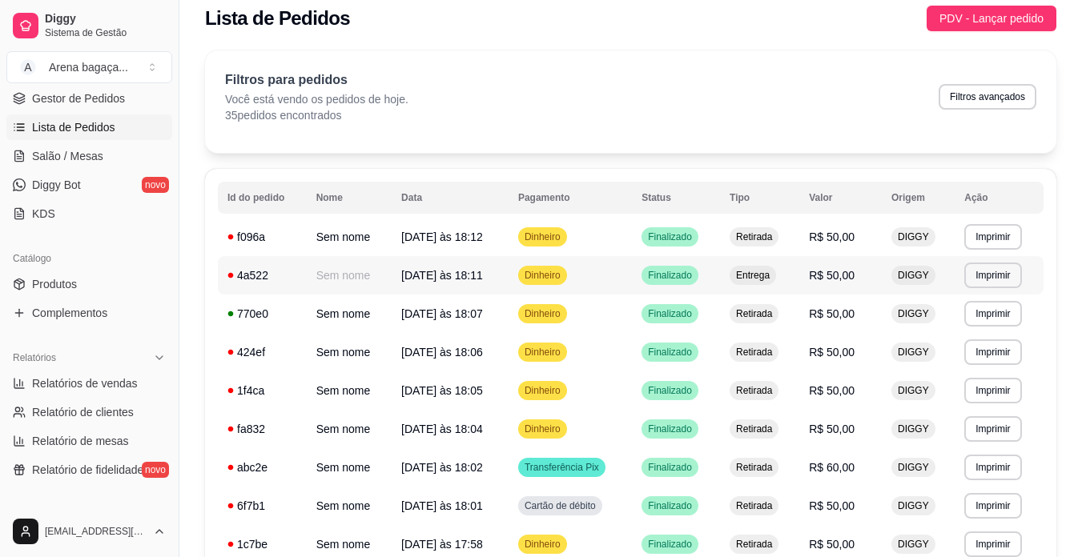
scroll to position [0, 0]
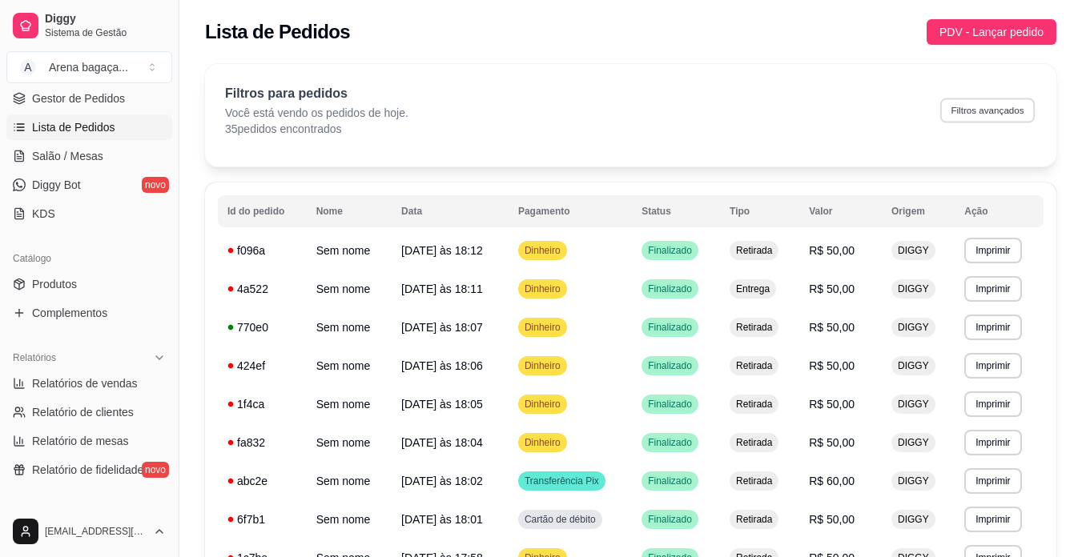
click at [977, 108] on button "Filtros avançados" at bounding box center [987, 110] width 95 height 25
select select "0"
click at [86, 96] on span "Gestor de Pedidos" at bounding box center [78, 99] width 93 height 16
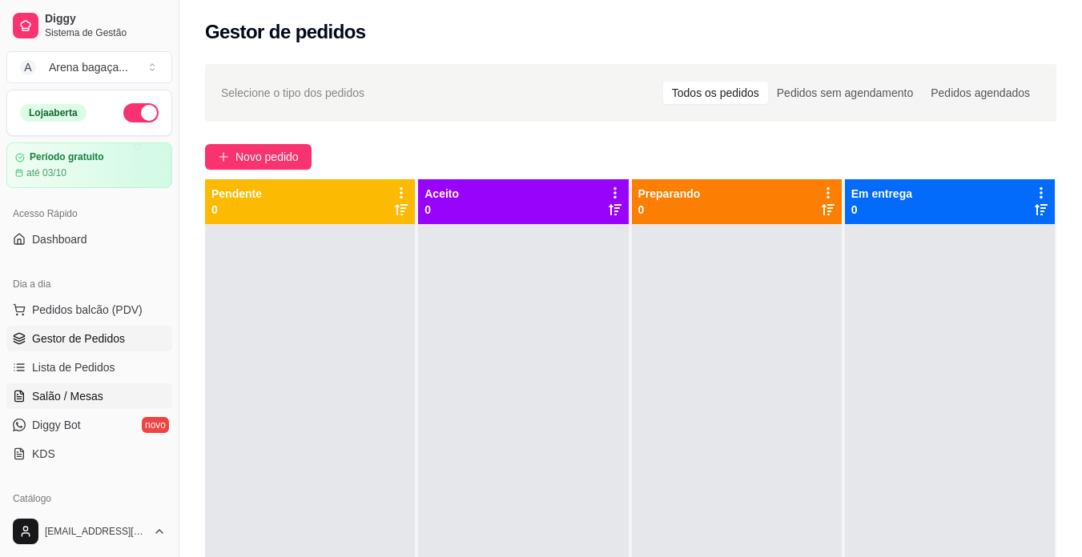
click at [66, 389] on span "Salão / Mesas" at bounding box center [67, 396] width 71 height 16
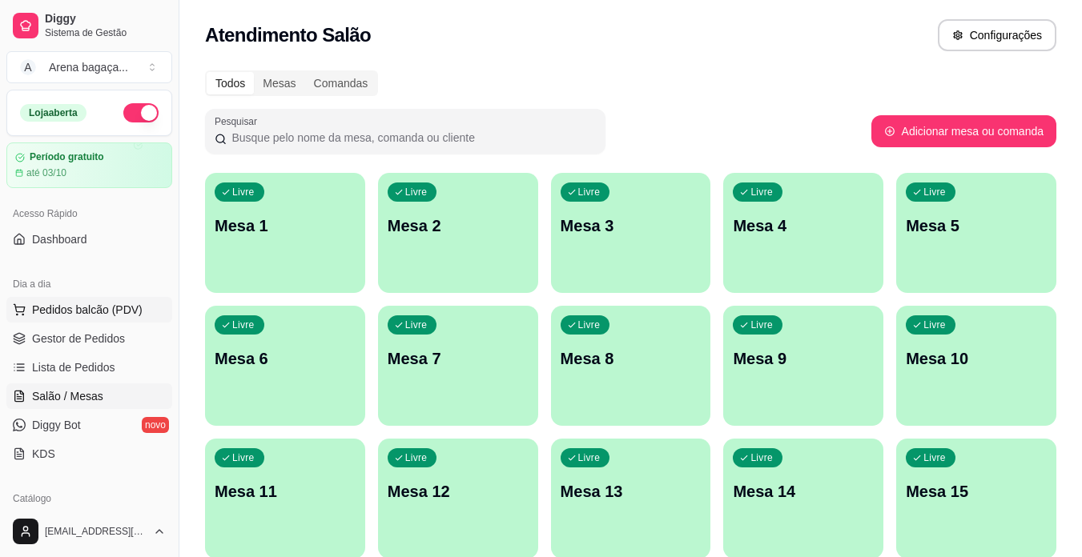
click at [70, 314] on span "Pedidos balcão (PDV)" at bounding box center [87, 310] width 111 height 16
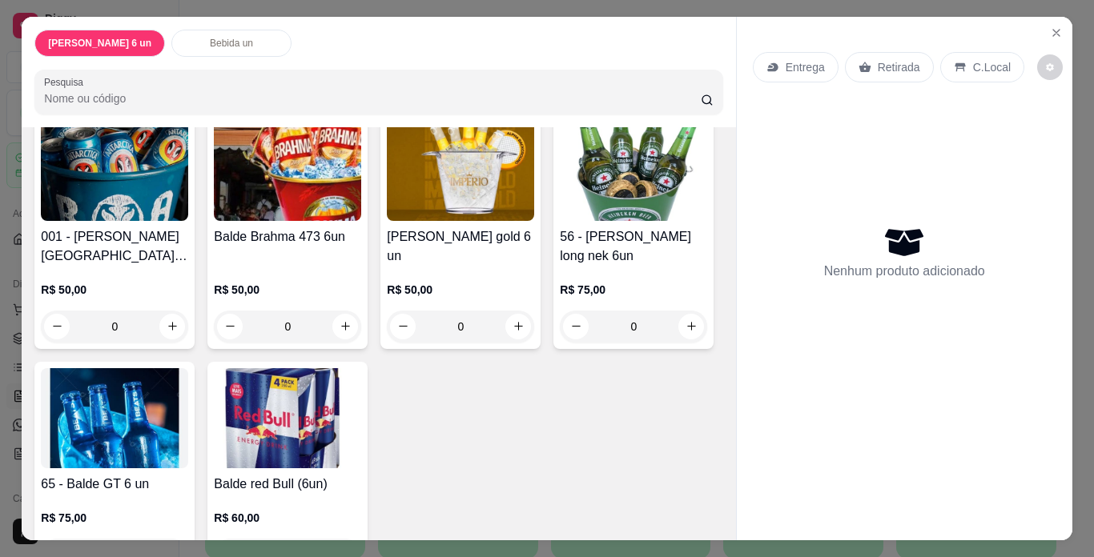
scroll to position [108, 0]
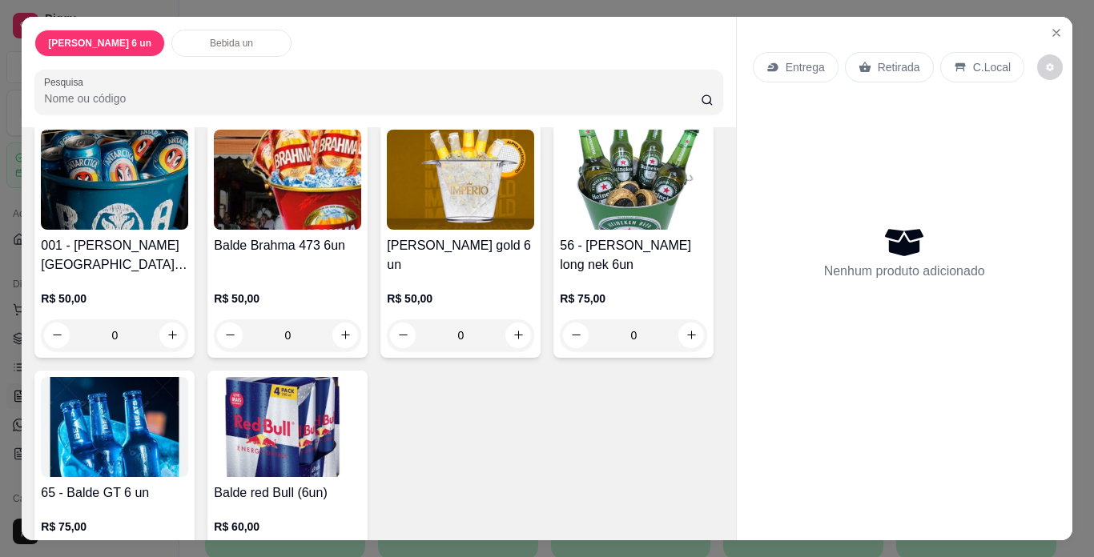
click at [276, 41] on div "[PERSON_NAME] 6 un Bebida un" at bounding box center [378, 43] width 688 height 27
click at [259, 45] on div "Bebida un" at bounding box center [231, 43] width 120 height 27
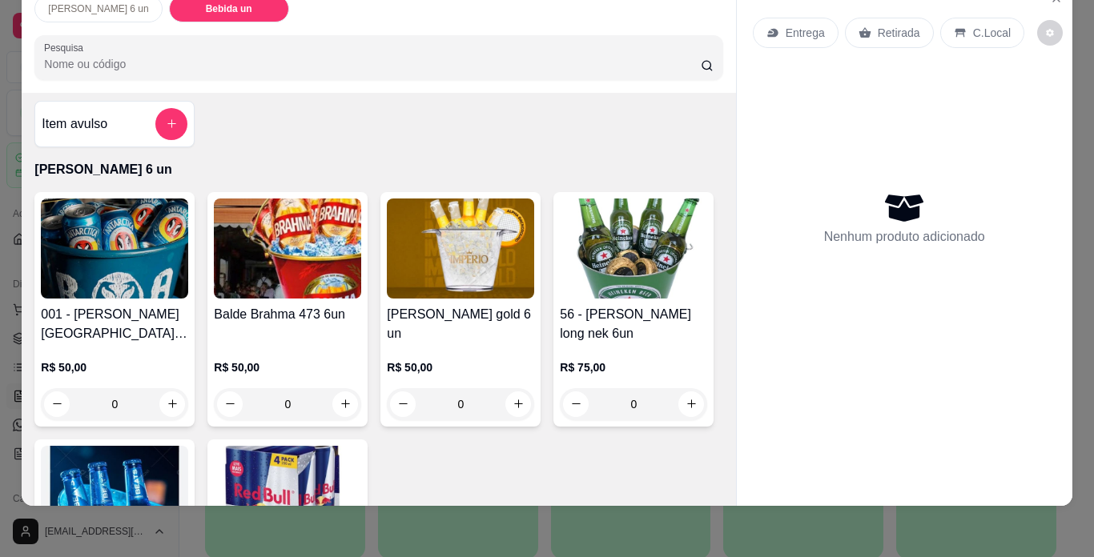
scroll to position [0, 0]
